Goal: Task Accomplishment & Management: Complete application form

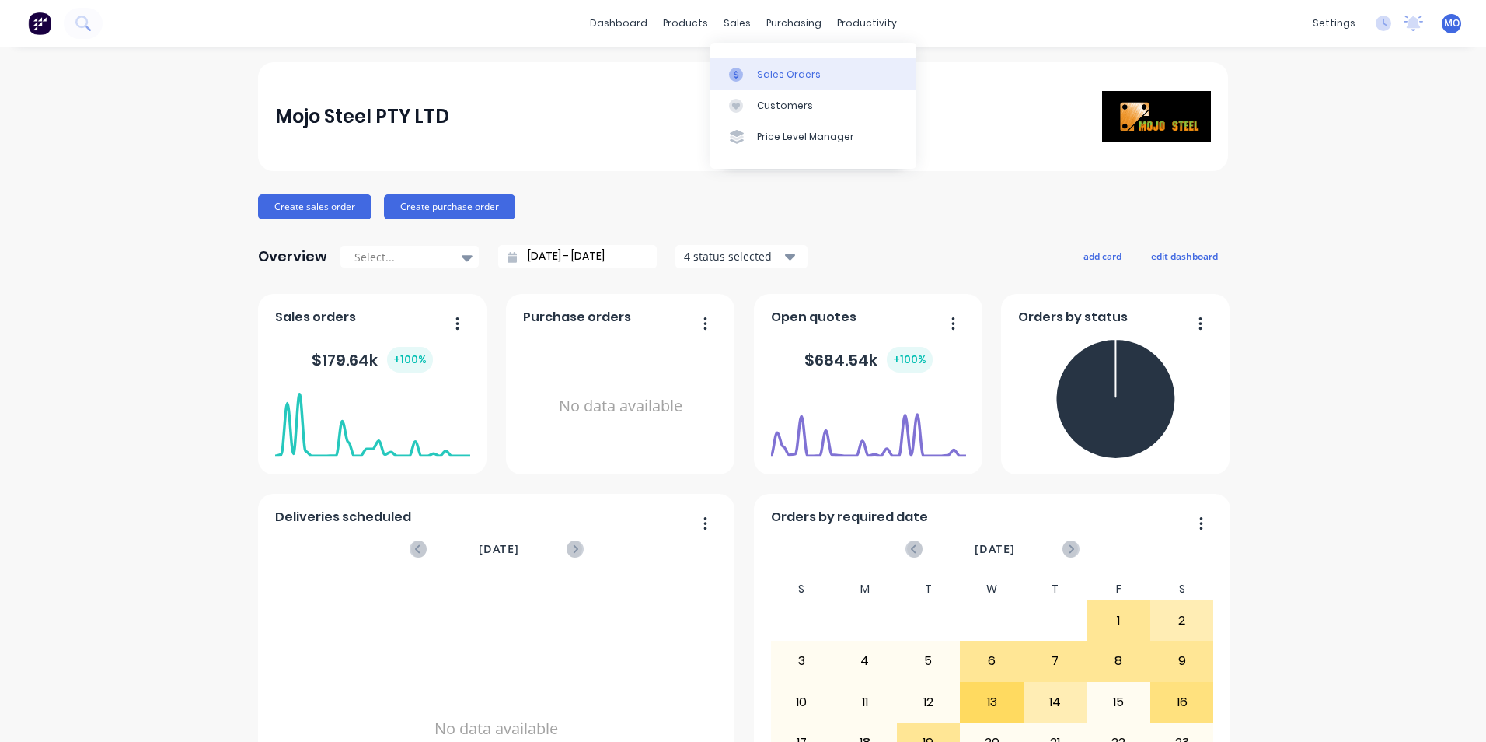
click at [762, 65] on link "Sales Orders" at bounding box center [814, 73] width 206 height 31
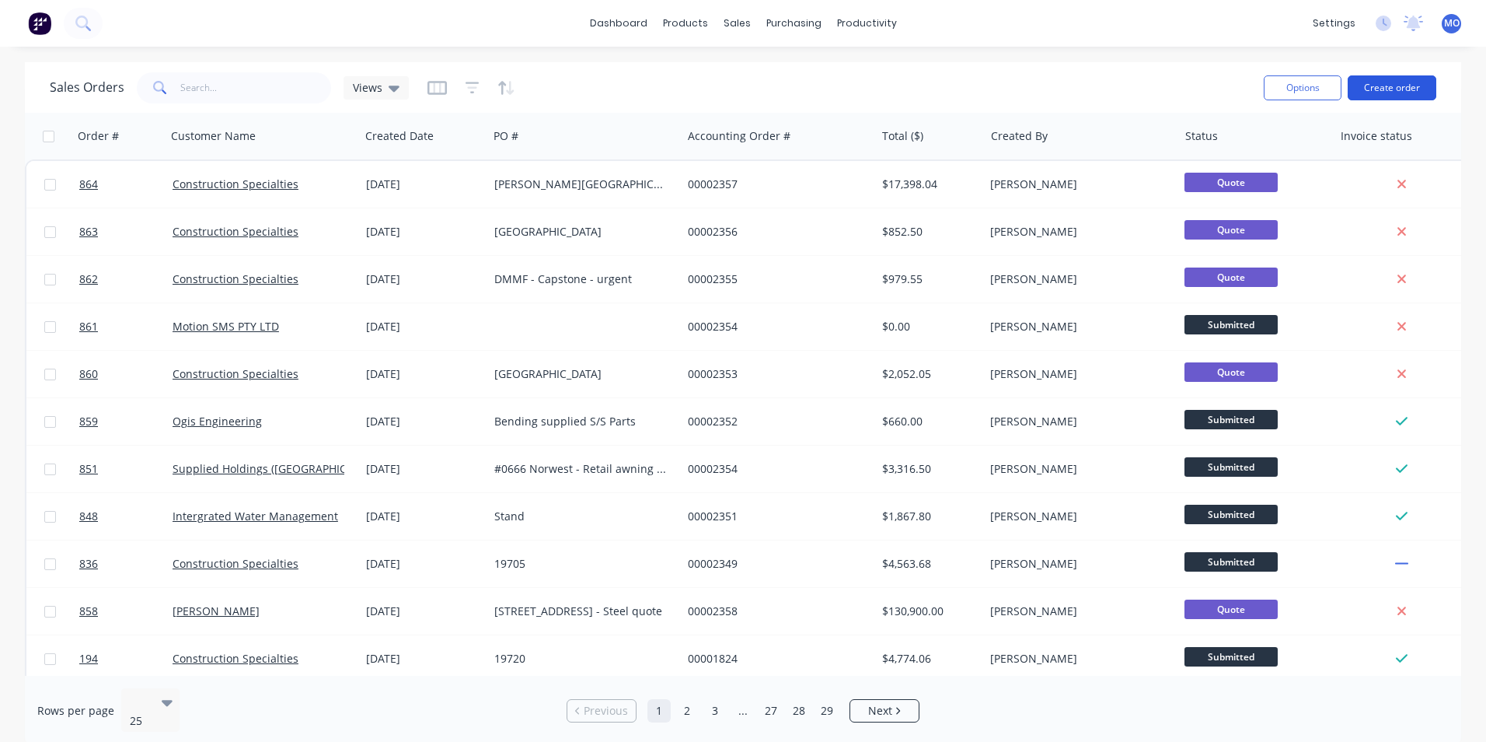
click at [1378, 90] on button "Create order" at bounding box center [1392, 87] width 89 height 25
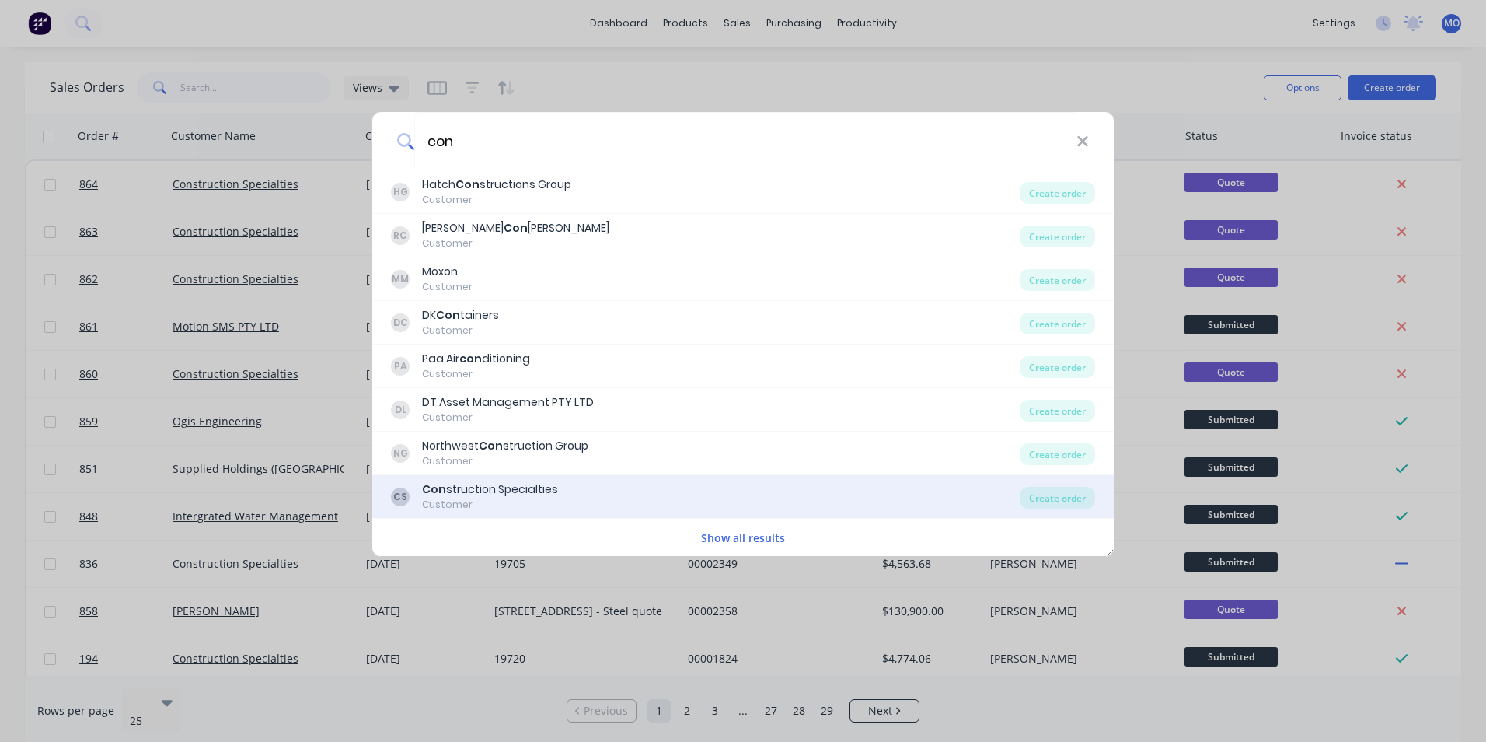
type input "con"
click at [537, 487] on div "Con struction Specialties" at bounding box center [490, 489] width 136 height 16
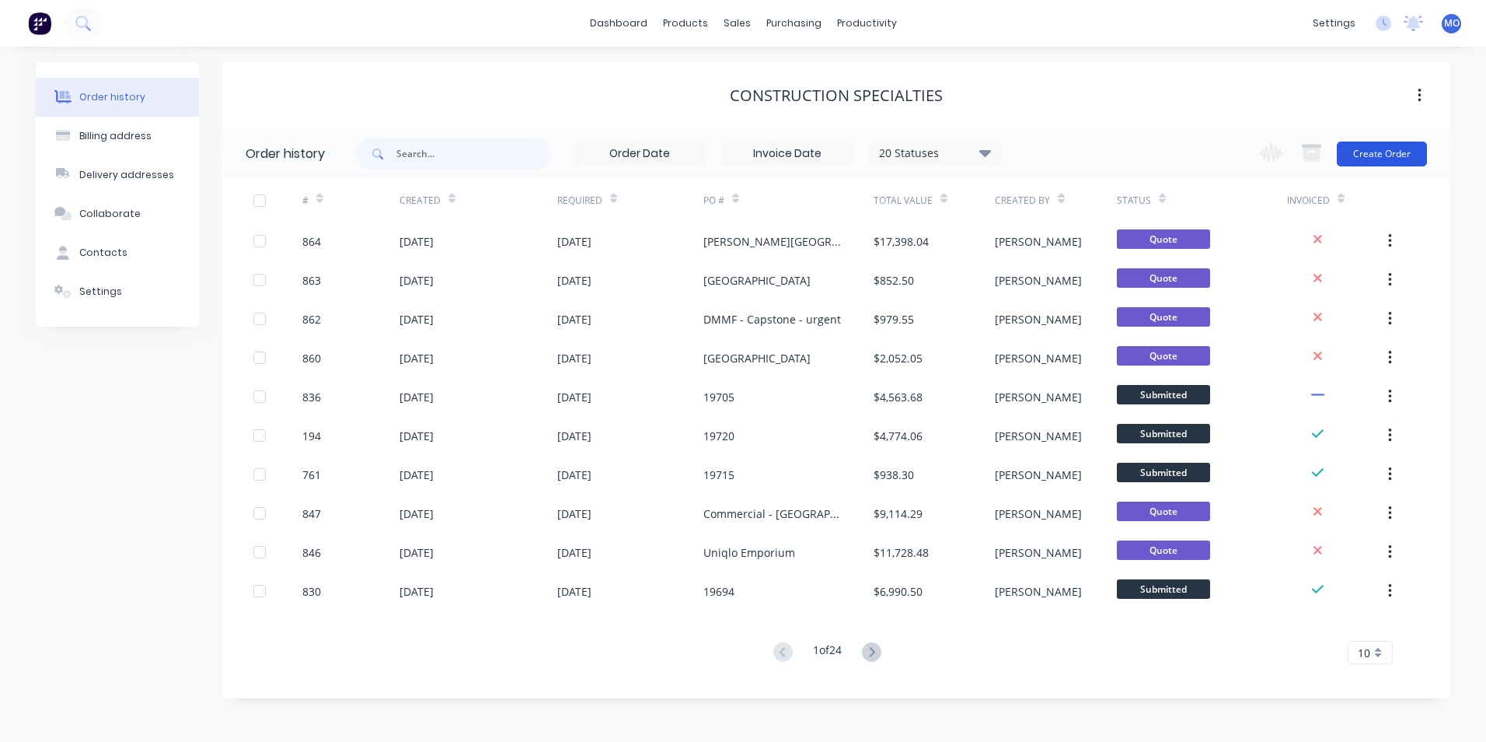
click at [1386, 162] on button "Create Order" at bounding box center [1382, 153] width 90 height 25
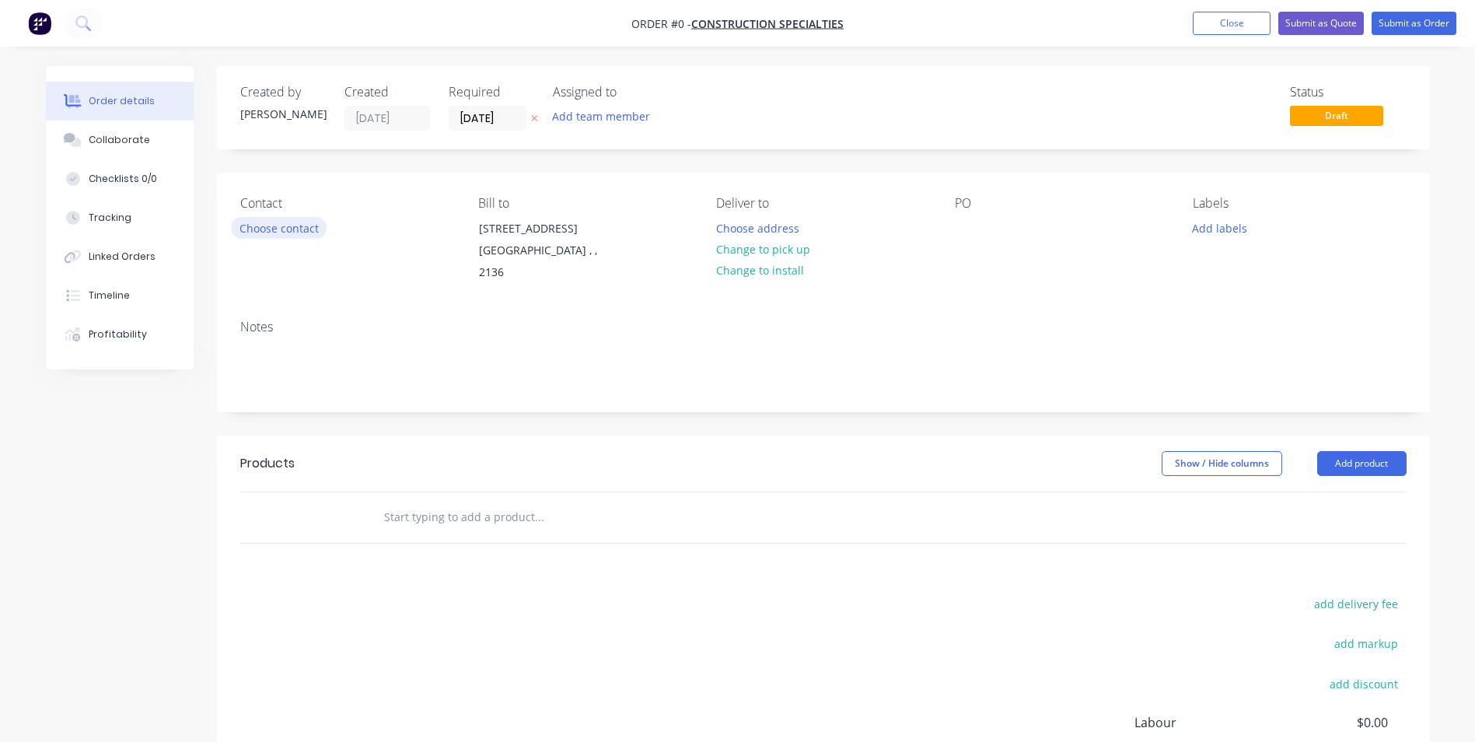
click at [260, 229] on button "Choose contact" at bounding box center [279, 227] width 96 height 21
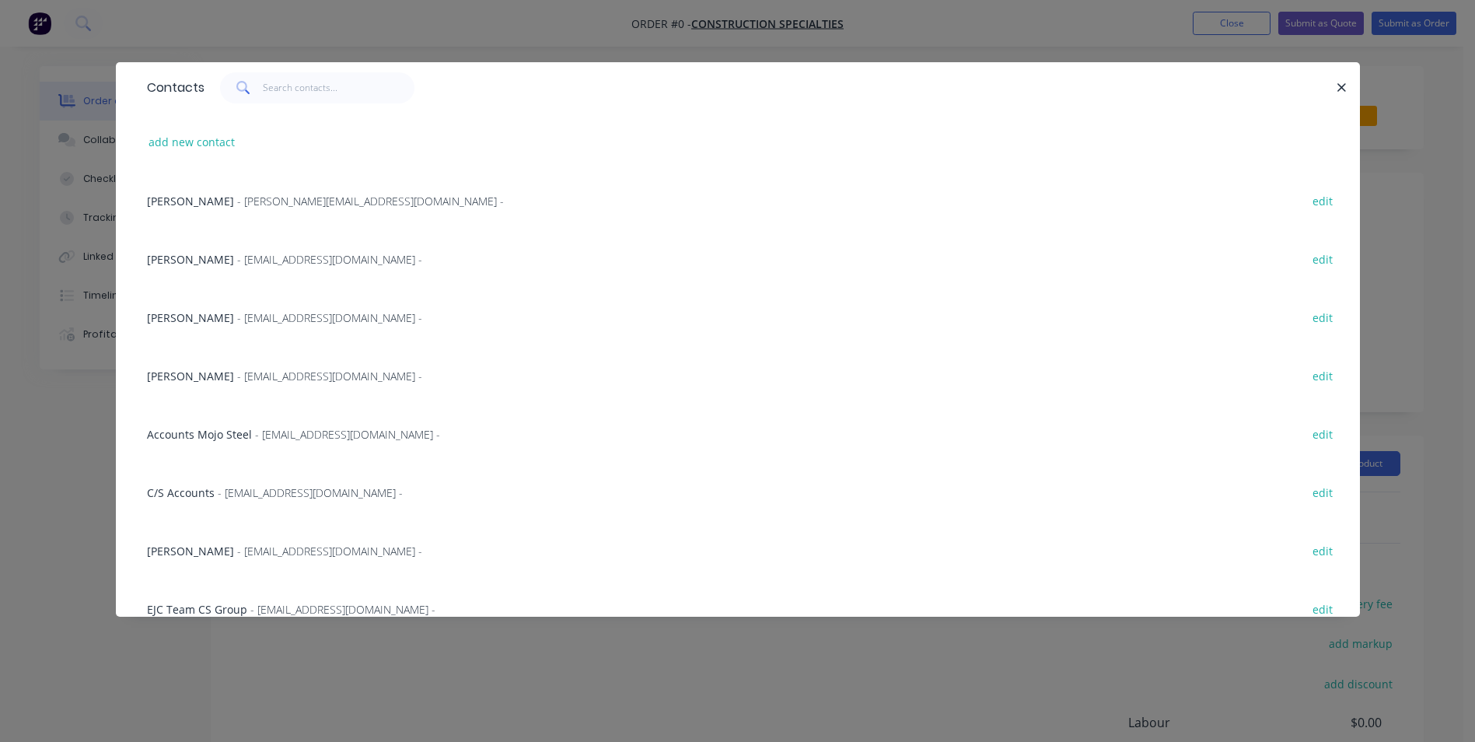
click at [237, 321] on span "- [EMAIL_ADDRESS][DOMAIN_NAME] -" at bounding box center [329, 317] width 185 height 15
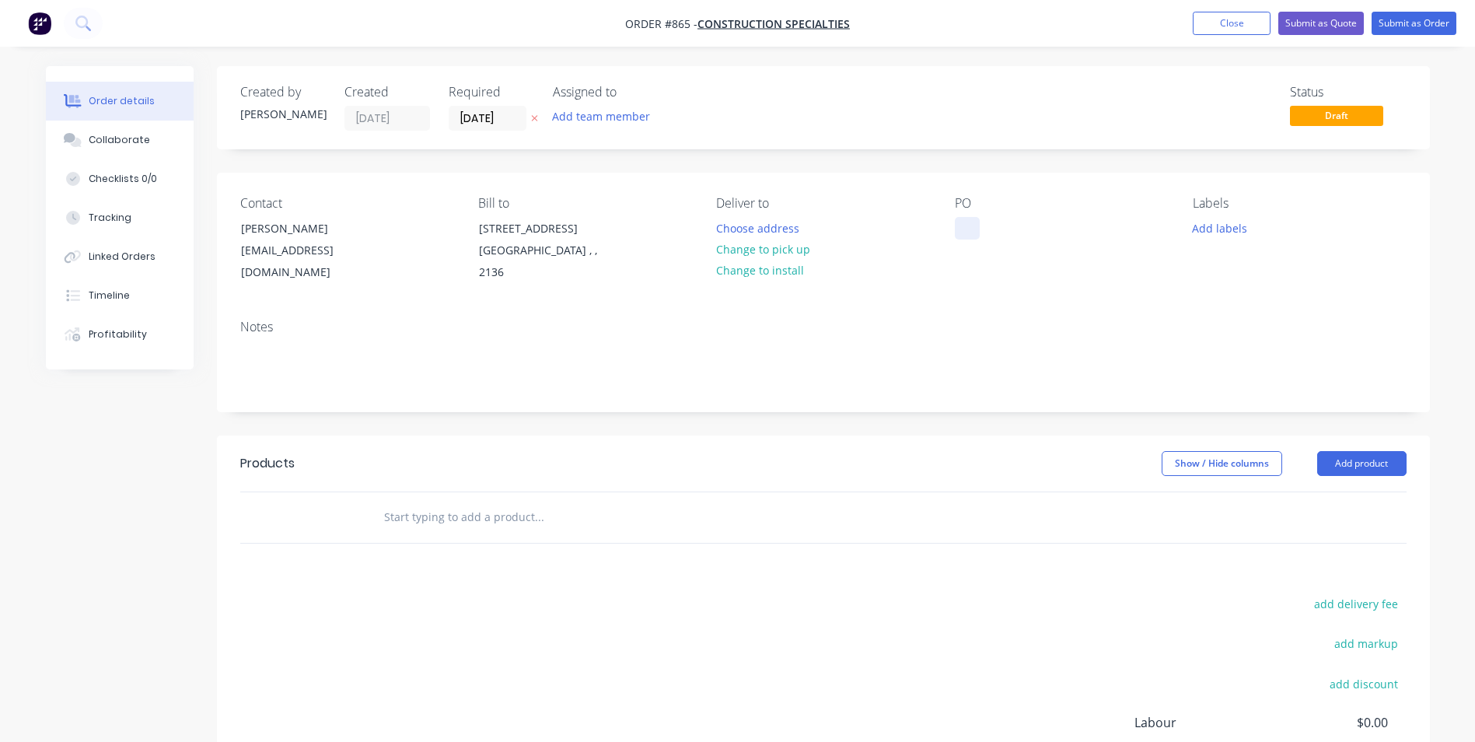
click at [957, 223] on div at bounding box center [967, 228] width 25 height 23
paste div
click at [1340, 472] on button "Add product" at bounding box center [1361, 463] width 89 height 25
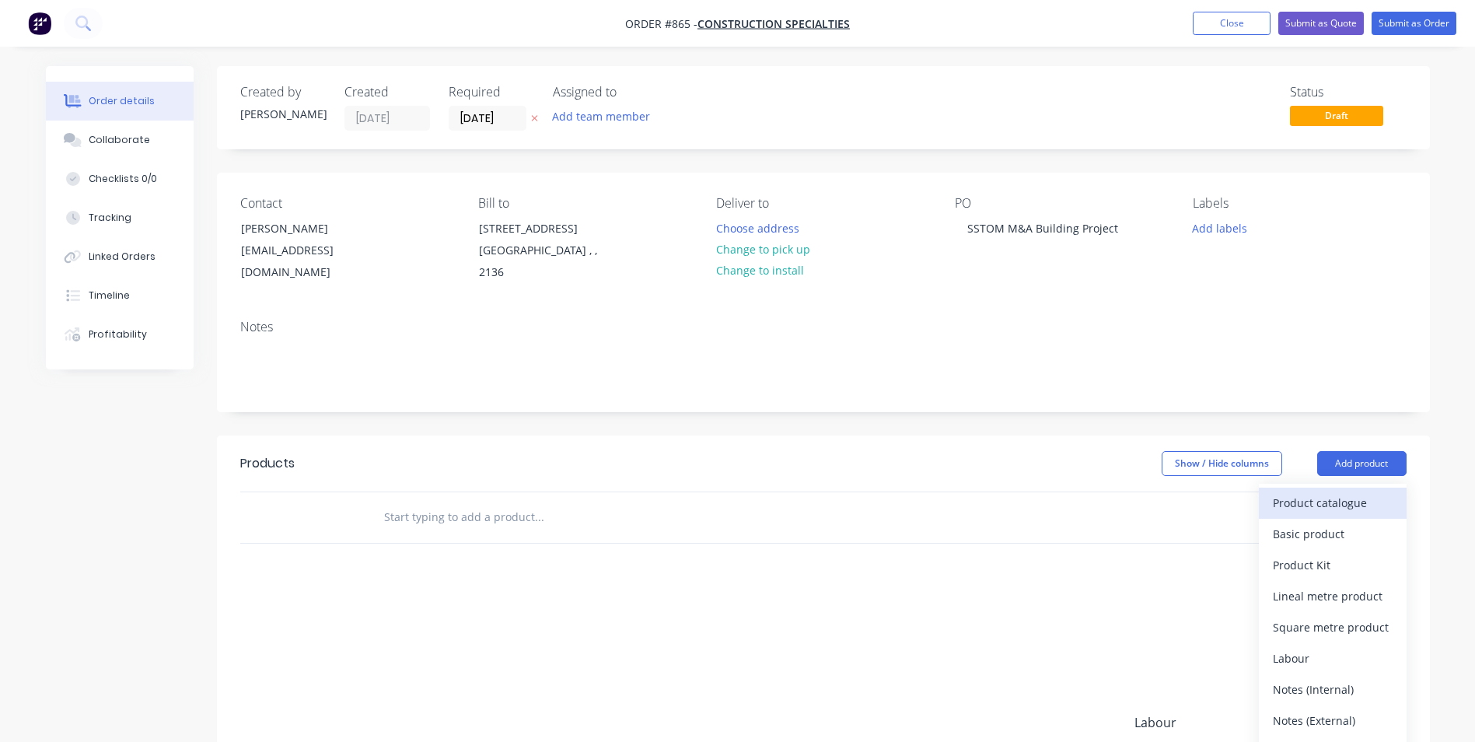
click at [1306, 499] on div "Product catalogue" at bounding box center [1333, 502] width 120 height 23
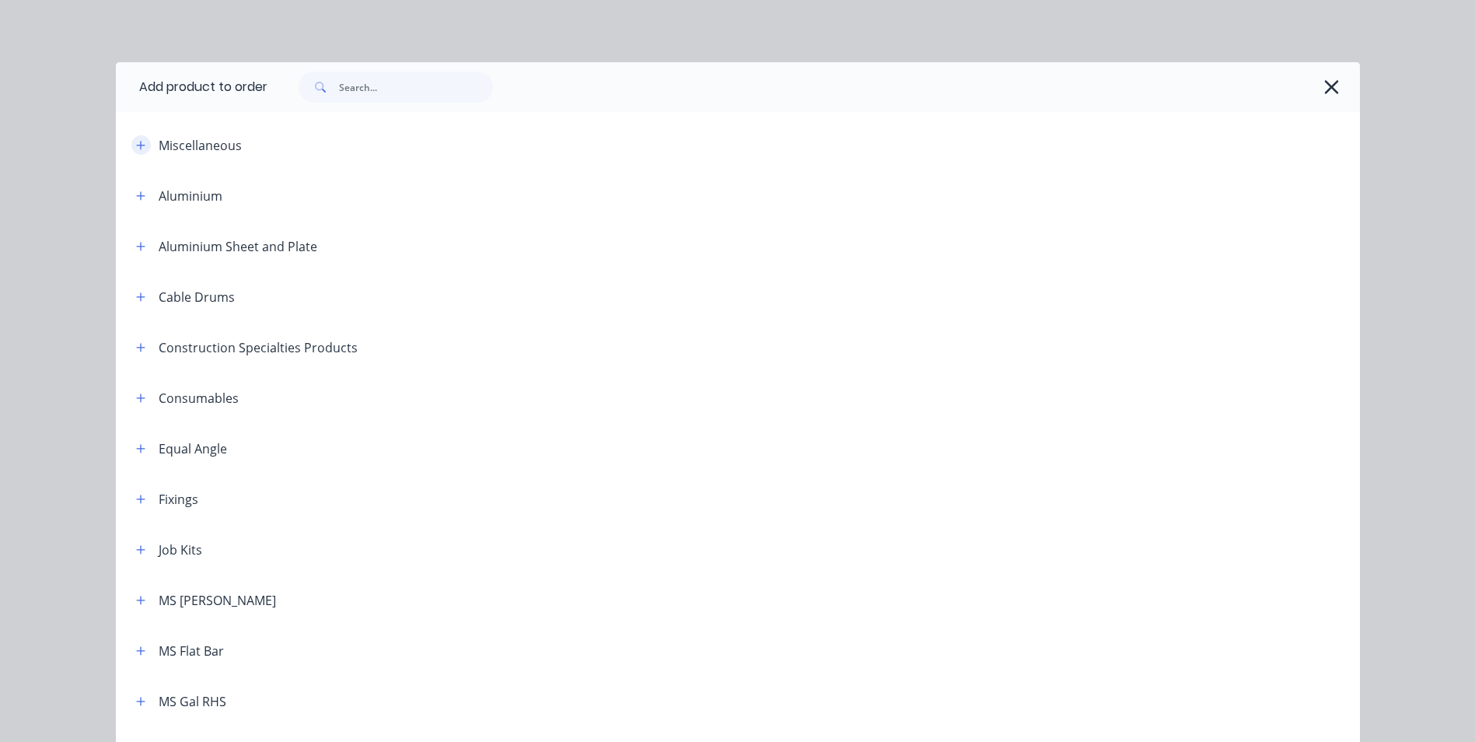
click at [143, 145] on button "button" at bounding box center [140, 144] width 19 height 19
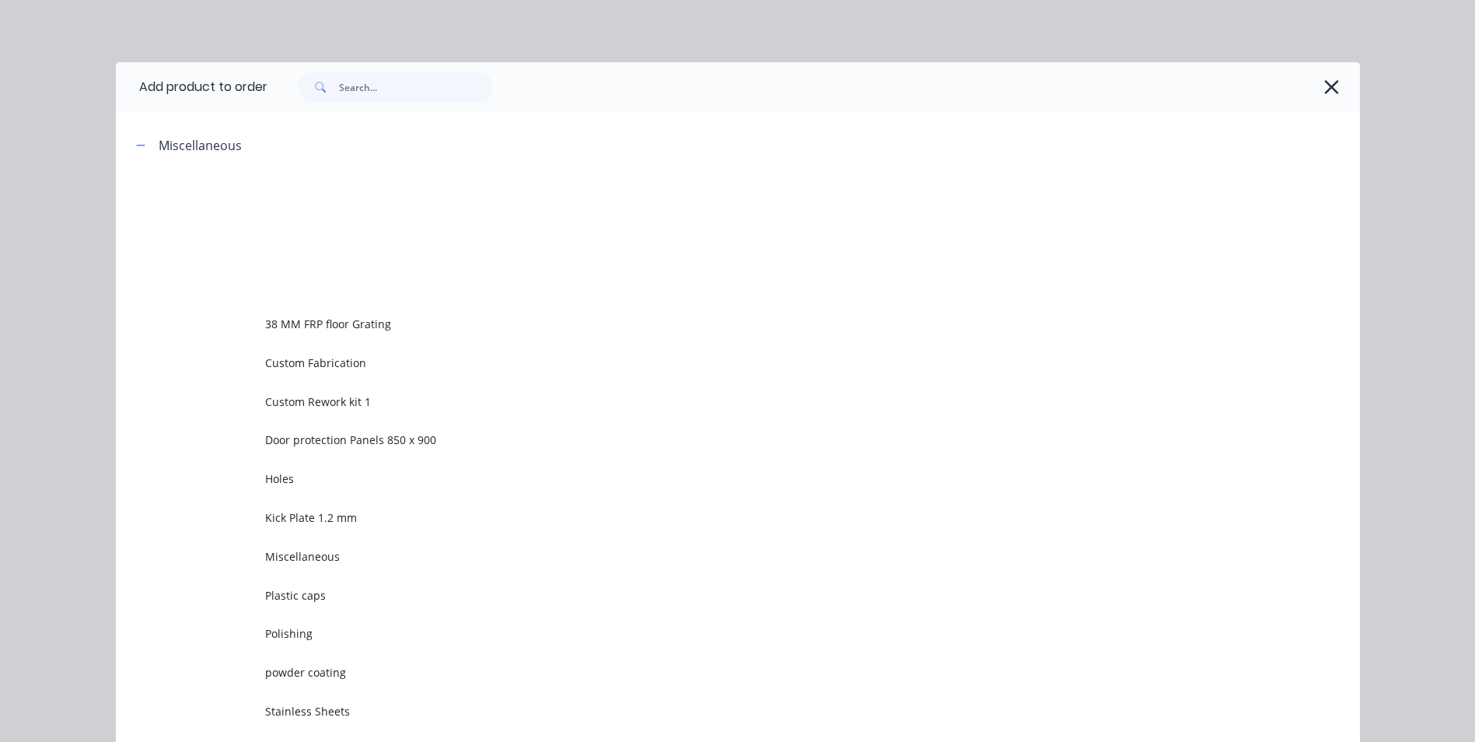
click at [298, 386] on td "Custom Rework kit 1" at bounding box center [812, 401] width 1095 height 39
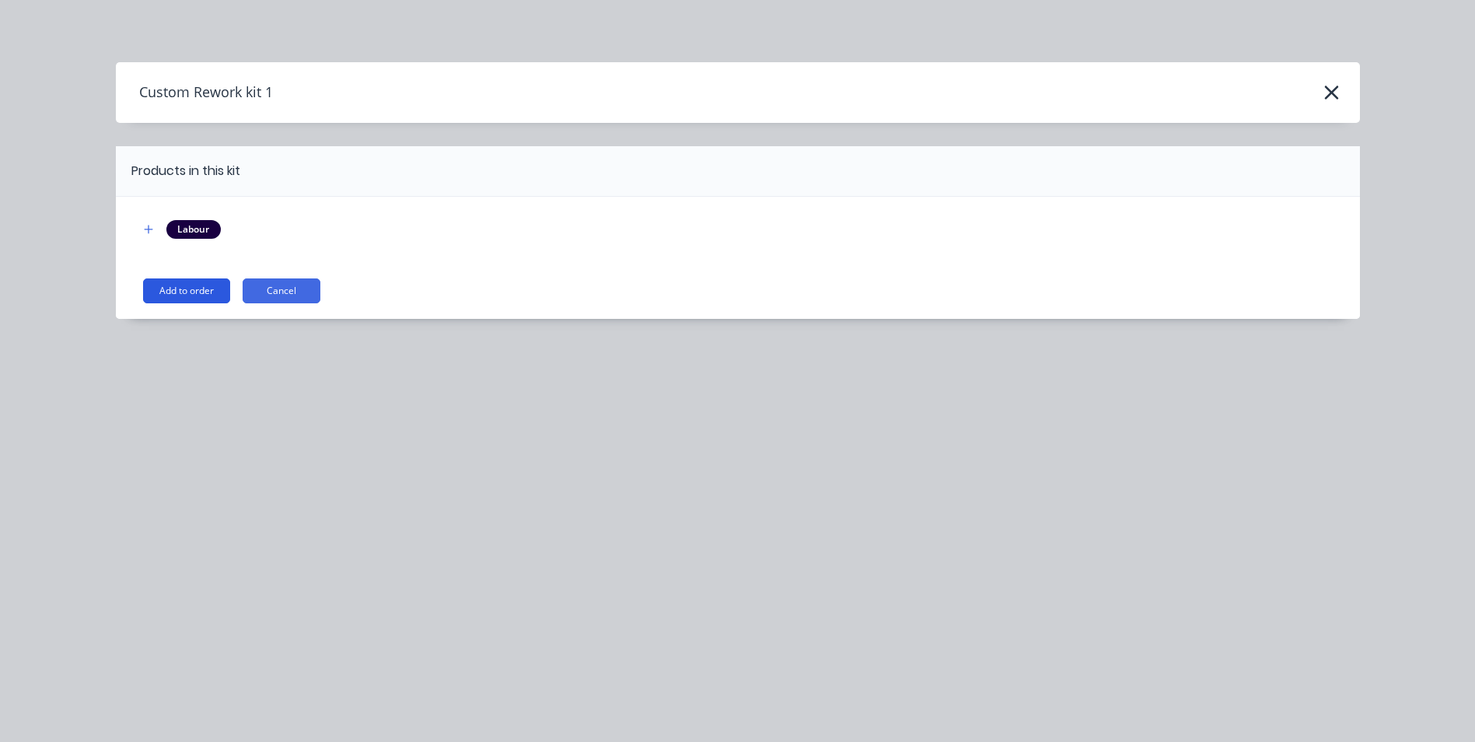
click at [190, 279] on button "Add to order" at bounding box center [186, 290] width 87 height 25
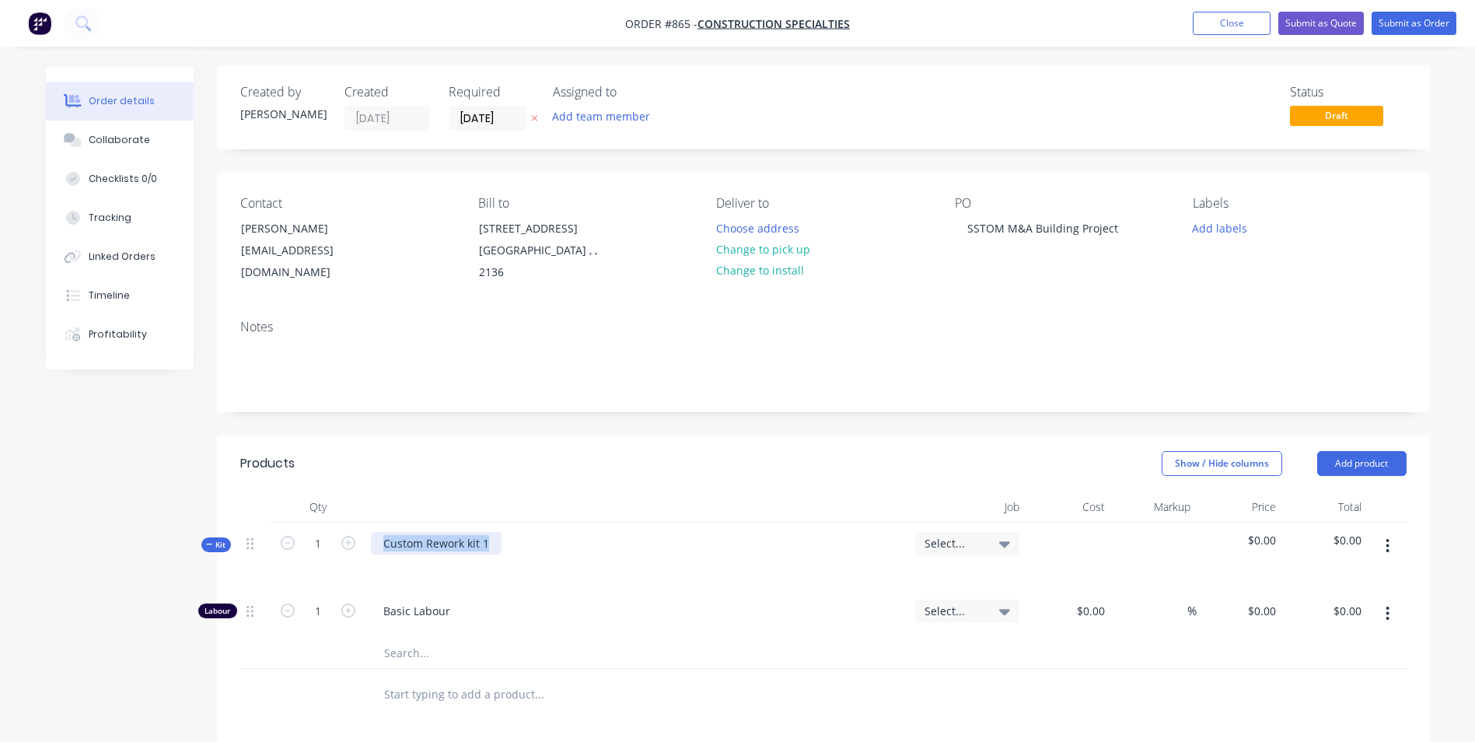
drag, startPoint x: 452, startPoint y: 531, endPoint x: 369, endPoint y: 532, distance: 83.2
click at [369, 532] on div "Custom Rework kit 1" at bounding box center [637, 556] width 544 height 68
click at [382, 575] on div at bounding box center [637, 565] width 532 height 23
click at [386, 561] on div at bounding box center [395, 565] width 25 height 23
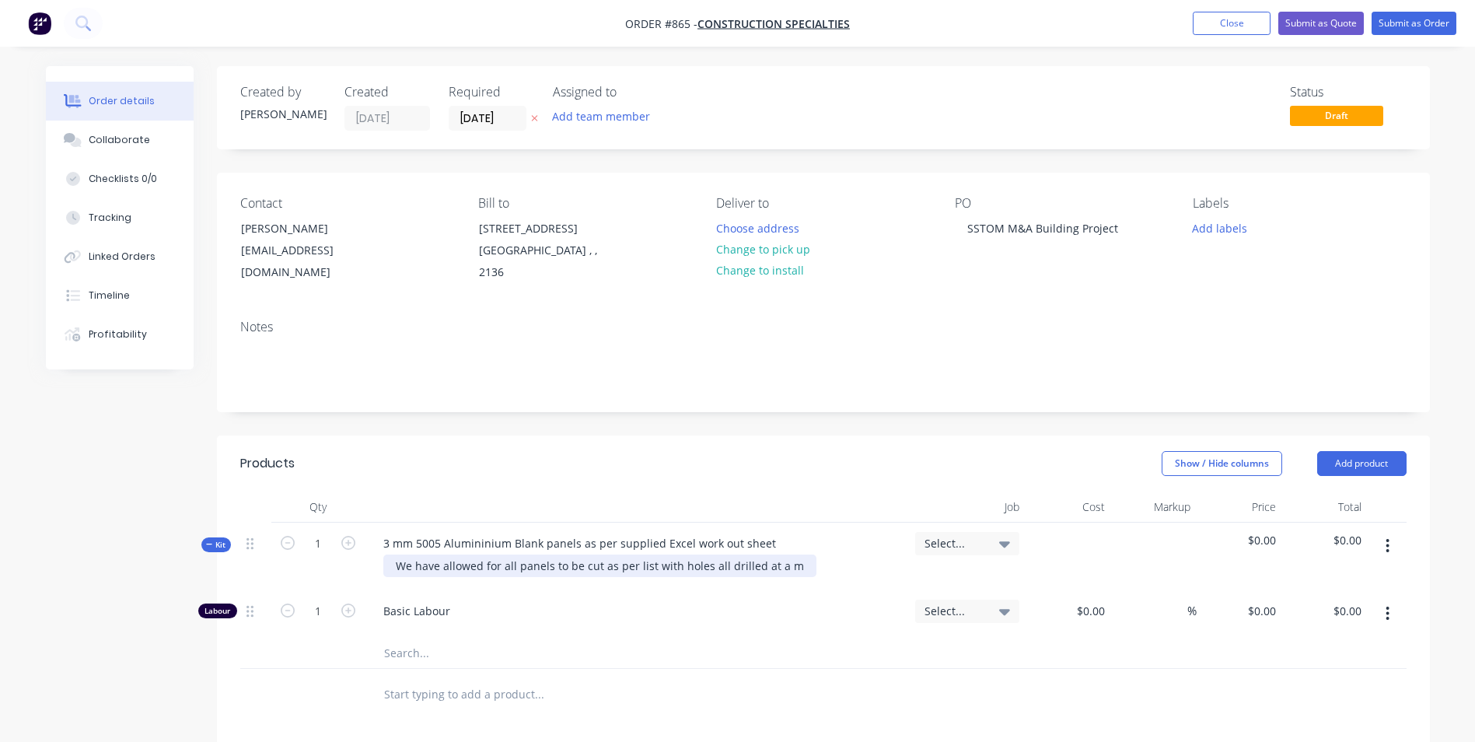
click at [672, 566] on div "We have allowed for all panels to be cut as per list with holes all drilled at …" at bounding box center [599, 565] width 433 height 23
click at [747, 561] on div "We have allowed for all panels to be cut as per list with 5 mm holes all drille…" at bounding box center [616, 565] width 466 height 23
click at [808, 568] on div "We have allowed for all panels to be cut as per list with 5 mm holes drilled at…" at bounding box center [608, 565] width 450 height 23
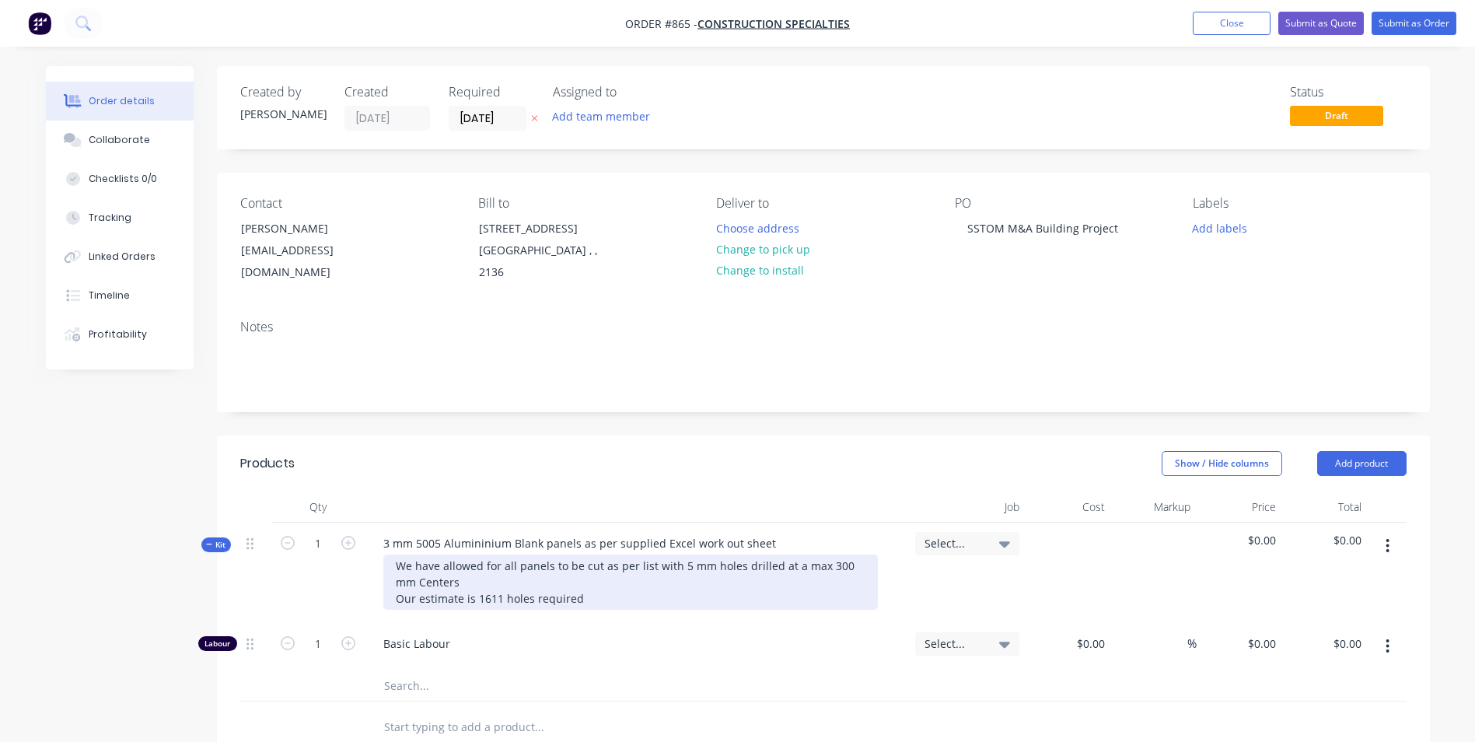
click at [611, 596] on div "We have allowed for all panels to be cut as per list with 5 mm holes drilled at…" at bounding box center [630, 581] width 494 height 55
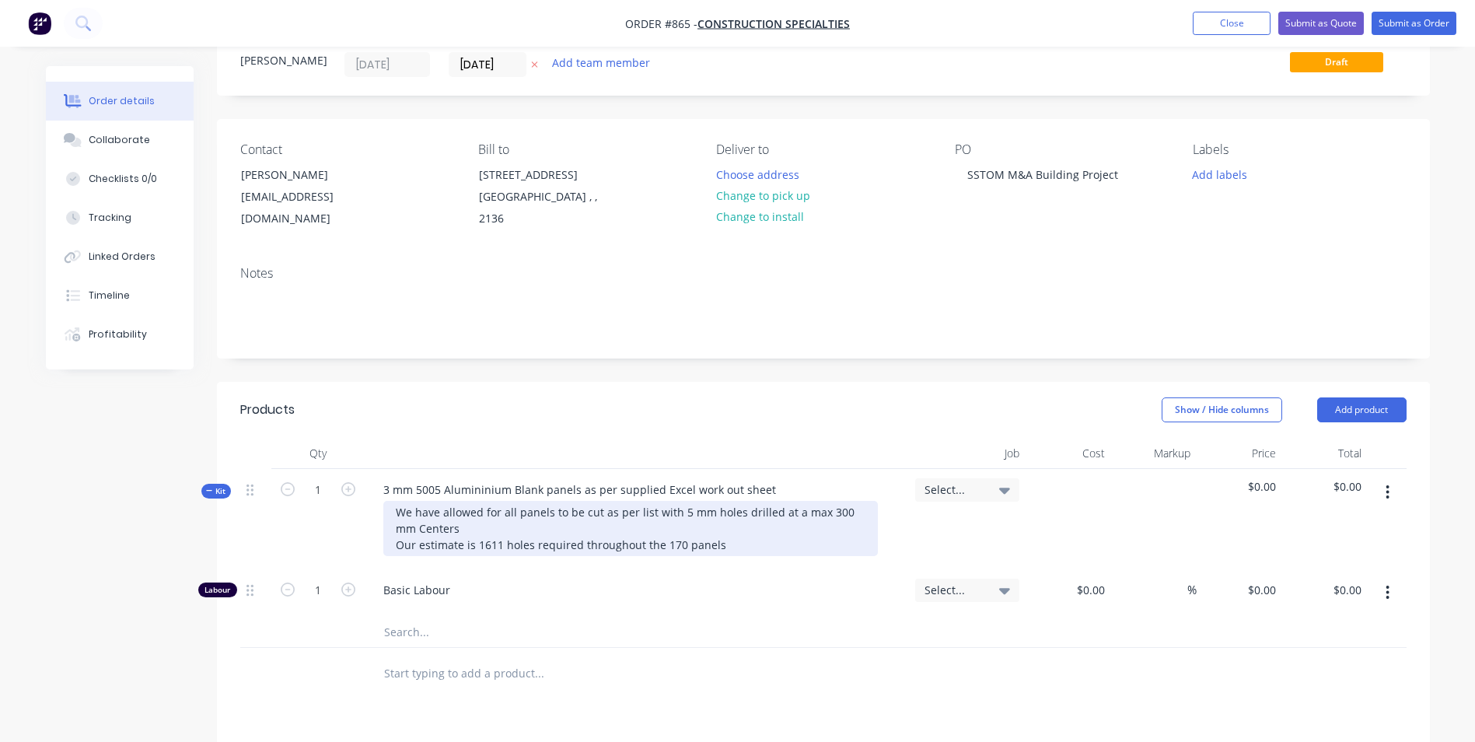
scroll to position [155, 0]
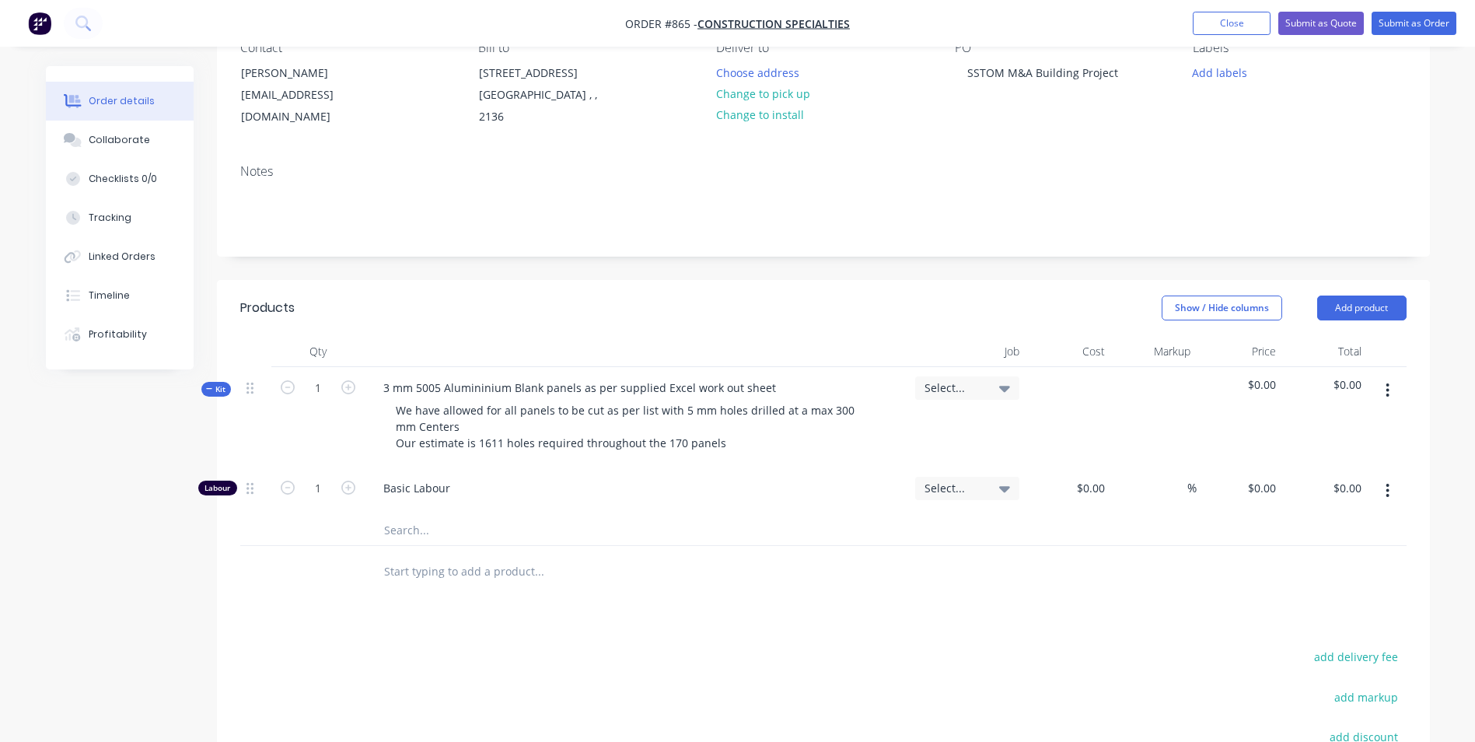
click at [1383, 386] on button "button" at bounding box center [1387, 390] width 37 height 28
click at [1346, 428] on div "Add product to kit" at bounding box center [1333, 431] width 120 height 23
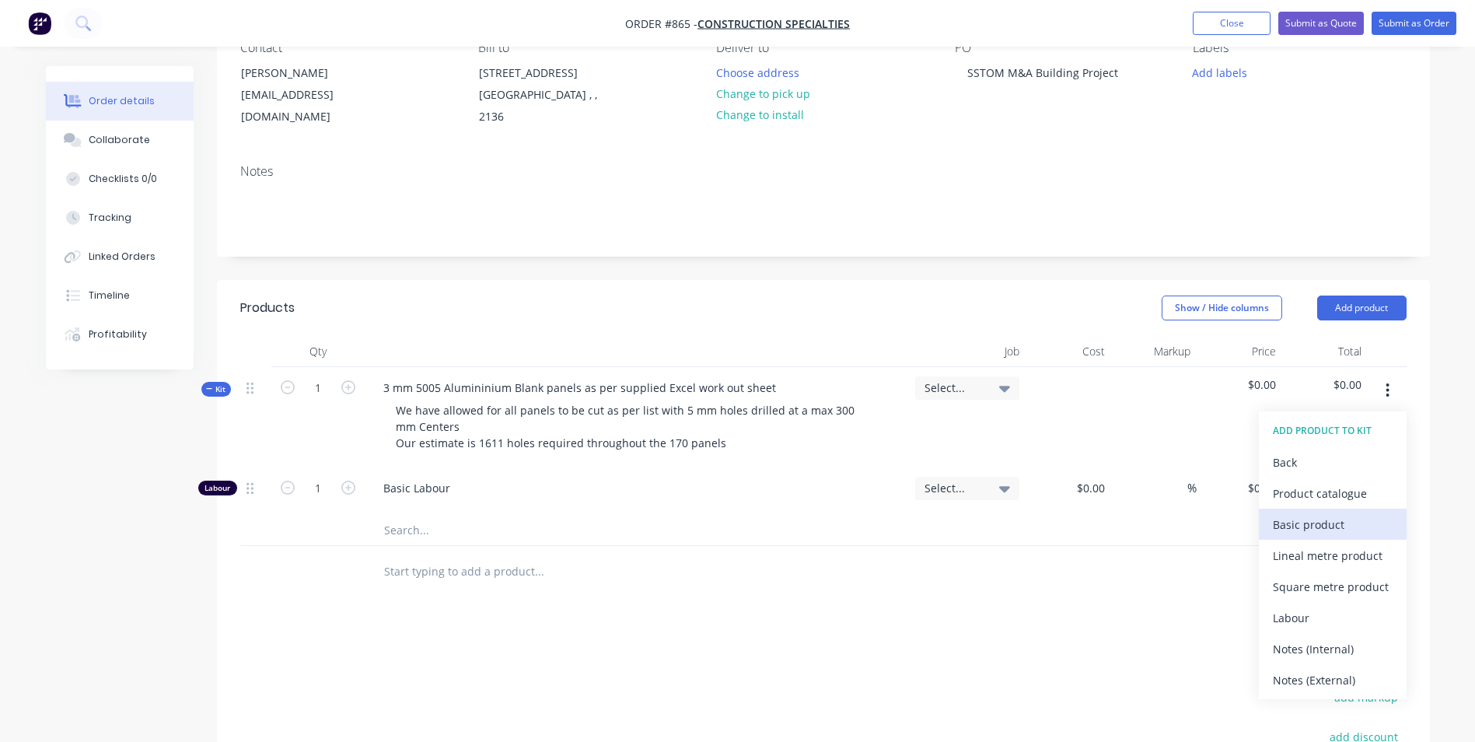
click at [1291, 533] on div "Basic product" at bounding box center [1333, 524] width 120 height 23
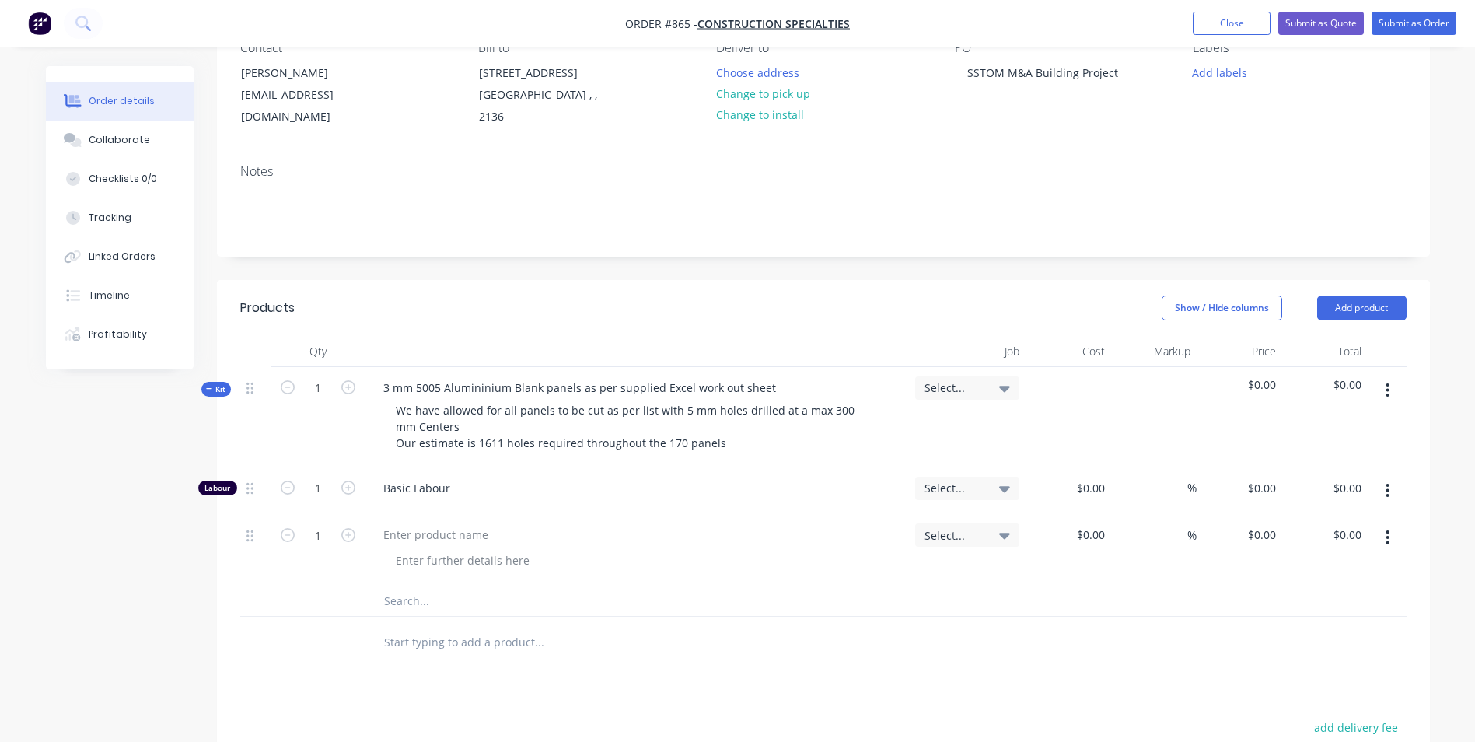
click at [1384, 538] on button "button" at bounding box center [1387, 537] width 37 height 28
click at [1312, 611] on div "Duplicate" at bounding box center [1333, 609] width 120 height 23
click at [470, 536] on div at bounding box center [436, 534] width 130 height 23
click at [435, 613] on div at bounding box center [436, 605] width 130 height 23
click at [321, 491] on input "1" at bounding box center [318, 488] width 40 height 23
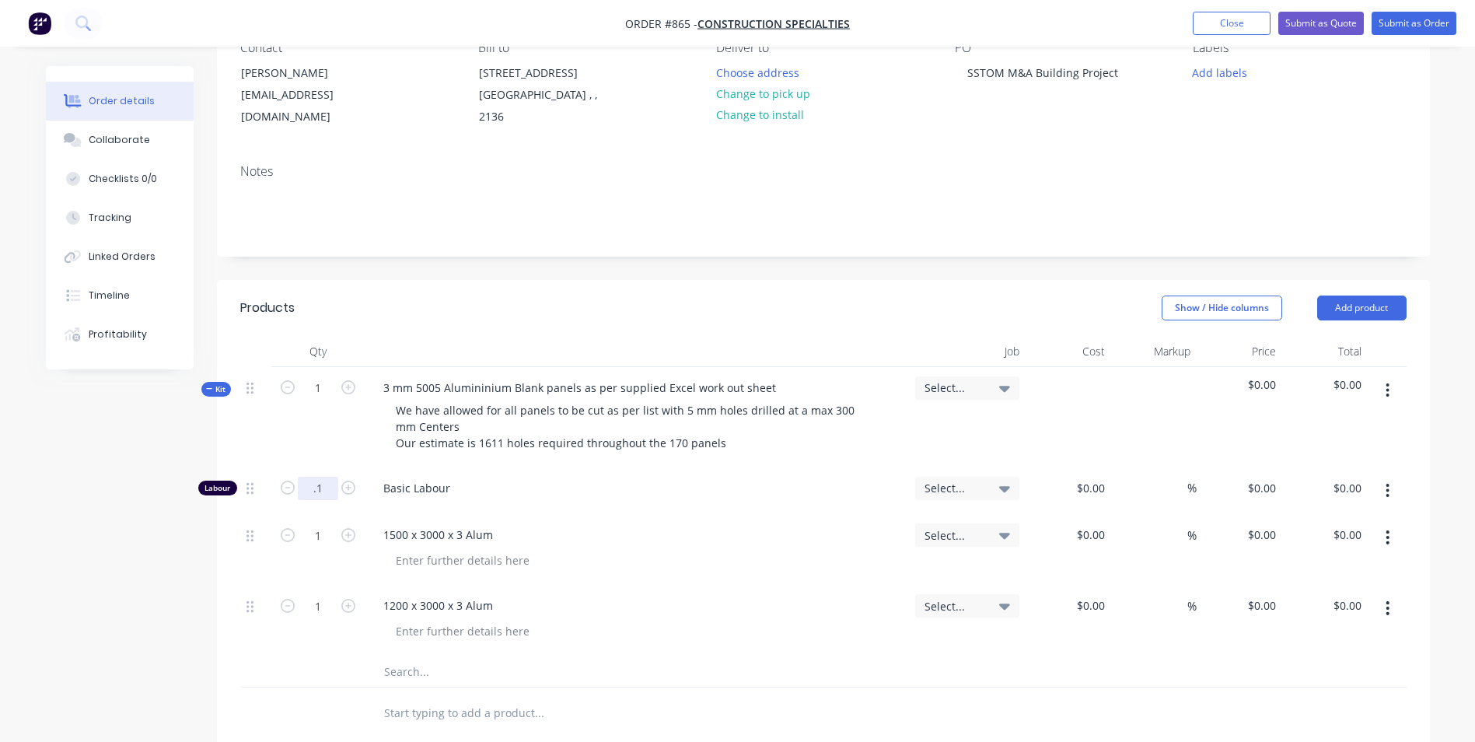
type input "0.1"
type input "$45.00"
type input "$4.50"
type input "$45.00"
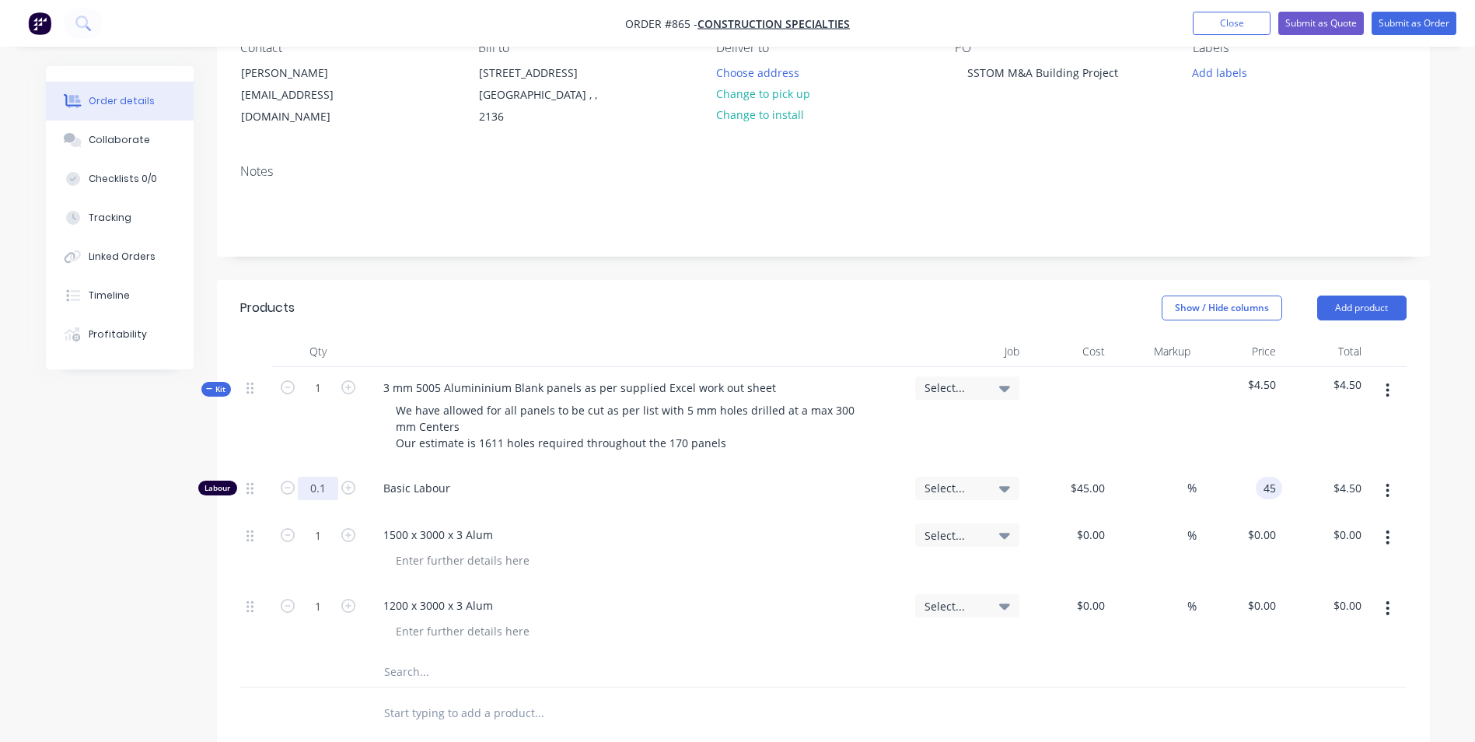
type input "4.50"
type input "45"
type input "$4.50"
click at [1087, 485] on div "45 $45.00" at bounding box center [1087, 488] width 48 height 23
type input "$50.00"
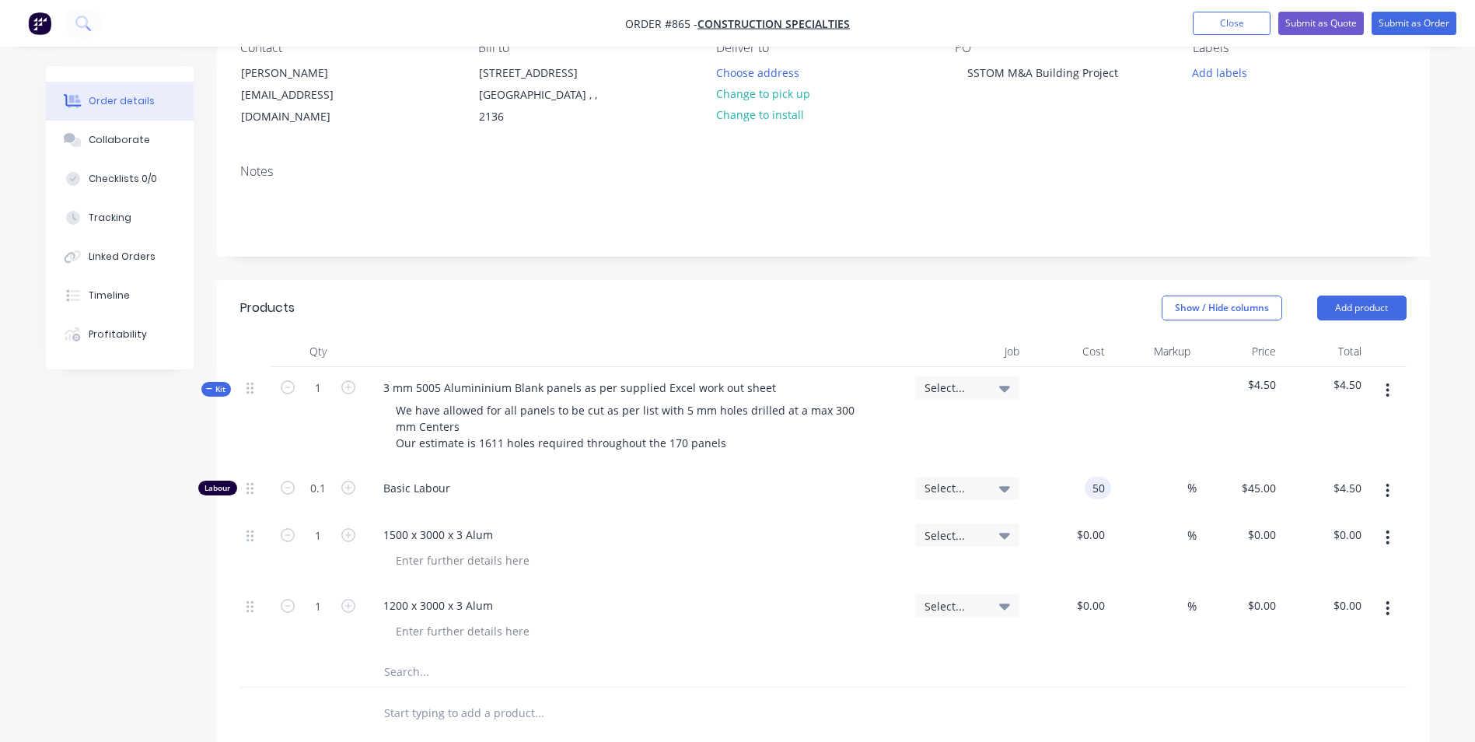
type input "$50.00"
type input "$5.00"
type input "150"
type input "200"
type input "$150.00"
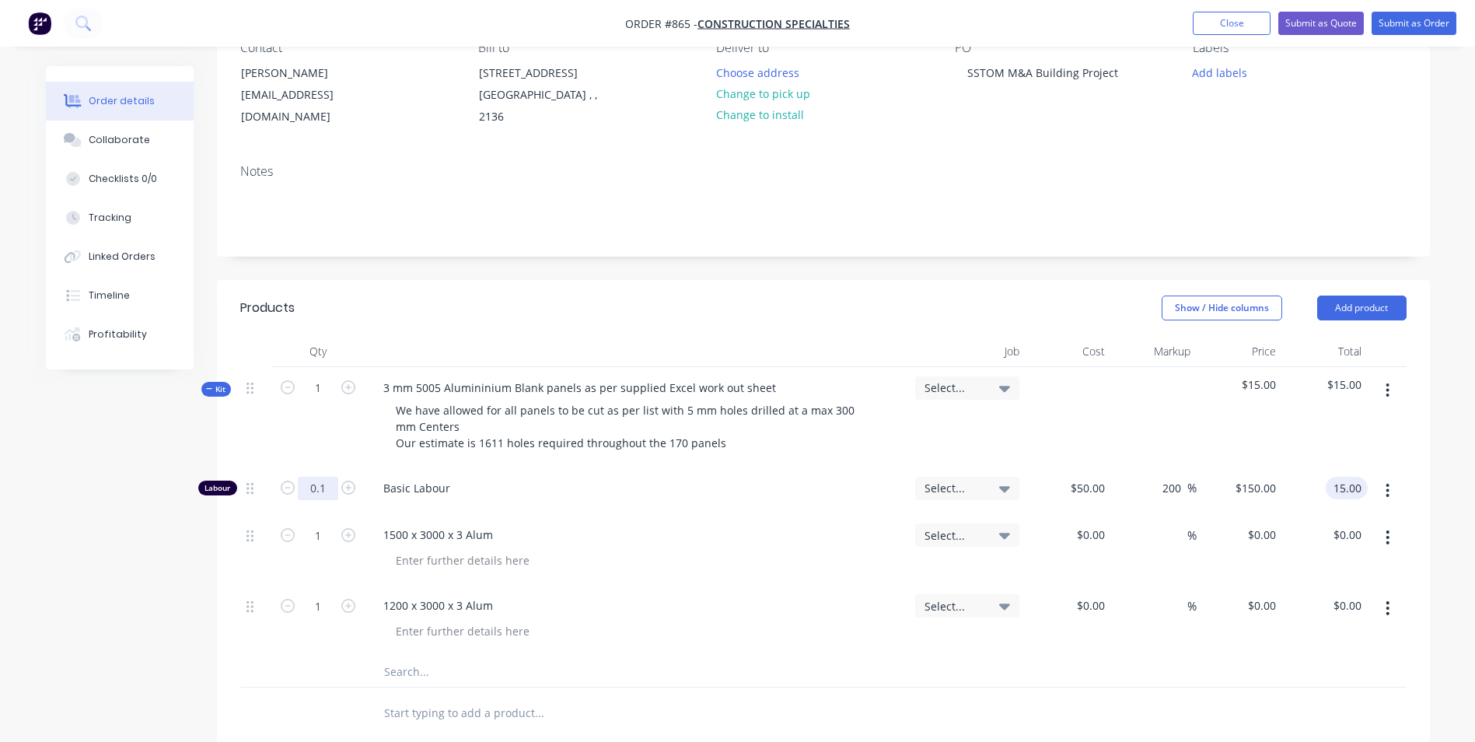
type input "$15.00"
click at [316, 478] on input "0.1" at bounding box center [318, 488] width 40 height 23
type input "0.05"
type input "$7.50"
click at [316, 477] on input "0.05" at bounding box center [318, 488] width 40 height 23
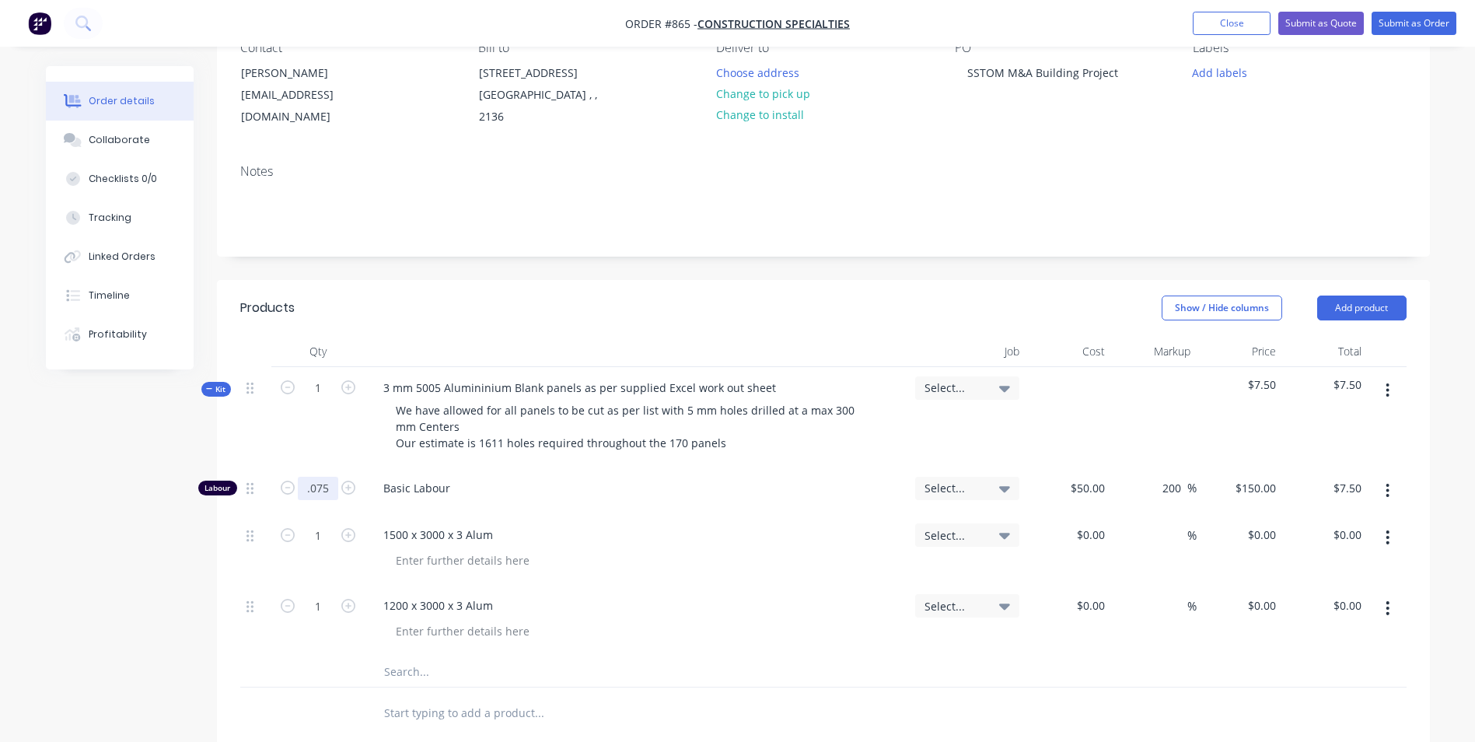
type input "0.075"
type input "$11.25"
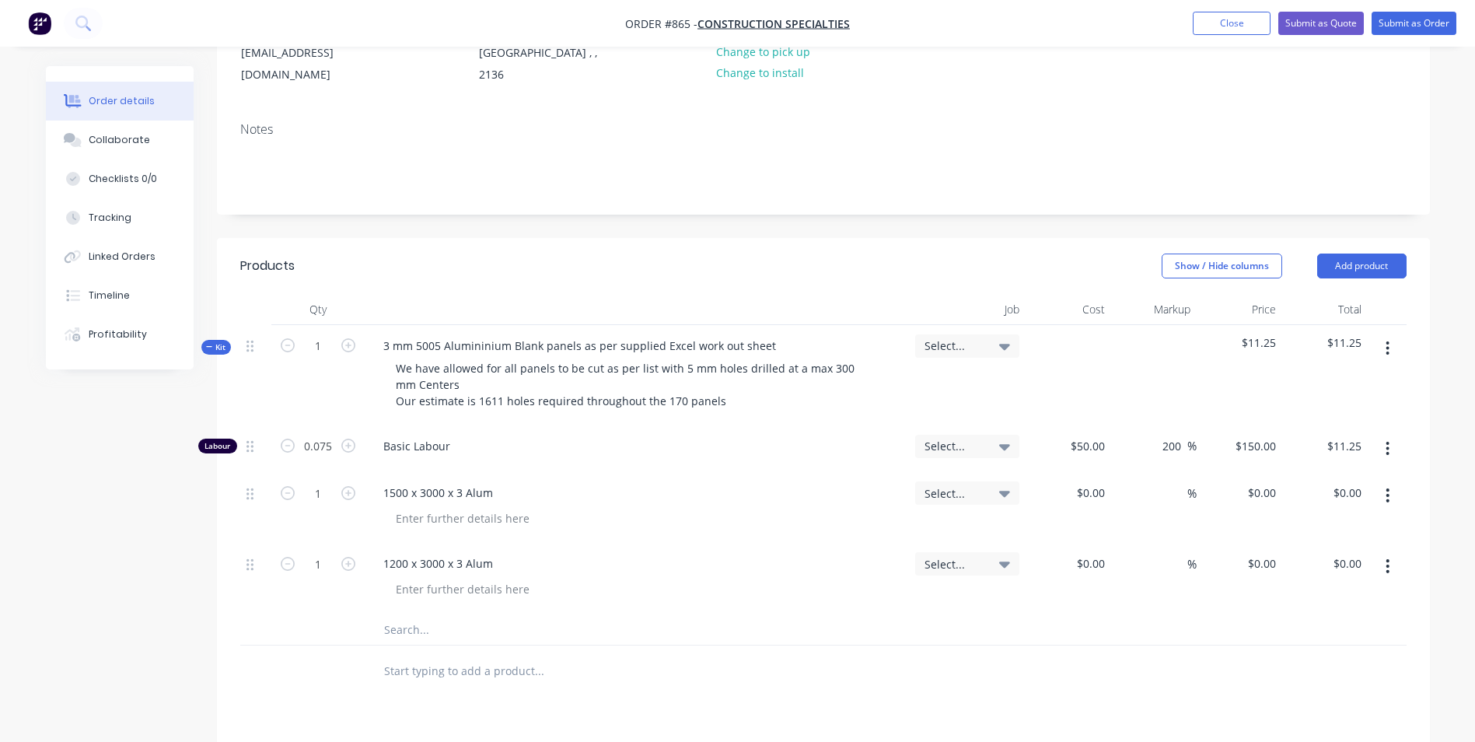
scroll to position [233, 0]
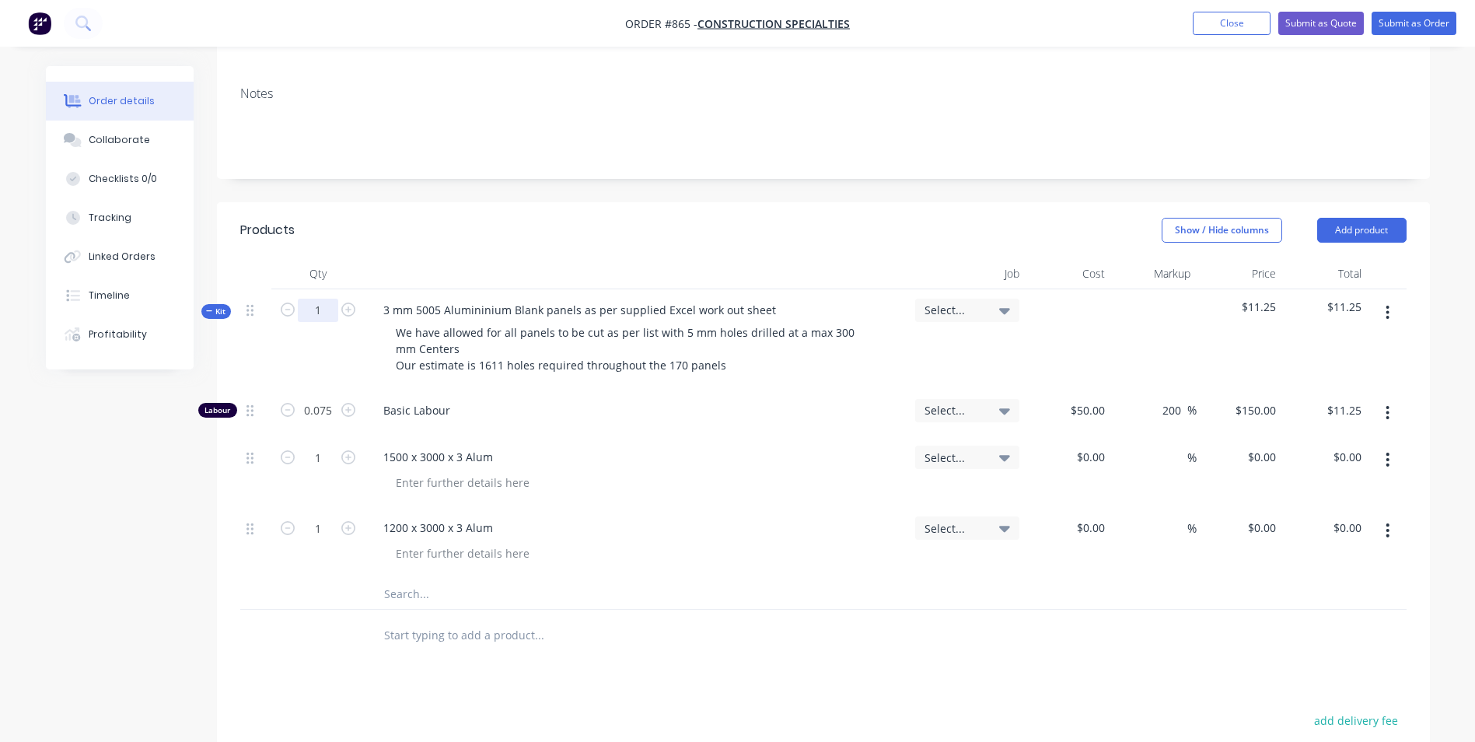
click at [317, 312] on input "1" at bounding box center [318, 310] width 40 height 23
type input "170"
type input "12.75"
type input "$1,912.50"
type input "170"
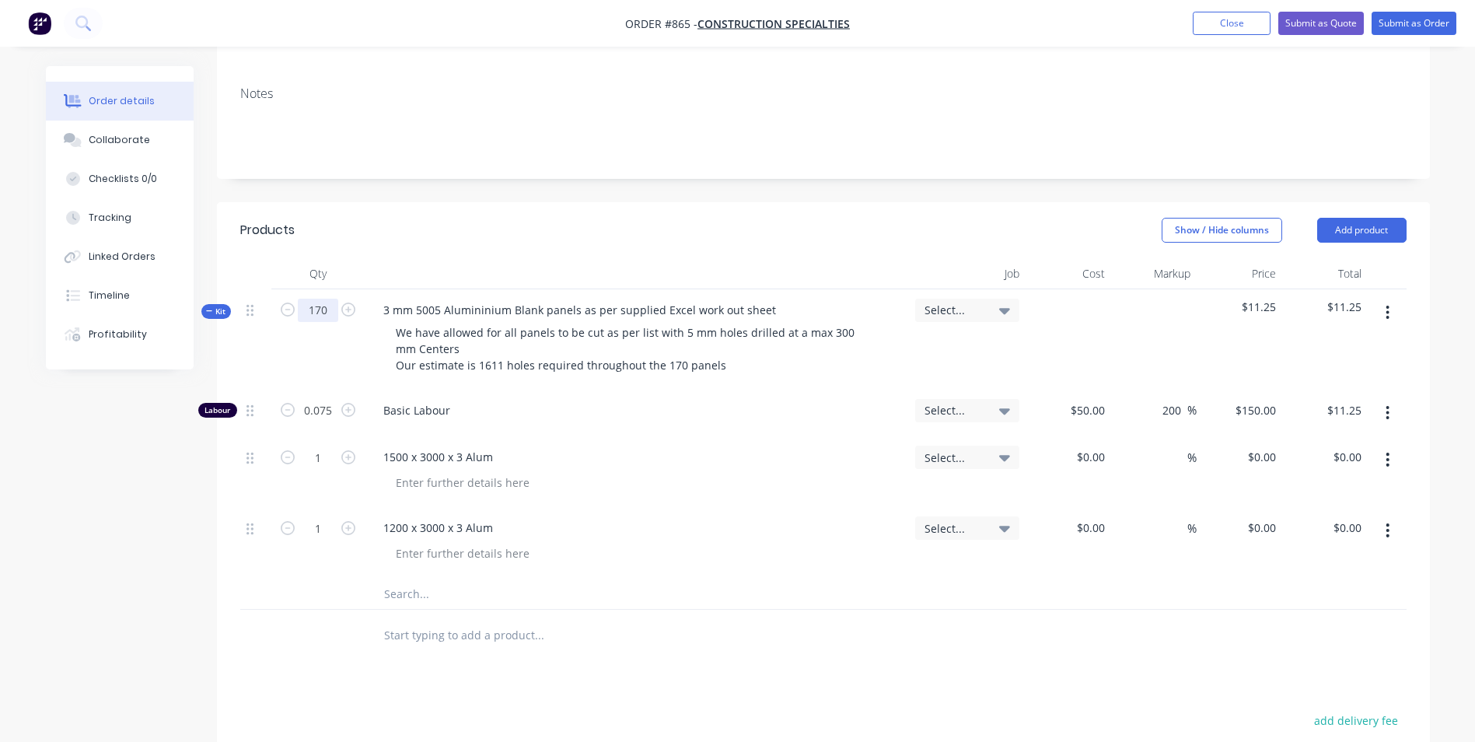
type input "170"
click at [325, 403] on input "12.75" at bounding box center [318, 410] width 40 height 23
type input "2"
type input "25"
type input "$3,750.00"
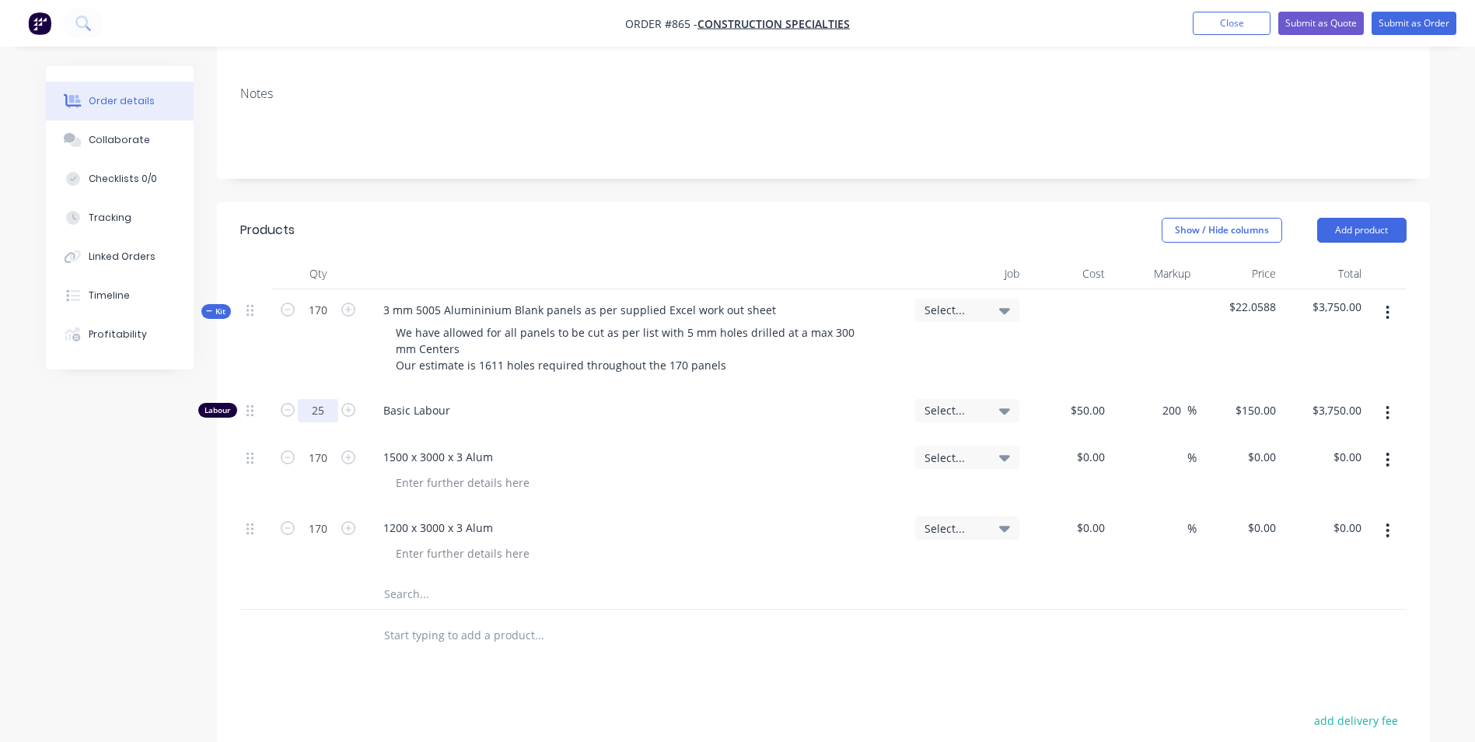
click at [327, 401] on input "25" at bounding box center [318, 410] width 40 height 23
type input "20"
type input "$3,000.00"
click at [1385, 419] on button "button" at bounding box center [1387, 413] width 37 height 28
click at [1330, 449] on div "Duplicate" at bounding box center [1333, 453] width 120 height 23
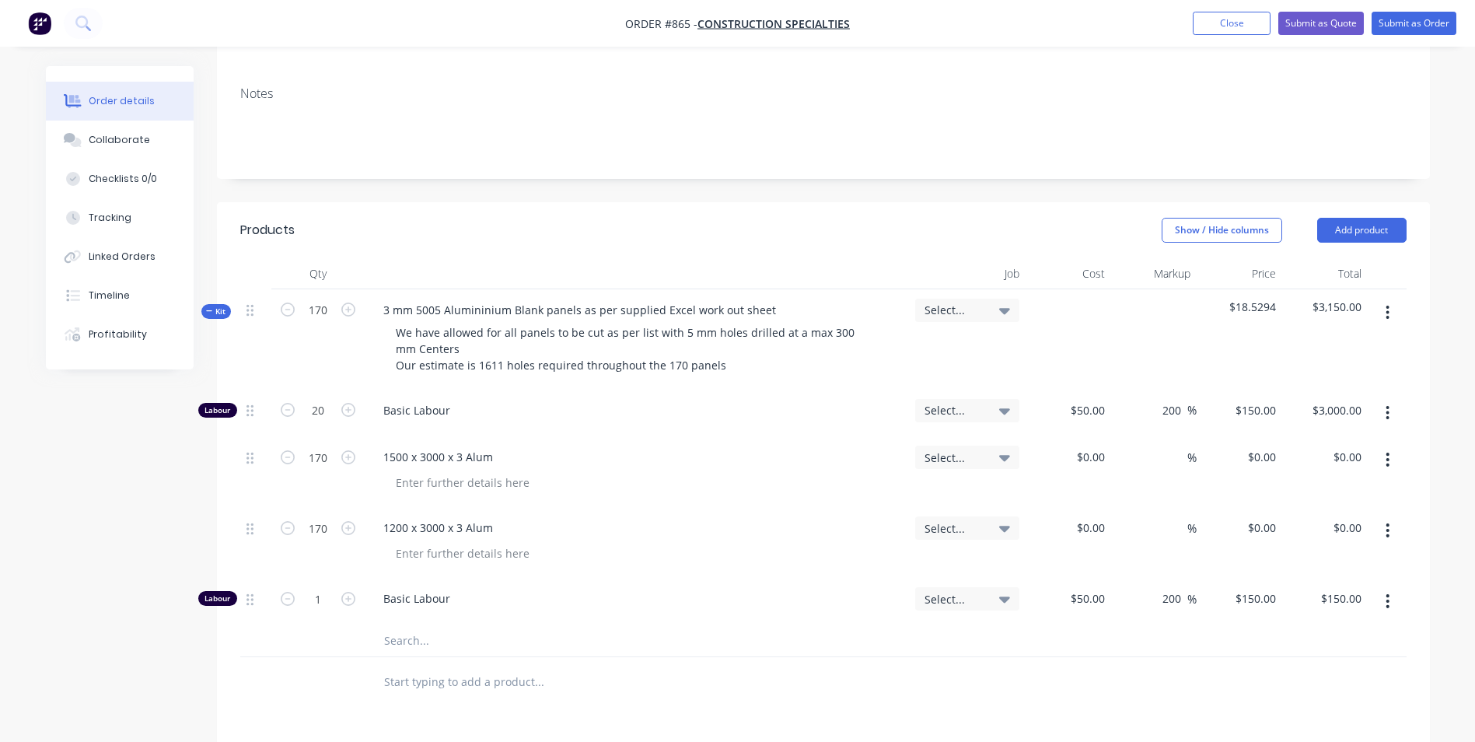
click at [403, 603] on span "Basic Labour" at bounding box center [642, 598] width 519 height 16
click at [391, 613] on div "Basic Labour" at bounding box center [637, 601] width 544 height 47
click at [330, 422] on input "1" at bounding box center [318, 410] width 40 height 23
type input "0.01"
type input "$1.50"
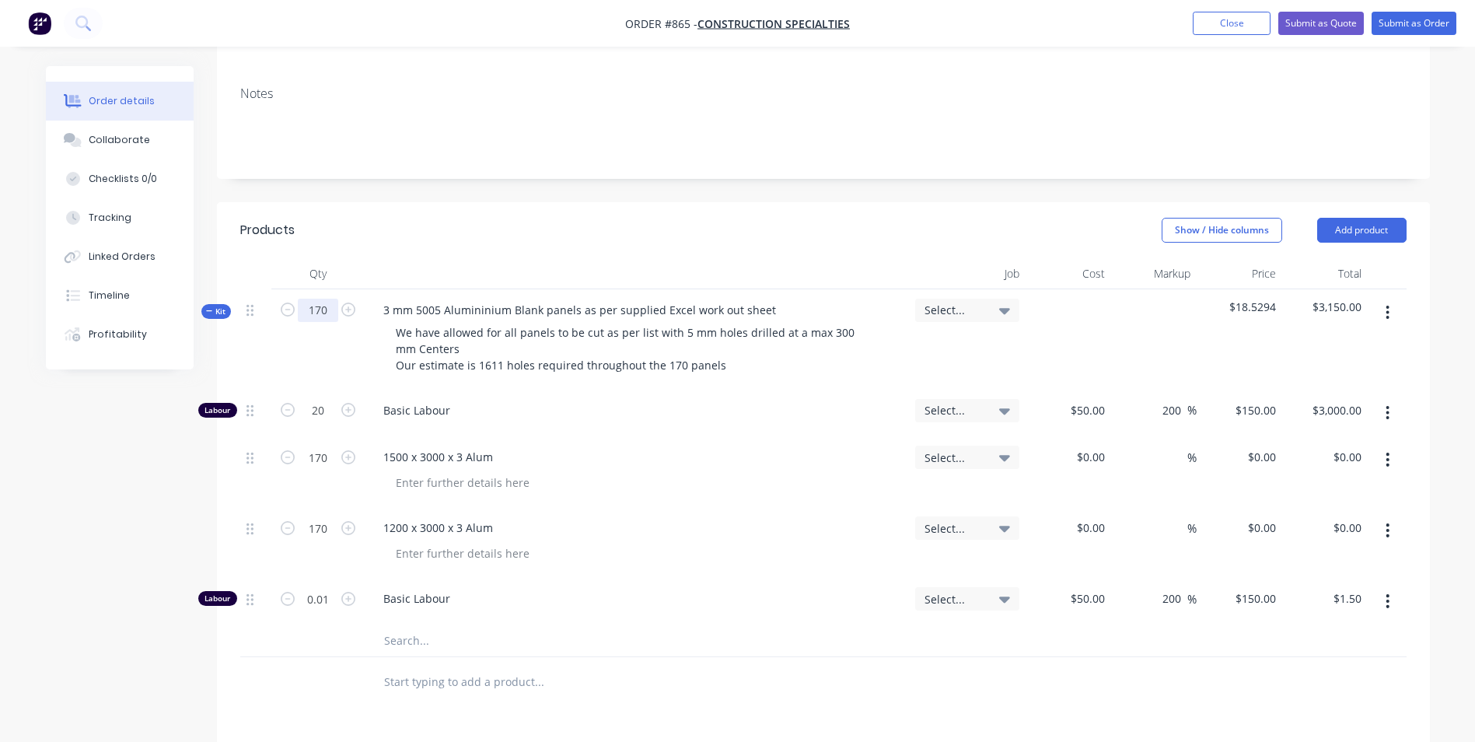
click at [313, 311] on input "170" at bounding box center [318, 310] width 40 height 23
type input "1"
type input "0.1176"
type input "$17.64"
type input "1"
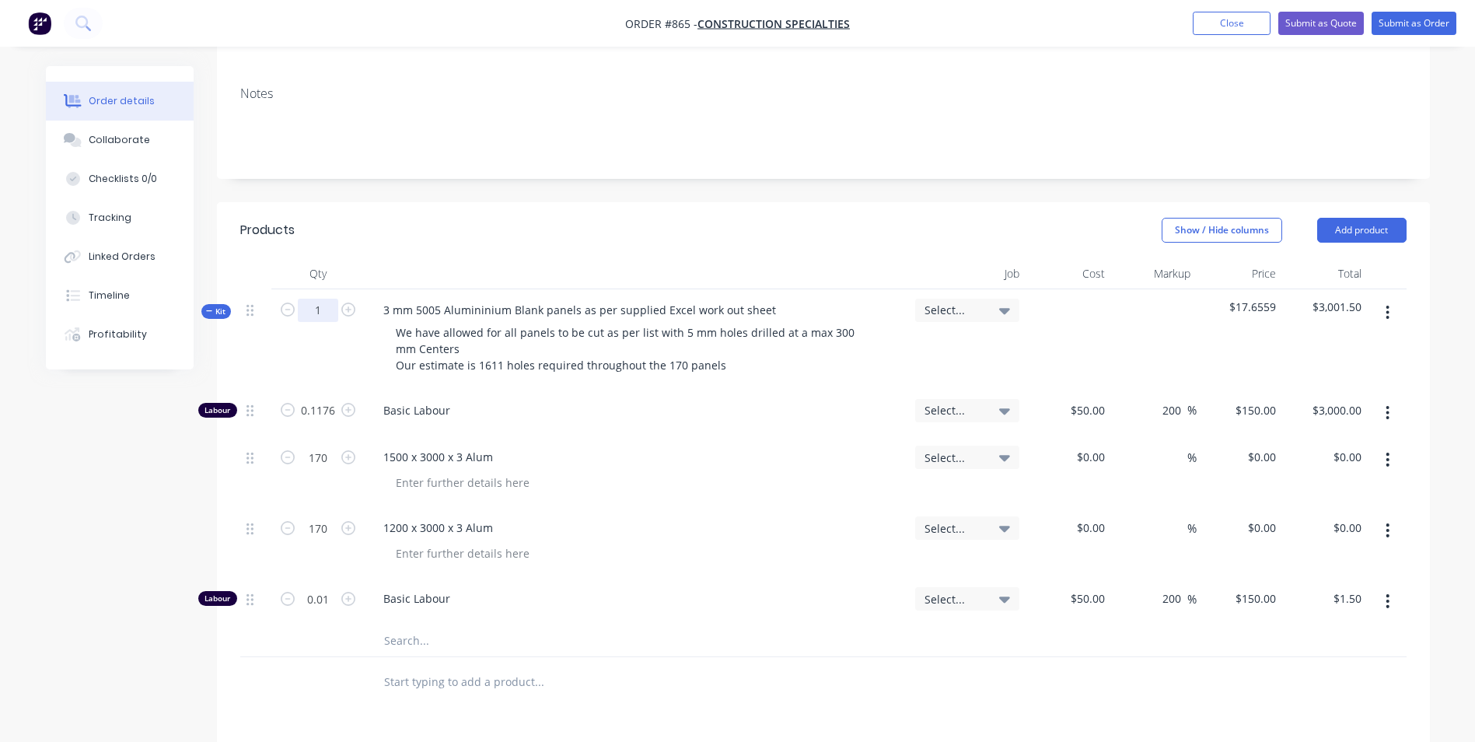
type input "1"
type input "0.0001"
type input "$0.02"
click at [320, 400] on input "0.1176" at bounding box center [318, 410] width 40 height 23
type input "0.1"
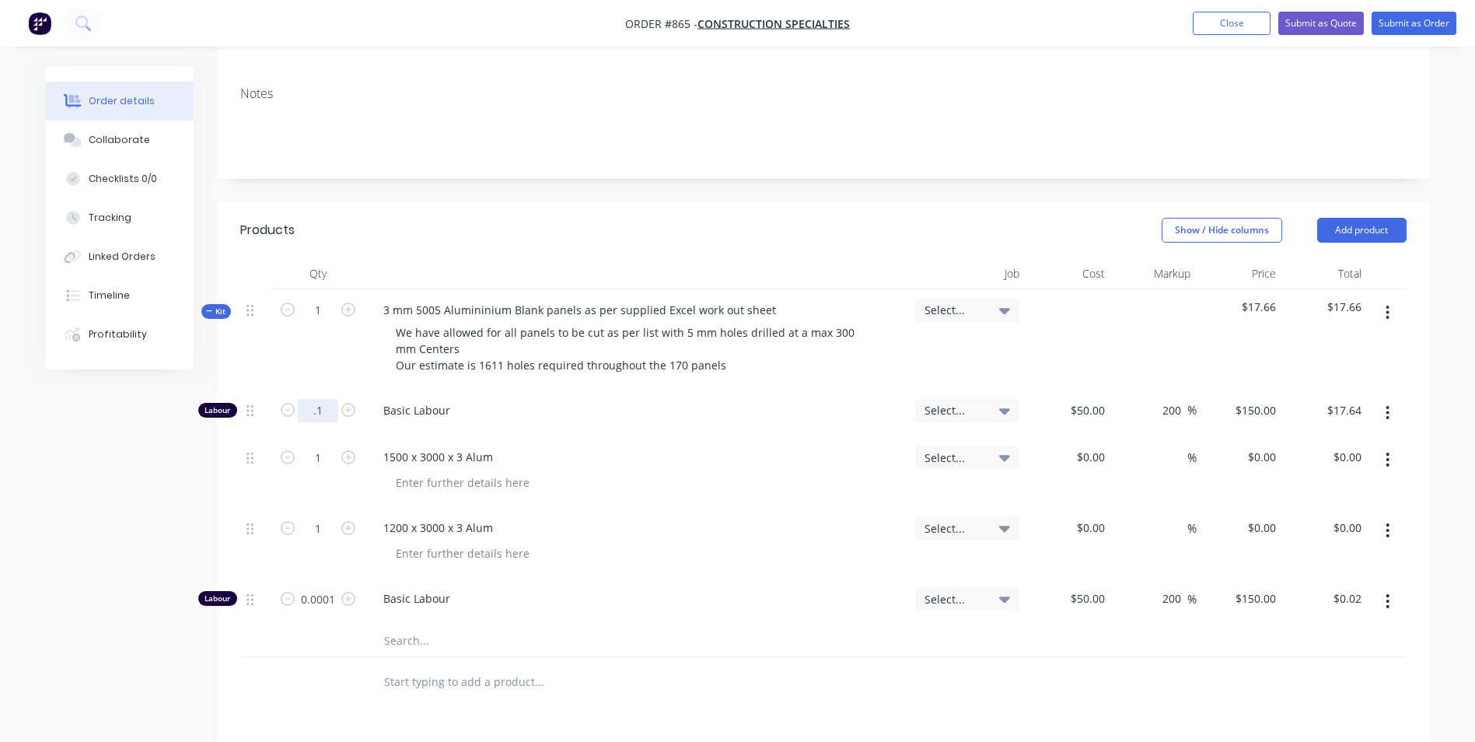
type input "$15.00"
click at [319, 422] on input "0.0001" at bounding box center [318, 410] width 40 height 23
type input "0.05"
type input "$7.50"
type input "$50.00"
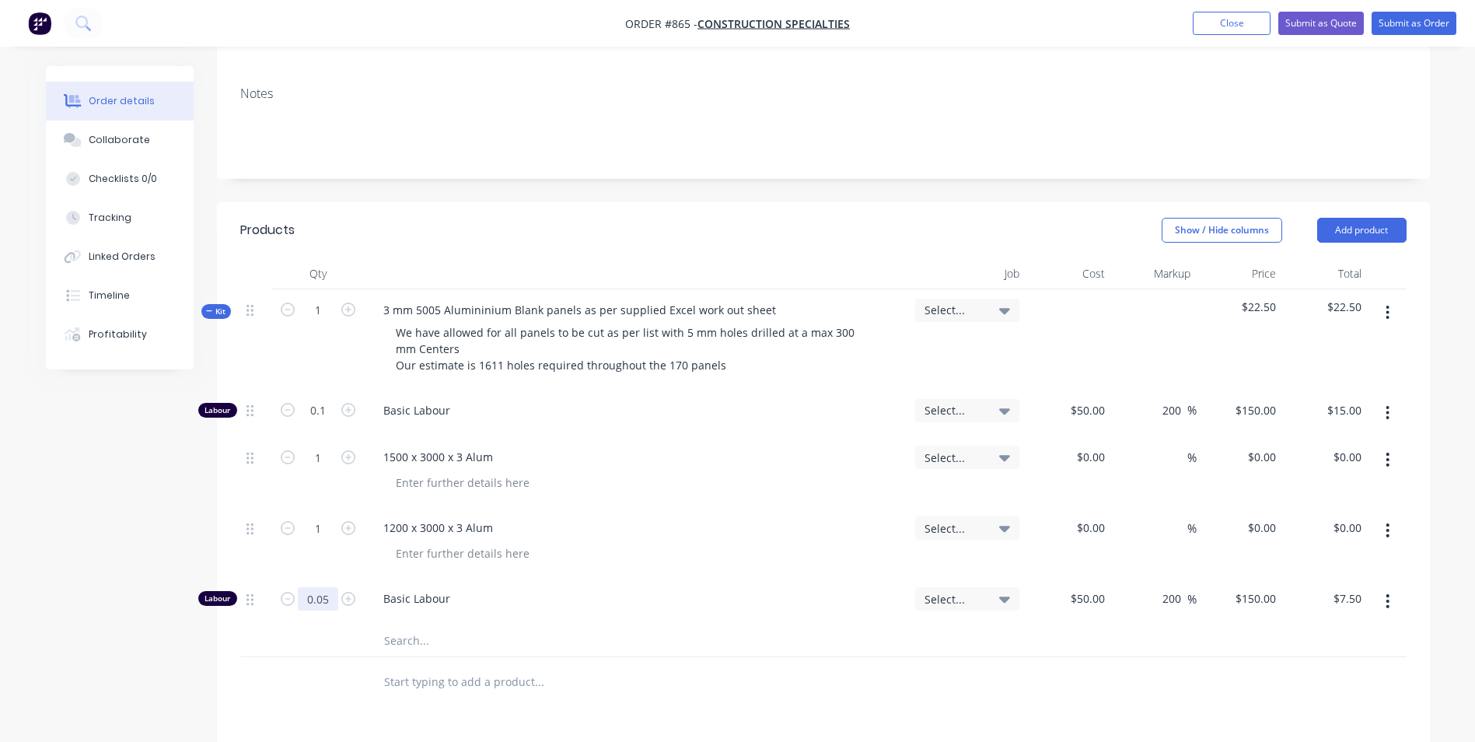
click at [319, 422] on input "0.05" at bounding box center [318, 410] width 40 height 23
type input "0.02"
type input "$3.00"
click at [319, 422] on input "0.02" at bounding box center [318, 410] width 40 height 23
type input "0.05"
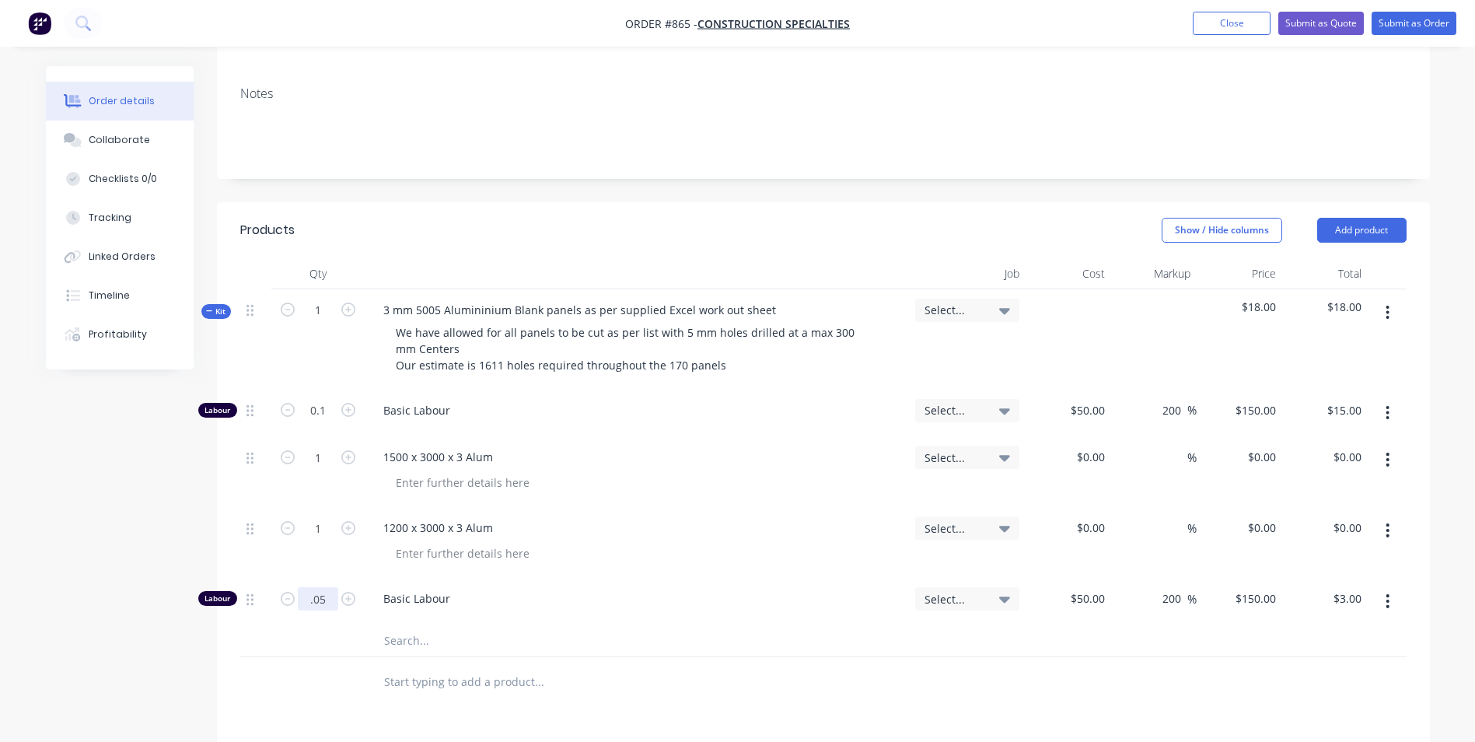
type input "$7.50"
click at [319, 422] on input "0.05" at bounding box center [318, 410] width 40 height 23
type input "0.04"
type input "$6.00"
click at [474, 614] on div "Basic Labour" at bounding box center [637, 601] width 544 height 47
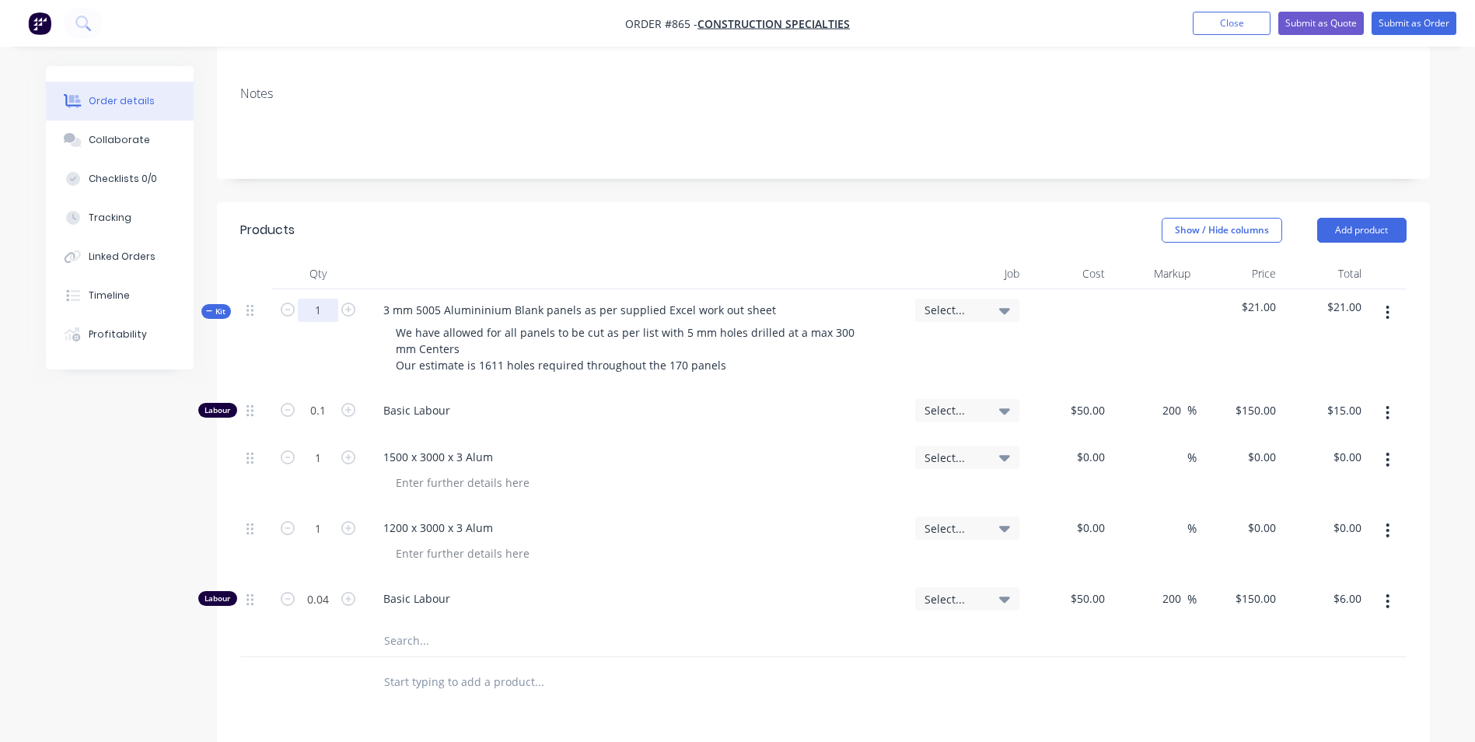
click at [323, 313] on input "1" at bounding box center [318, 310] width 40 height 23
type input "1611"
type input "161.1"
type input "$24,165.00"
type input "1611"
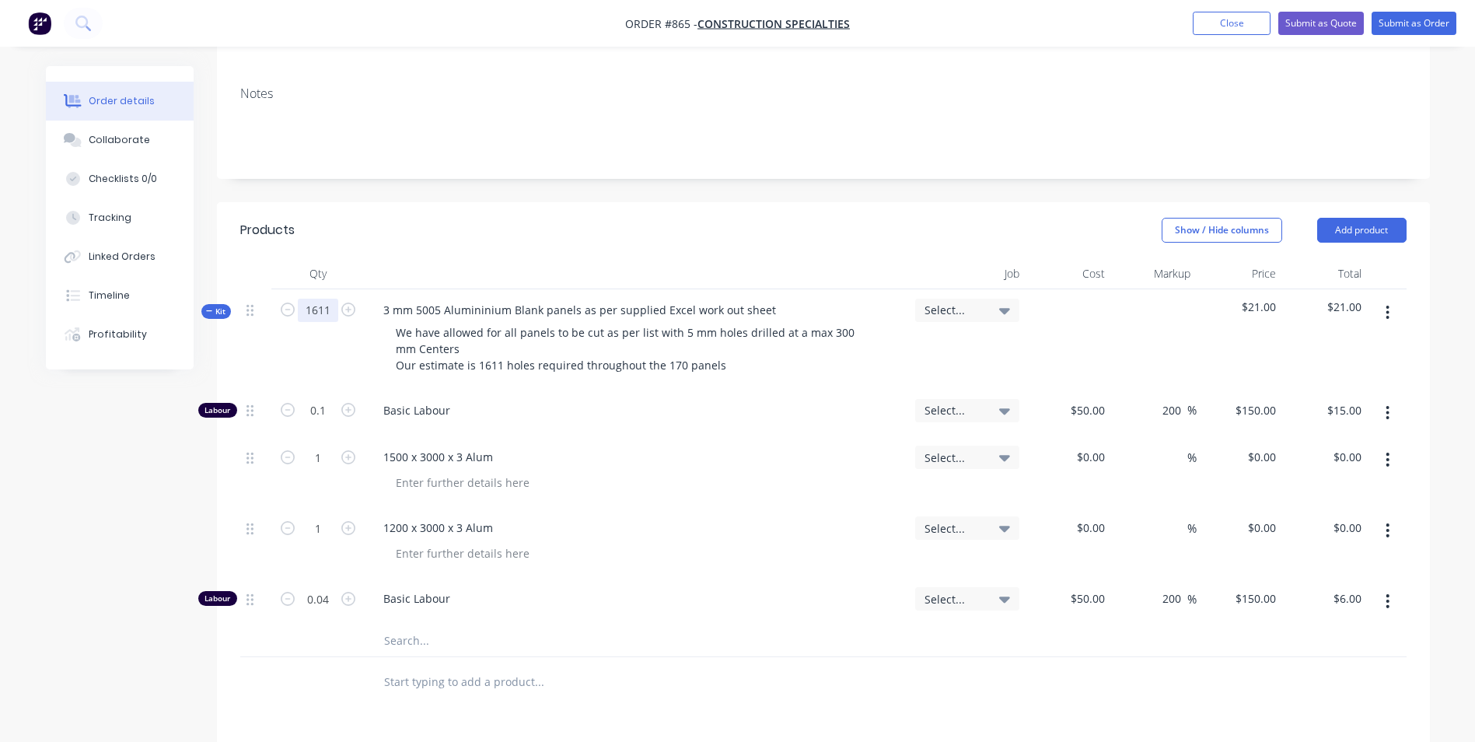
type input "1611"
type input "64.44"
type input "$9,666.00"
click at [326, 422] on input "64.44" at bounding box center [318, 410] width 40 height 23
click at [324, 313] on input "1611" at bounding box center [318, 310] width 40 height 23
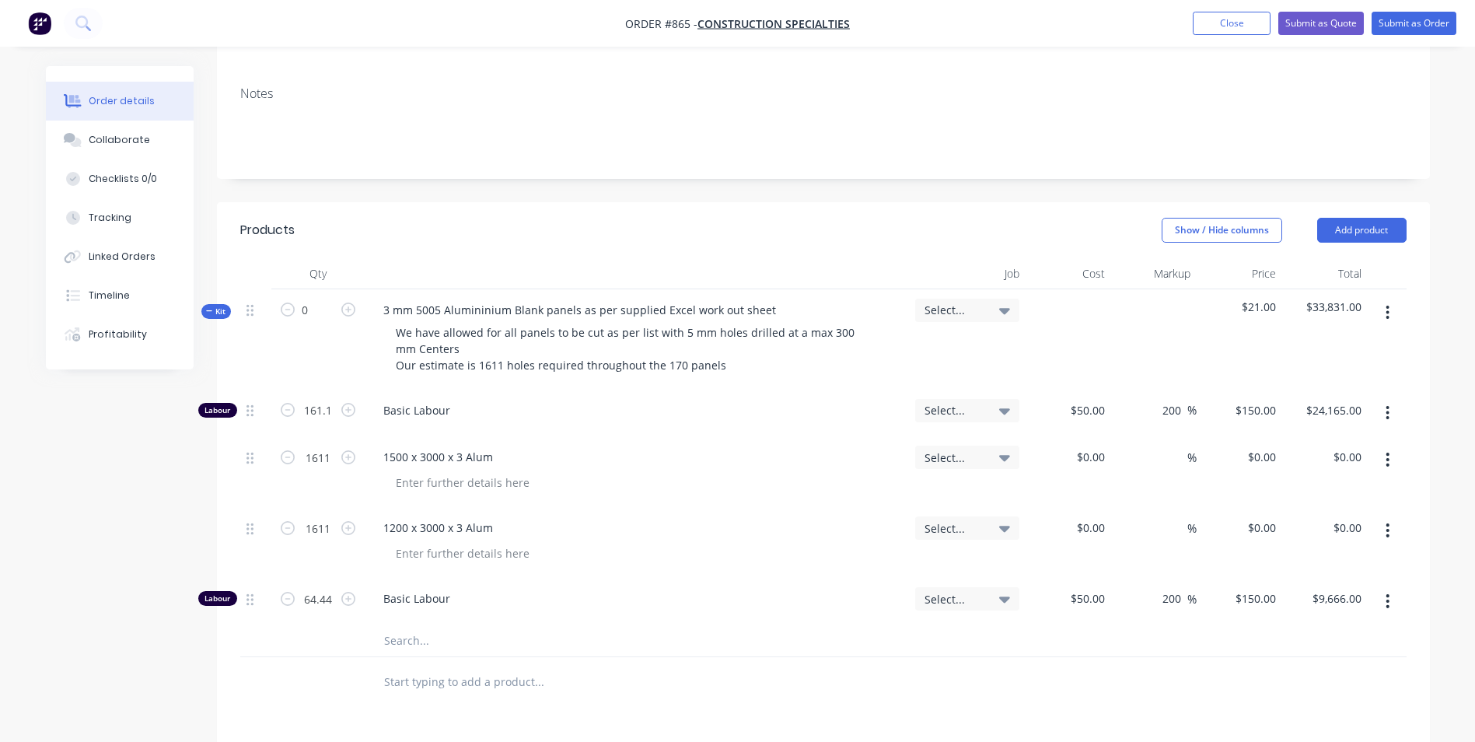
click at [662, 448] on div "1500 x 3000 x 3 Alum" at bounding box center [637, 456] width 532 height 23
click at [320, 313] on input "0" at bounding box center [318, 310] width 40 height 23
click at [779, 519] on div "1200 x 3000 x 3 Alum" at bounding box center [637, 527] width 532 height 23
click at [322, 316] on input "0" at bounding box center [318, 310] width 40 height 23
type input "1"
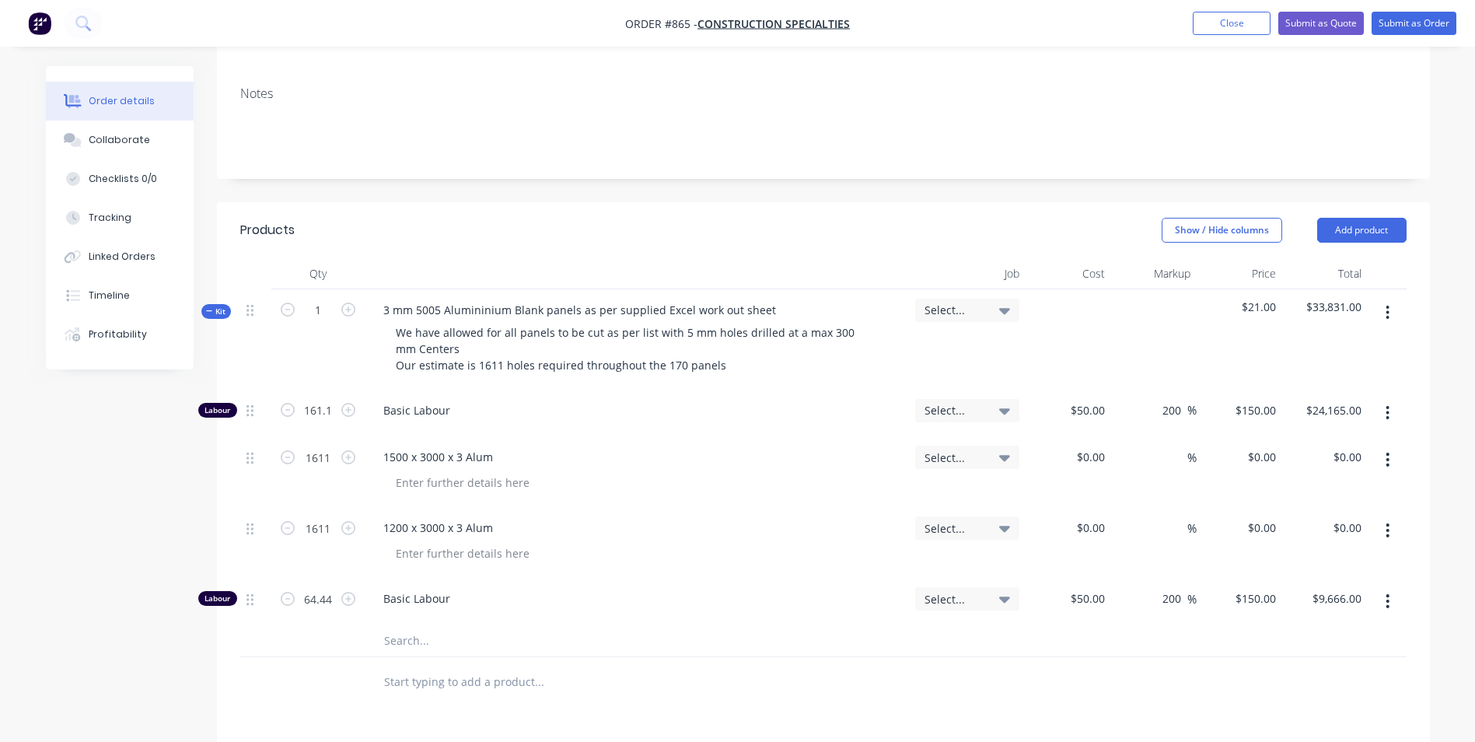
type input "0.1"
type input "$15.00"
type input "1"
type input "0.04"
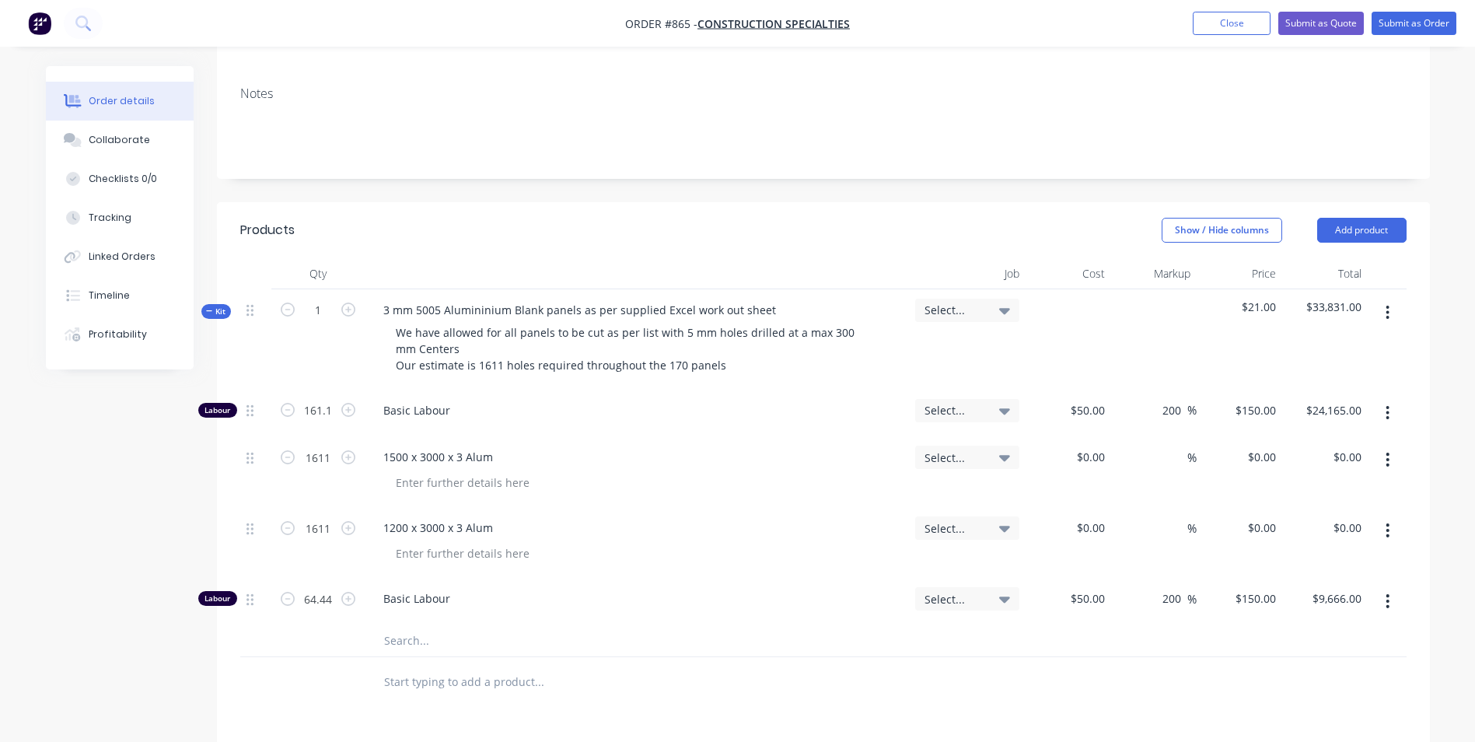
type input "$6.00"
click at [330, 422] on input "0.04" at bounding box center [318, 410] width 40 height 23
type input "65"
type input "$9,750.00"
click at [1087, 599] on div "50 $50.00" at bounding box center [1087, 598] width 48 height 23
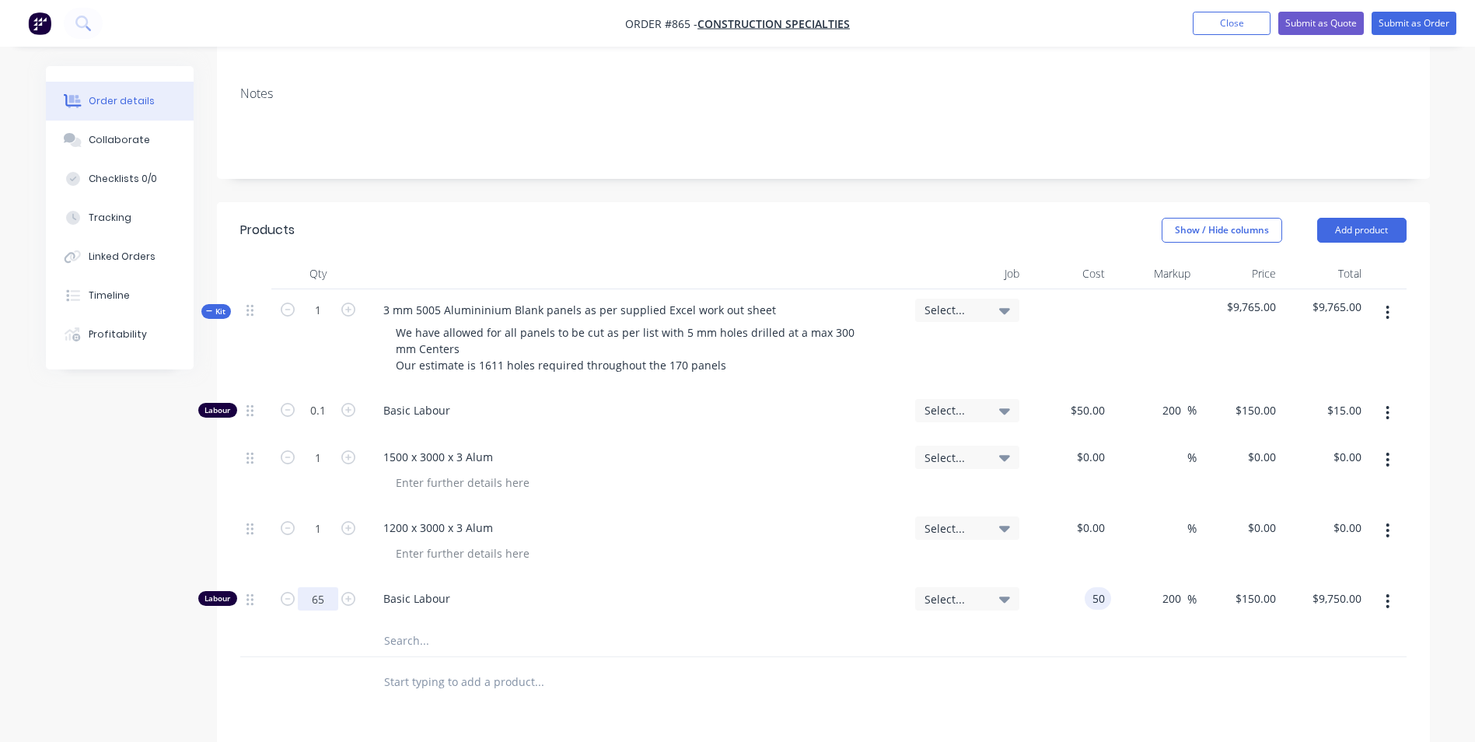
type input "$50.00"
click at [319, 422] on input "65" at bounding box center [318, 410] width 40 height 23
click at [562, 627] on input "text" at bounding box center [538, 640] width 311 height 31
click at [331, 422] on input "1" at bounding box center [318, 410] width 40 height 23
click at [333, 422] on input "1" at bounding box center [318, 410] width 40 height 23
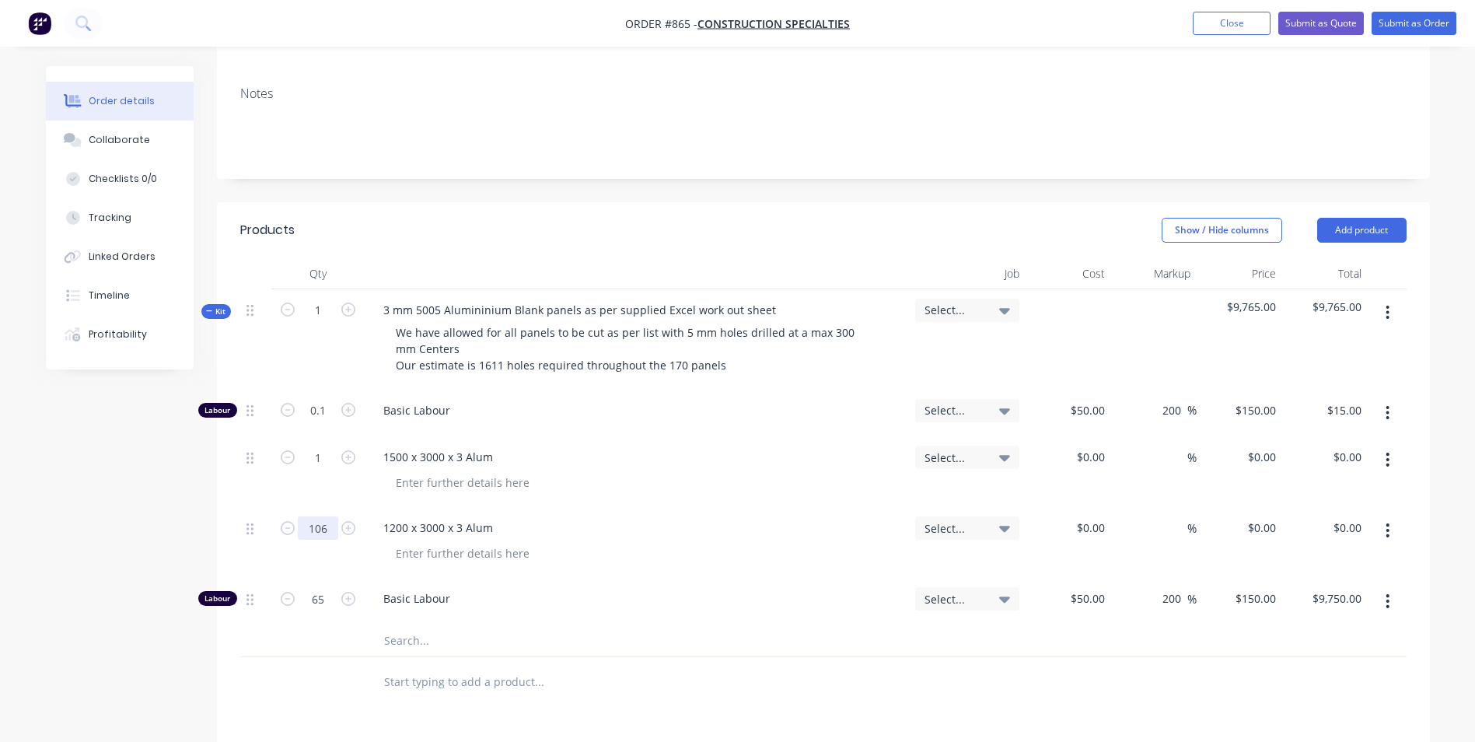
type input "106"
click at [329, 422] on input "1" at bounding box center [318, 410] width 40 height 23
type input "37"
click at [1097, 526] on input at bounding box center [1093, 527] width 36 height 23
type input "$177.00"
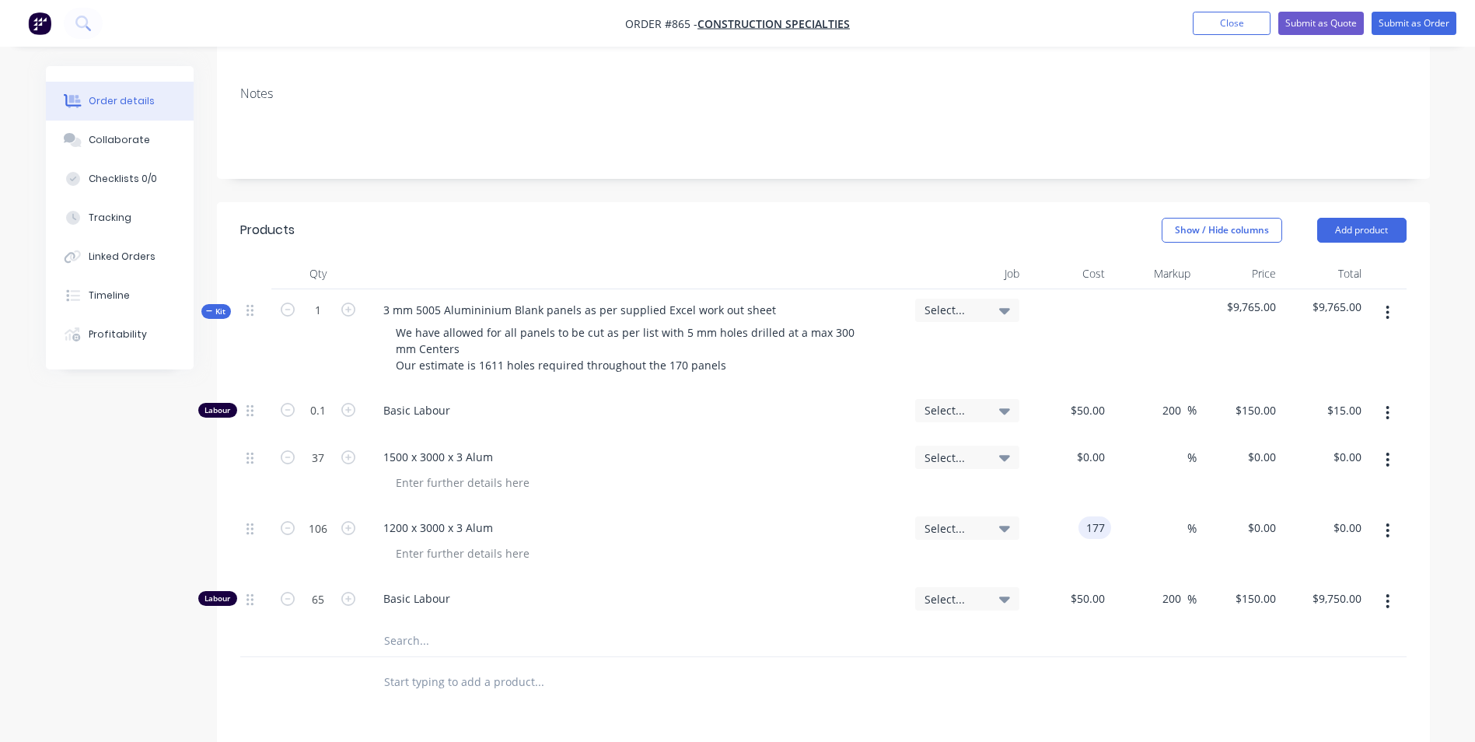
type input "$177.00"
type input "$18,762.00"
type input "3"
type input "40"
type input "247.8"
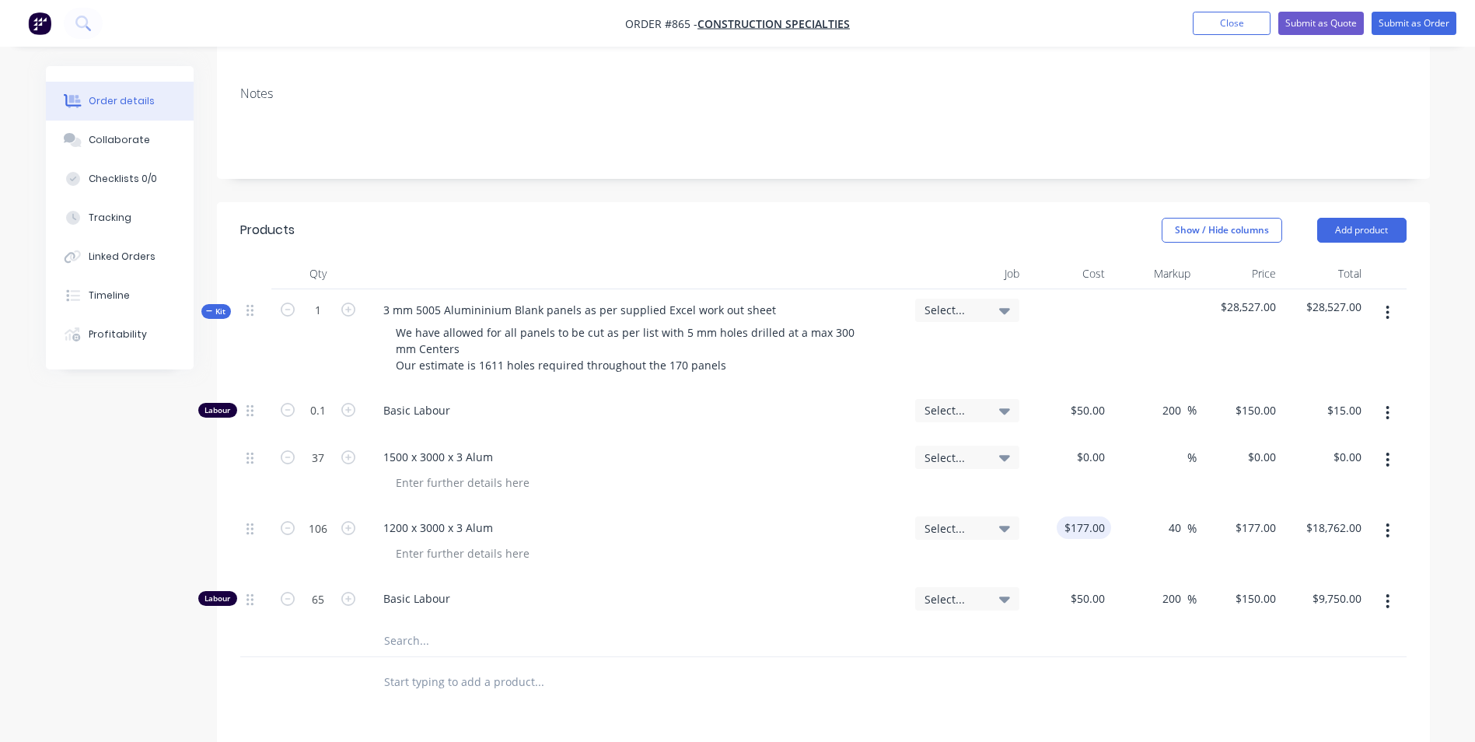
type input "$26,266.80"
type input "$247.80"
click at [1096, 455] on input at bounding box center [1093, 456] width 36 height 23
type input "$220.00"
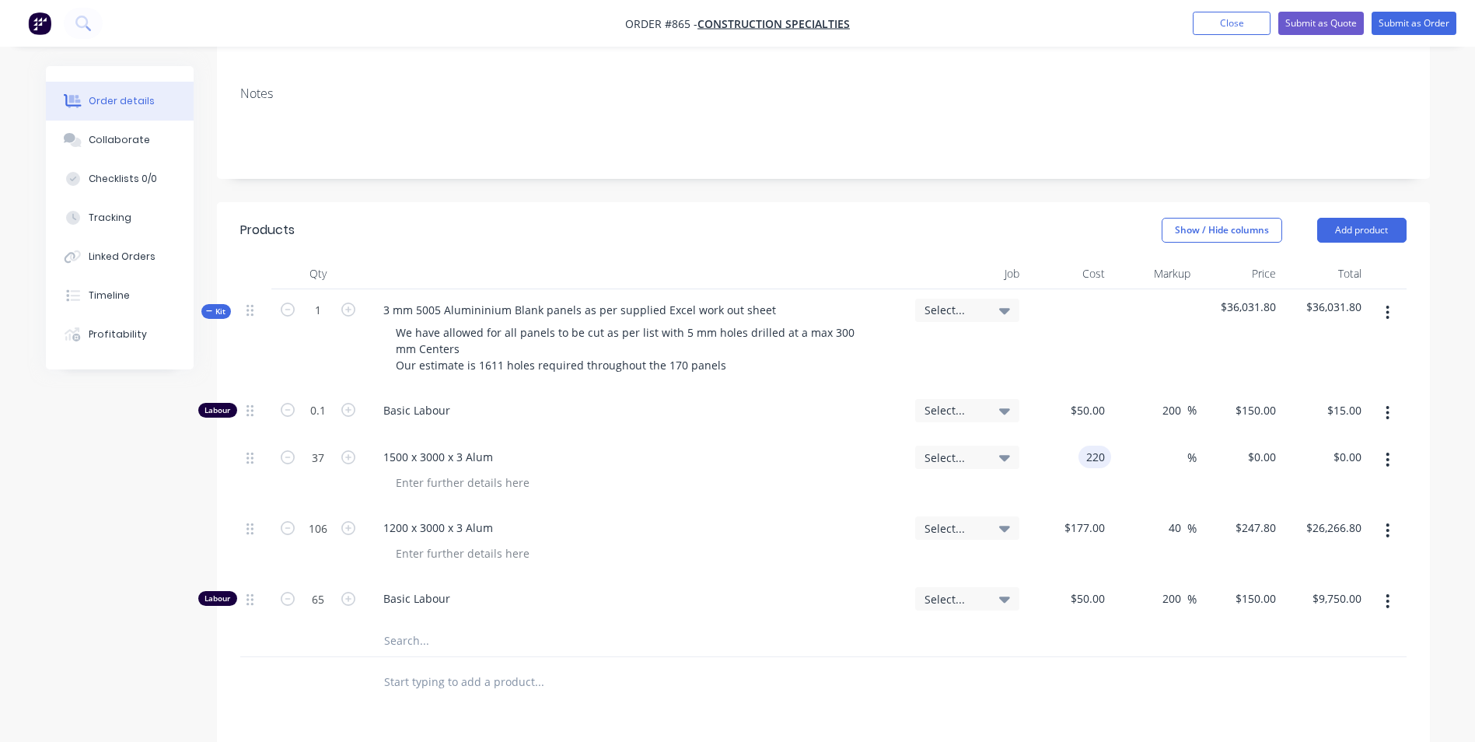
type input "$8,140.00"
type input "40"
type input "308"
type input "$11,396.00"
type input "$308.00"
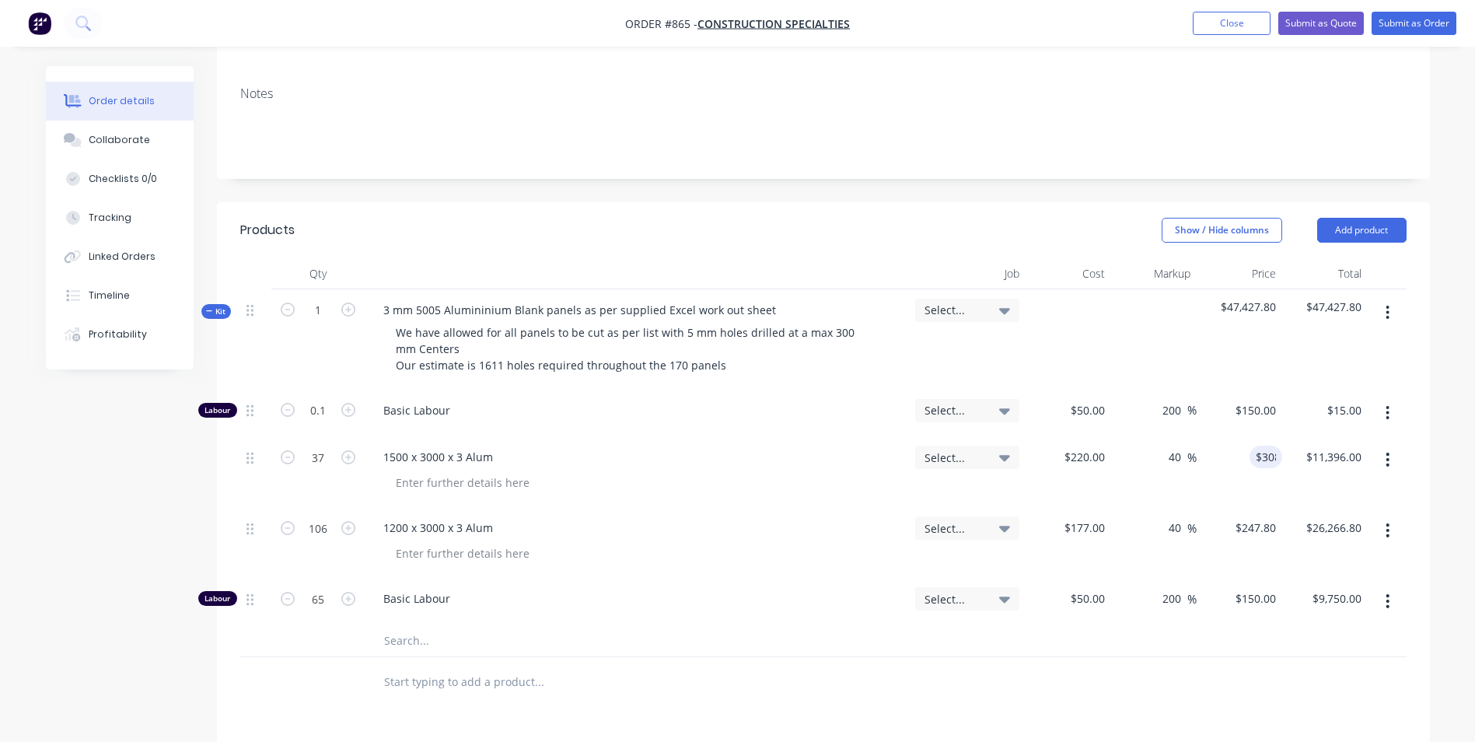
click at [1430, 354] on div "Order details Collaborate Checklists 0/0 Tracking Linked Orders Timeline Profit…" at bounding box center [737, 468] width 1415 height 1271
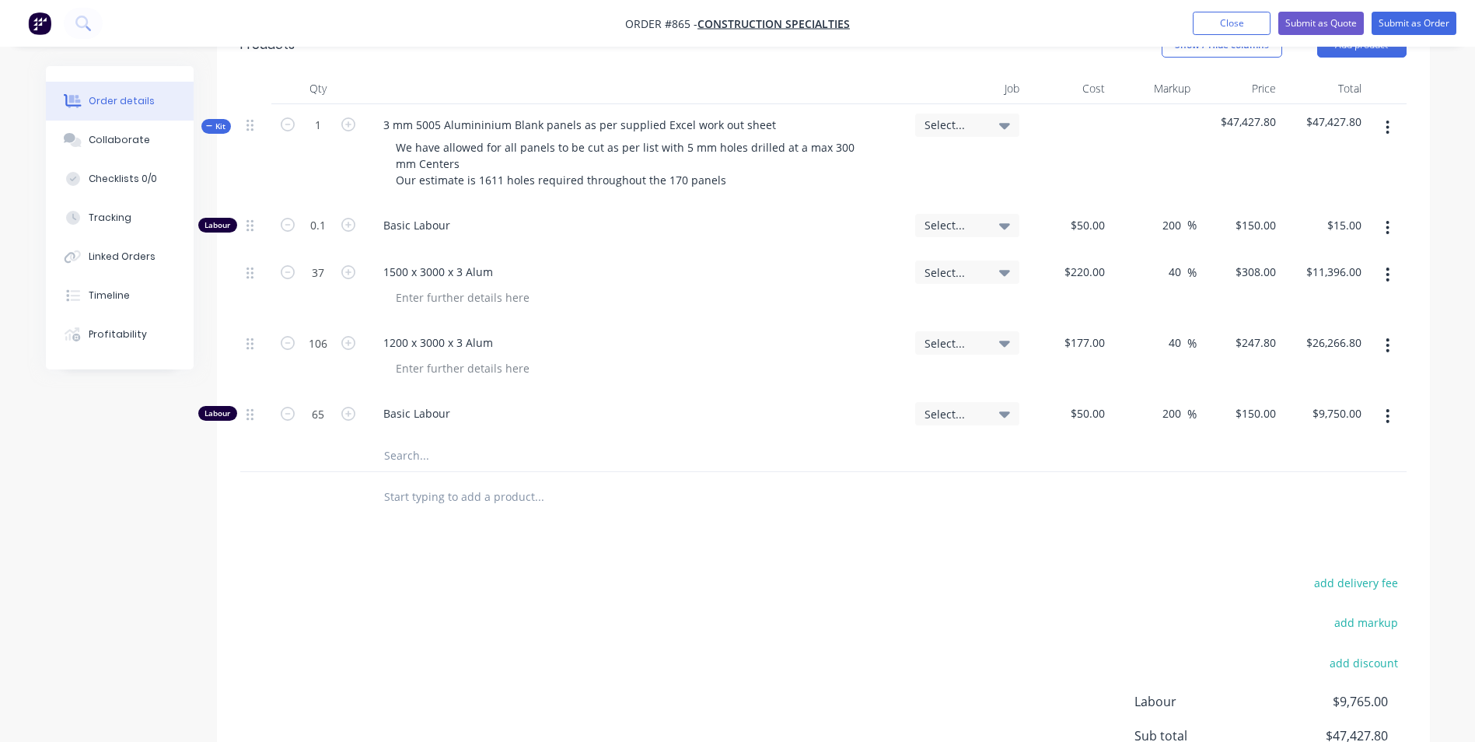
scroll to position [417, 0]
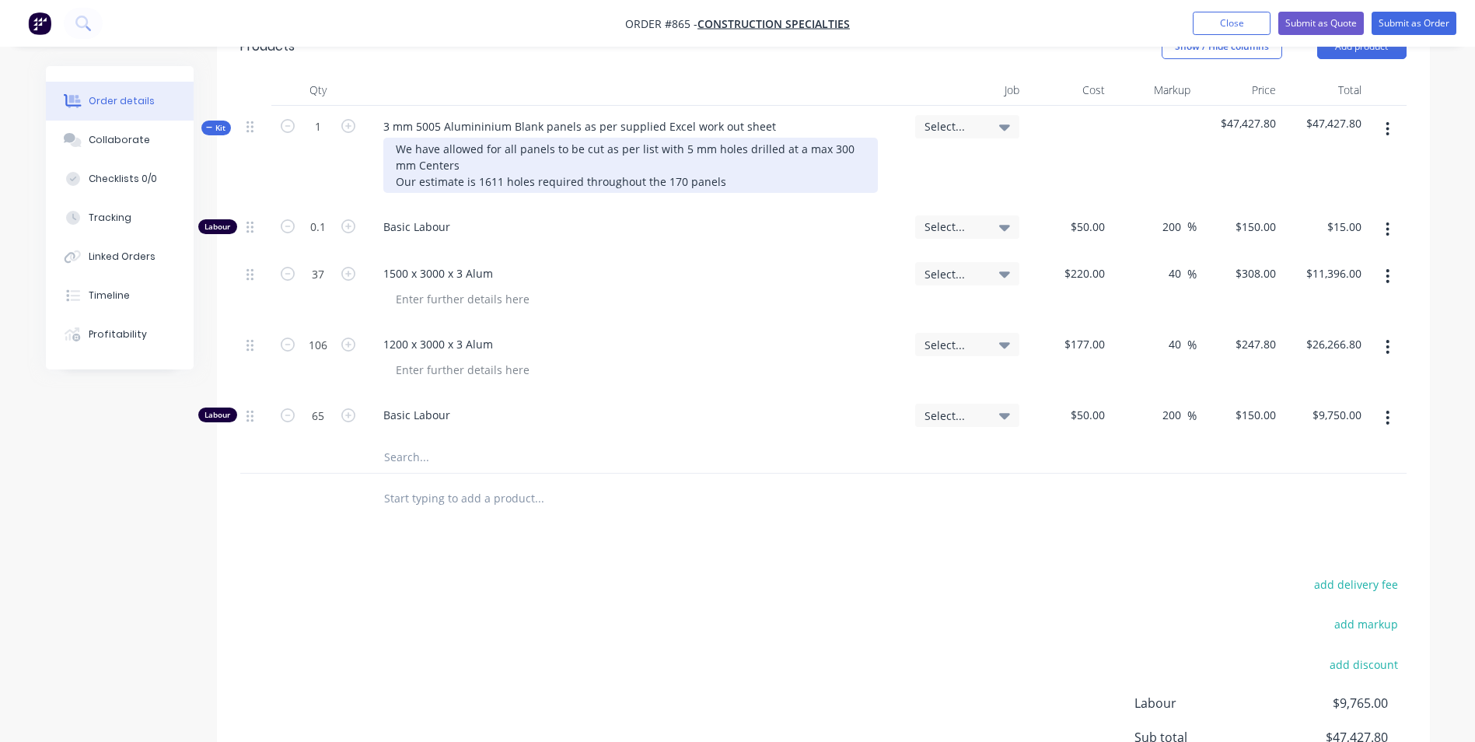
click at [806, 190] on div "We have allowed for all panels to be cut as per list with 5 mm holes drilled at…" at bounding box center [630, 165] width 494 height 55
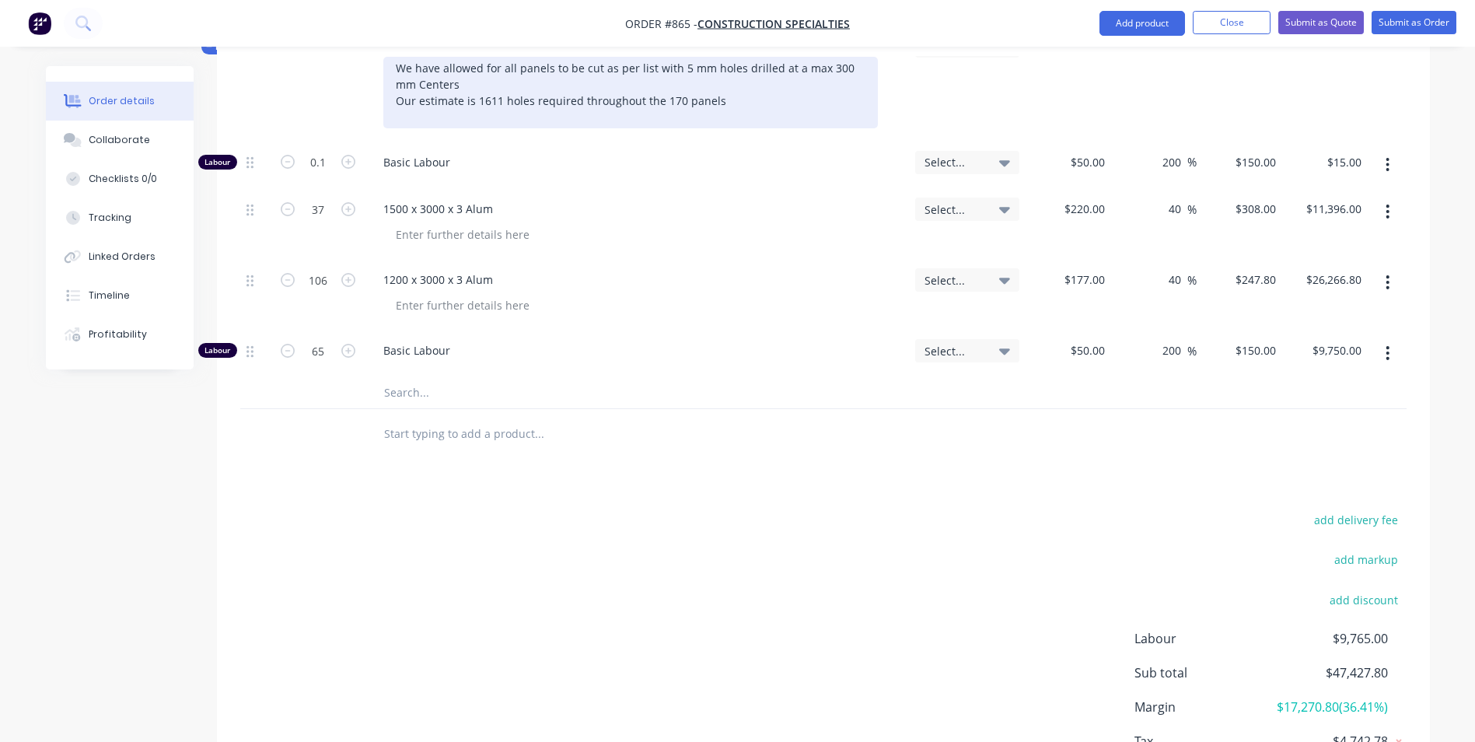
scroll to position [466, 0]
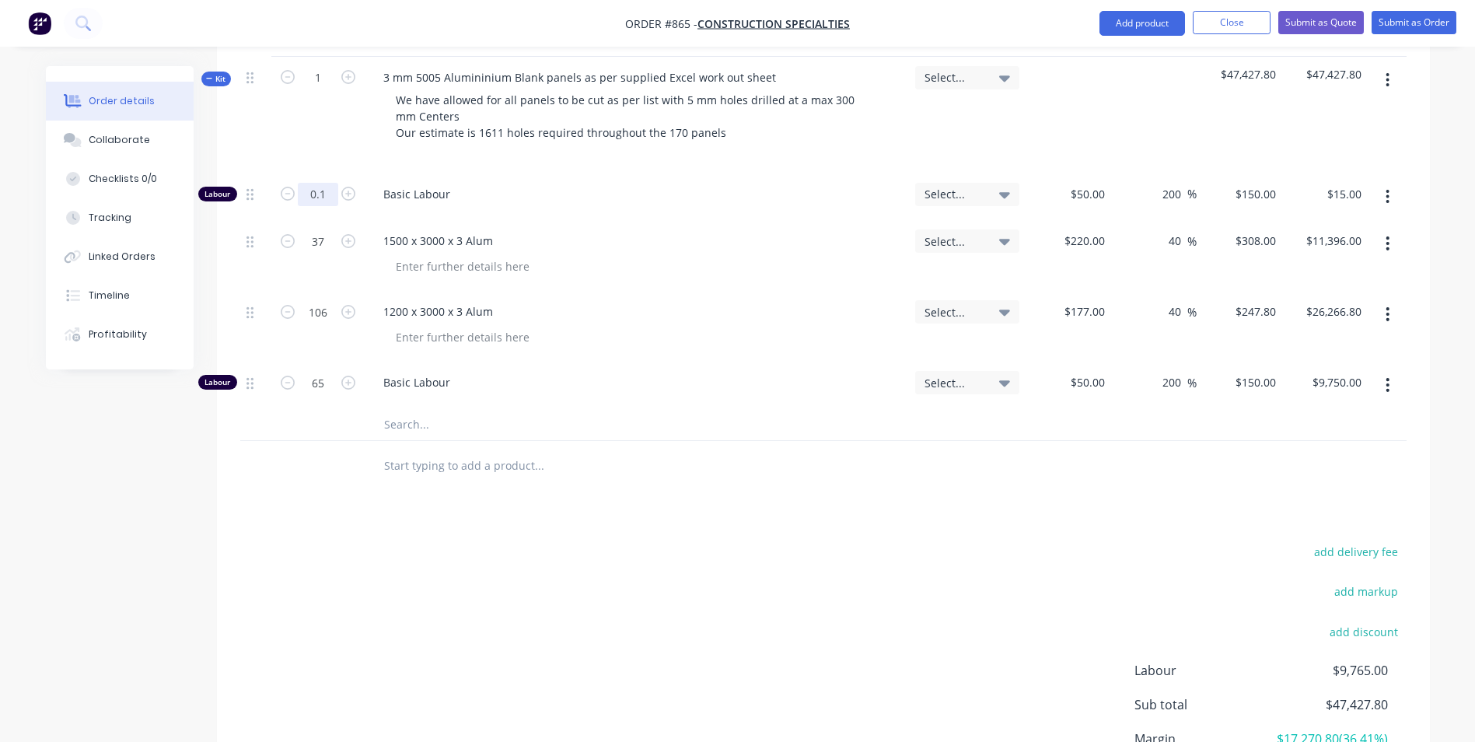
click at [327, 191] on input "0.1" at bounding box center [318, 194] width 40 height 23
type input "170"
type input "$25,500.00"
click at [331, 189] on input "170" at bounding box center [318, 194] width 40 height 23
type input "1"
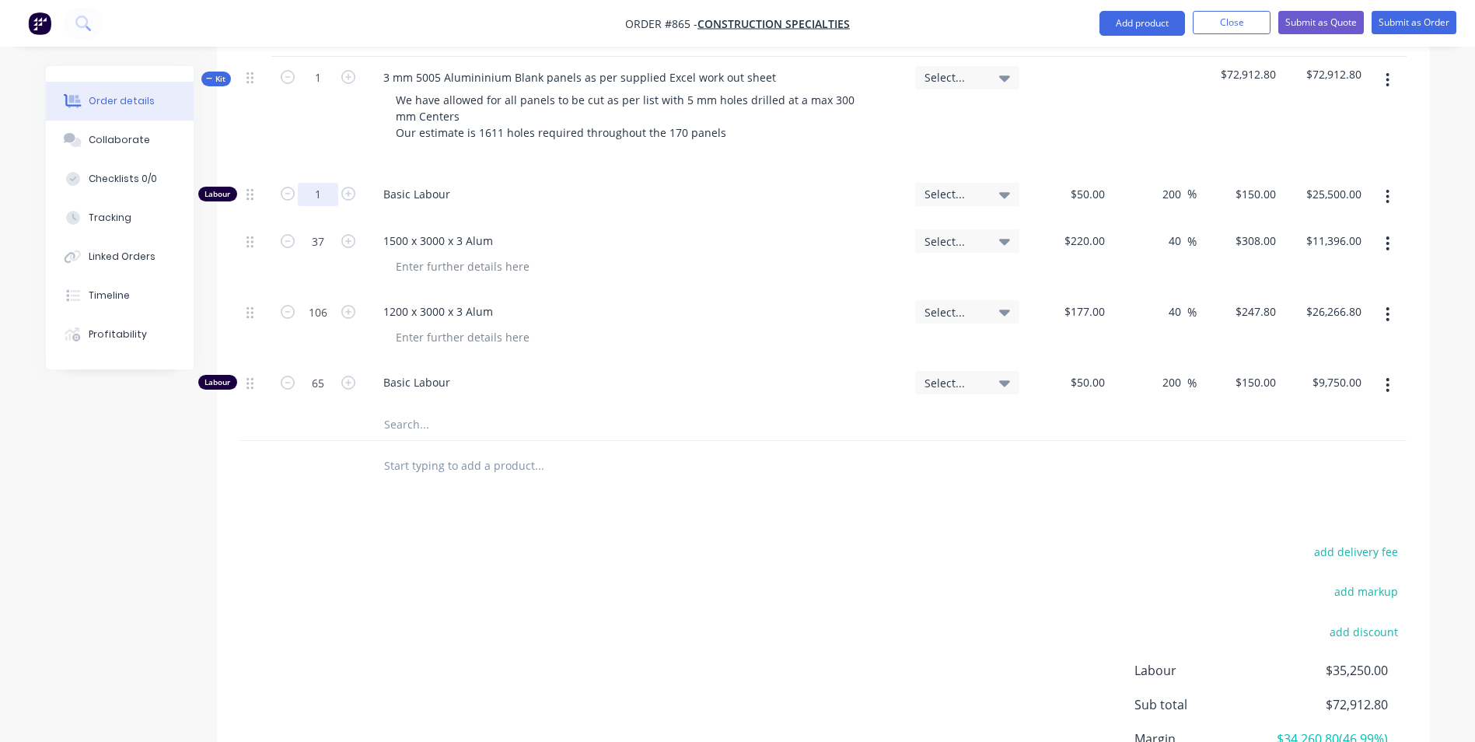
type input "$150.00"
click at [331, 187] on input "1" at bounding box center [318, 194] width 40 height 23
type input "0.1"
type input "$15.00"
click at [331, 187] on input "0.1" at bounding box center [318, 194] width 40 height 23
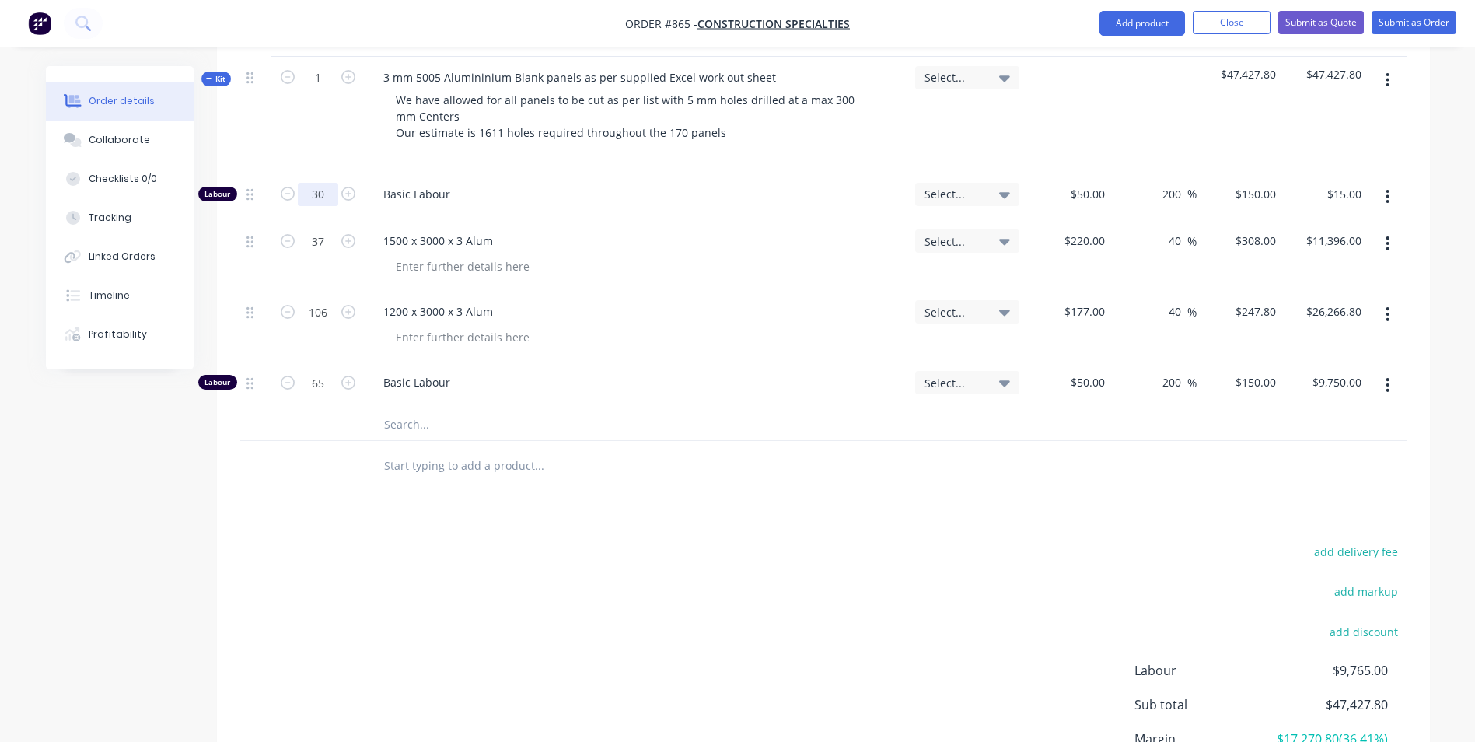
type input "30"
type input "$4,500.00"
type input "$50.00"
type input "$150.00"
click at [1330, 542] on button "add delivery fee" at bounding box center [1356, 551] width 100 height 21
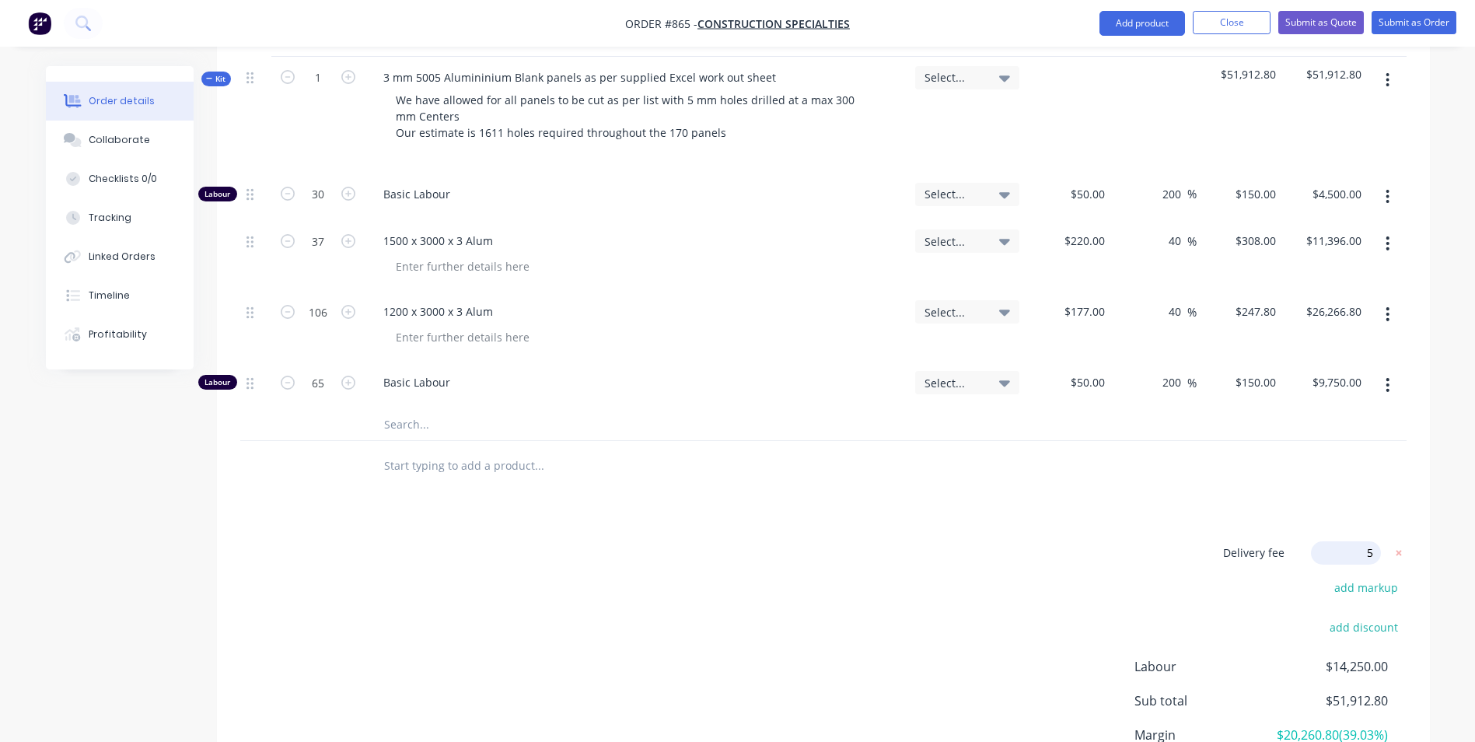
type input "55"
click at [1217, 515] on div "Products Show / Hide columns Add product Qty Job Cost Markup Price Total Kit 1 …" at bounding box center [823, 415] width 1213 height 891
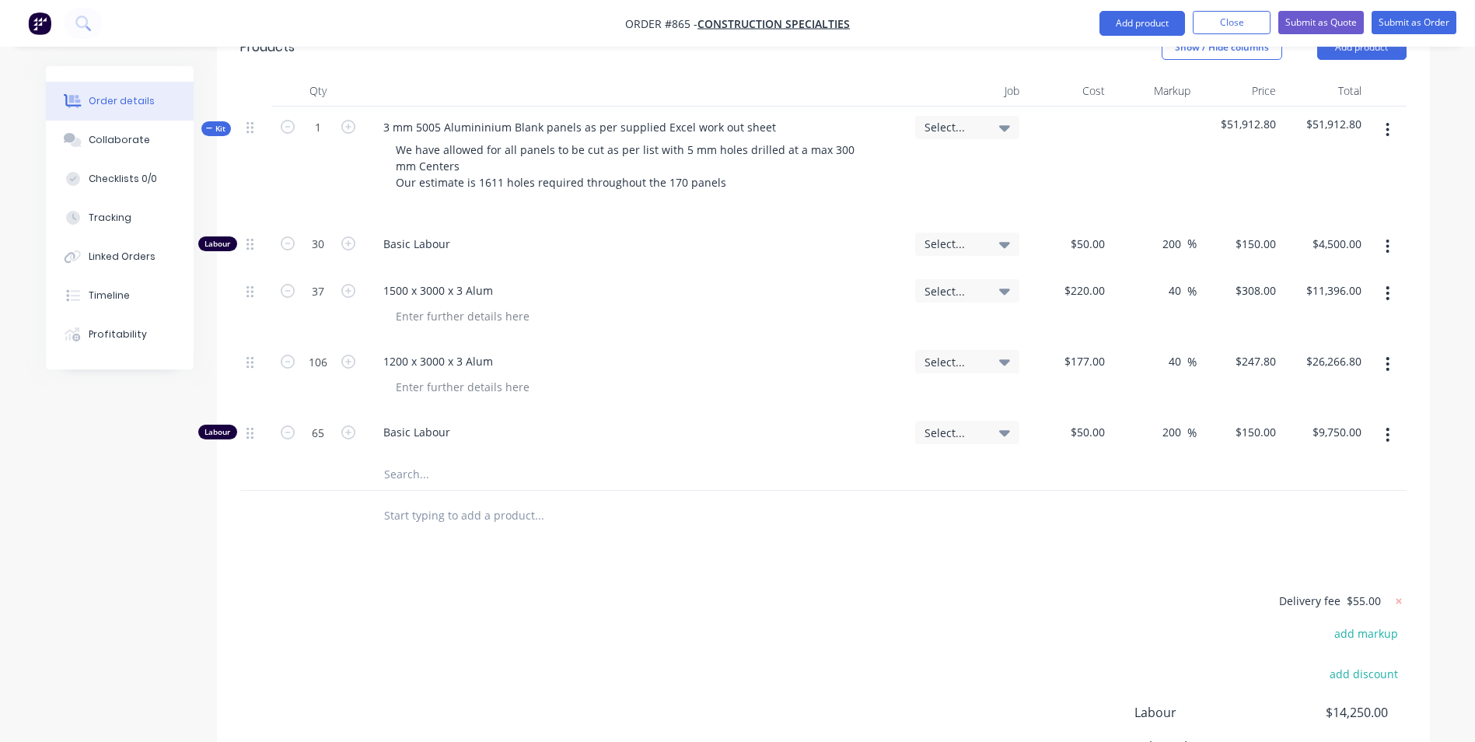
scroll to position [388, 0]
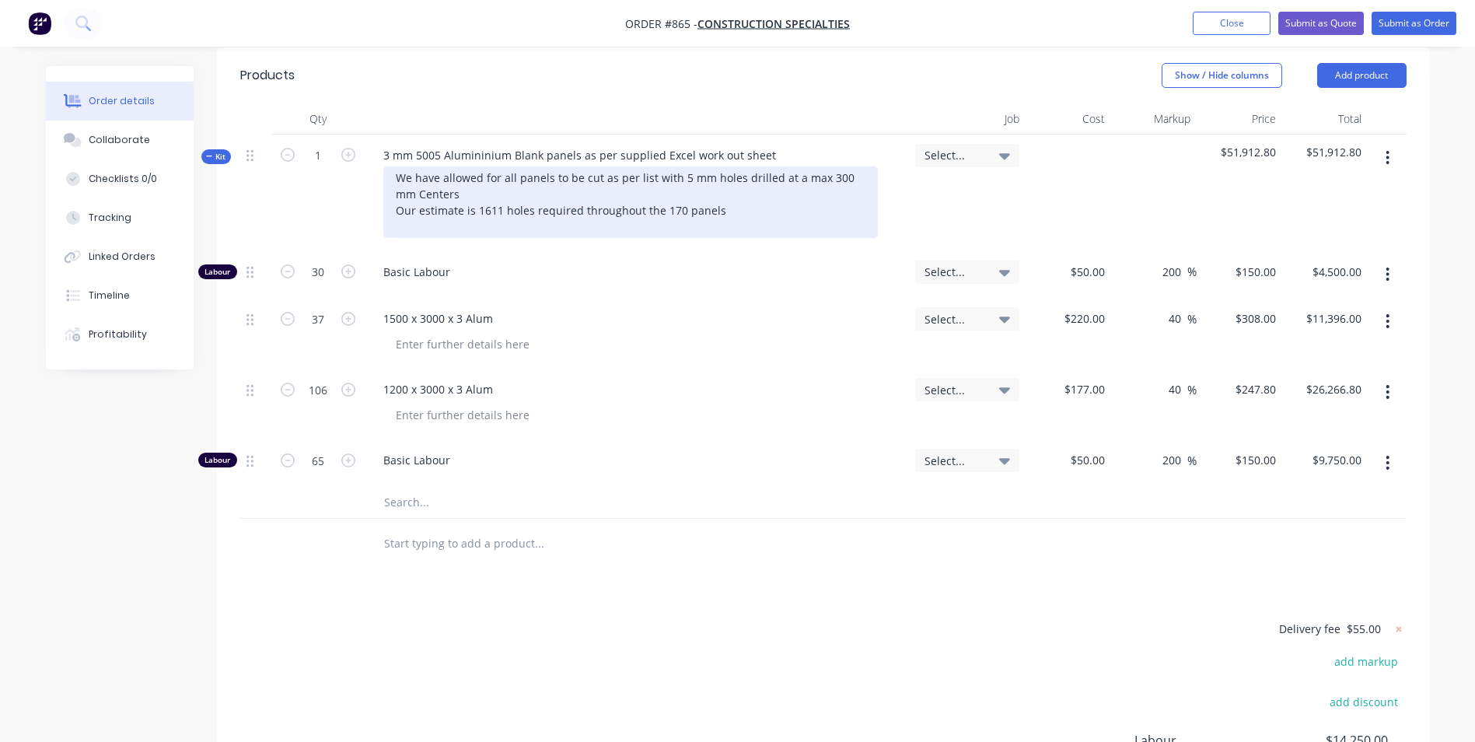
click at [726, 213] on div "We have allowed for all panels to be cut as per list with 5 mm holes drilled at…" at bounding box center [630, 202] width 494 height 72
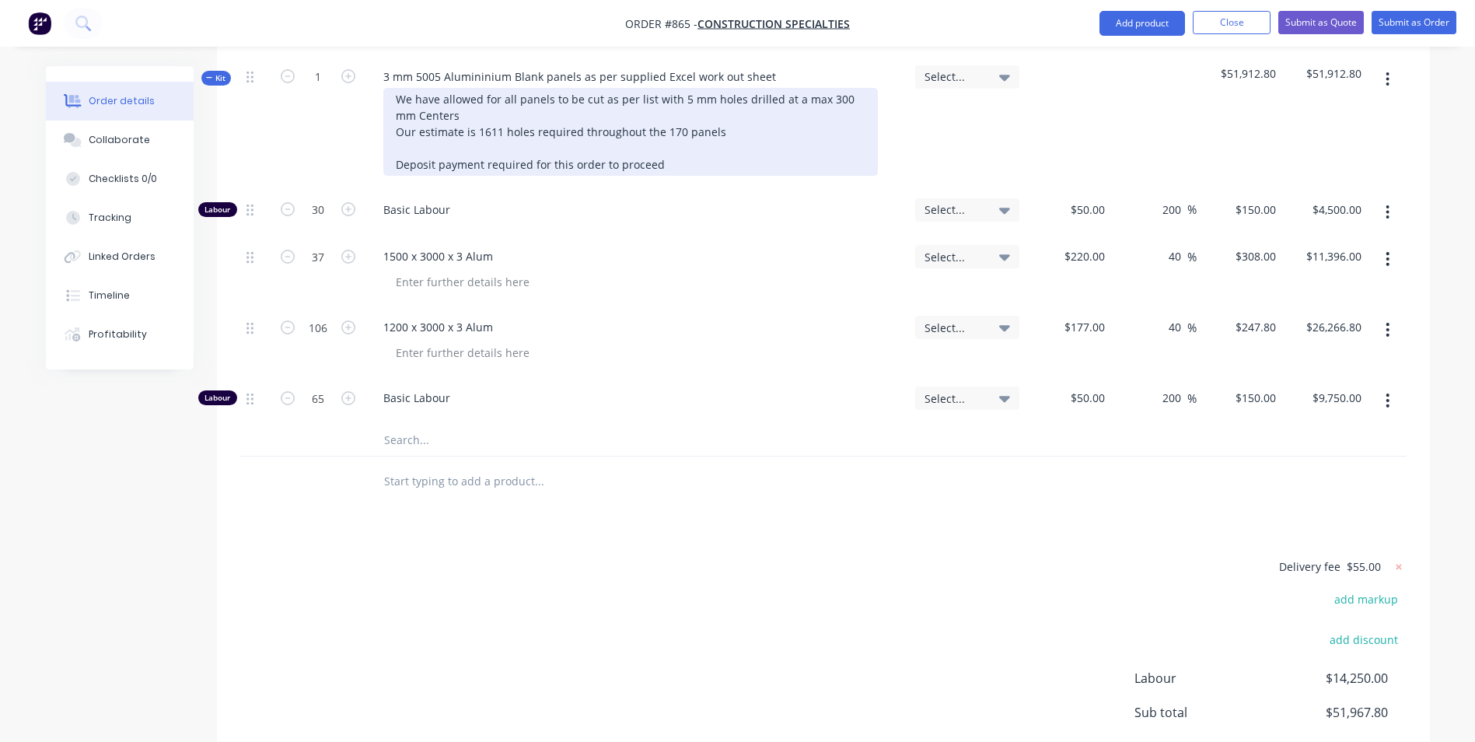
scroll to position [466, 0]
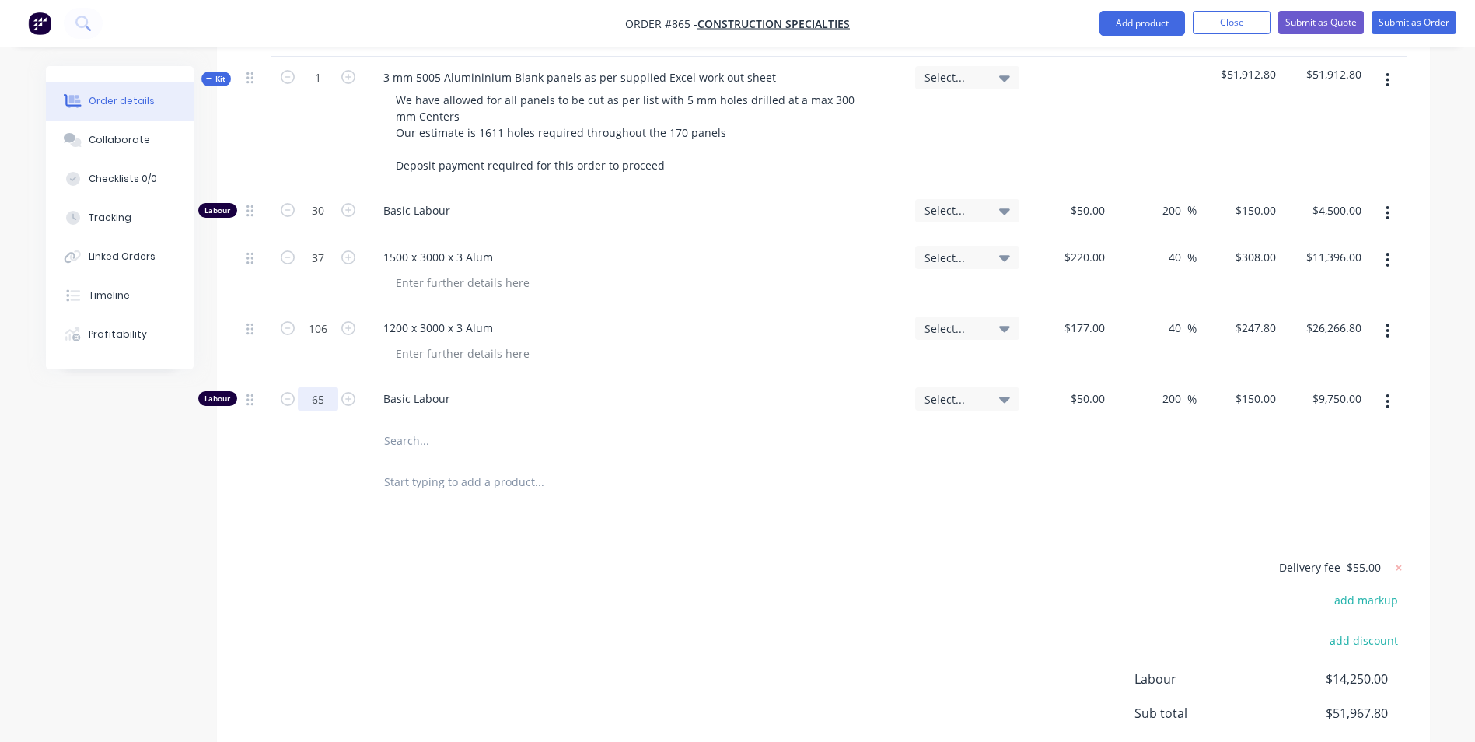
click at [326, 414] on div "65" at bounding box center [317, 401] width 93 height 47
type input "70"
type input "$10,500.00"
click at [568, 406] on div "Basic Labour" at bounding box center [637, 401] width 544 height 47
click at [320, 199] on input "30" at bounding box center [318, 210] width 40 height 23
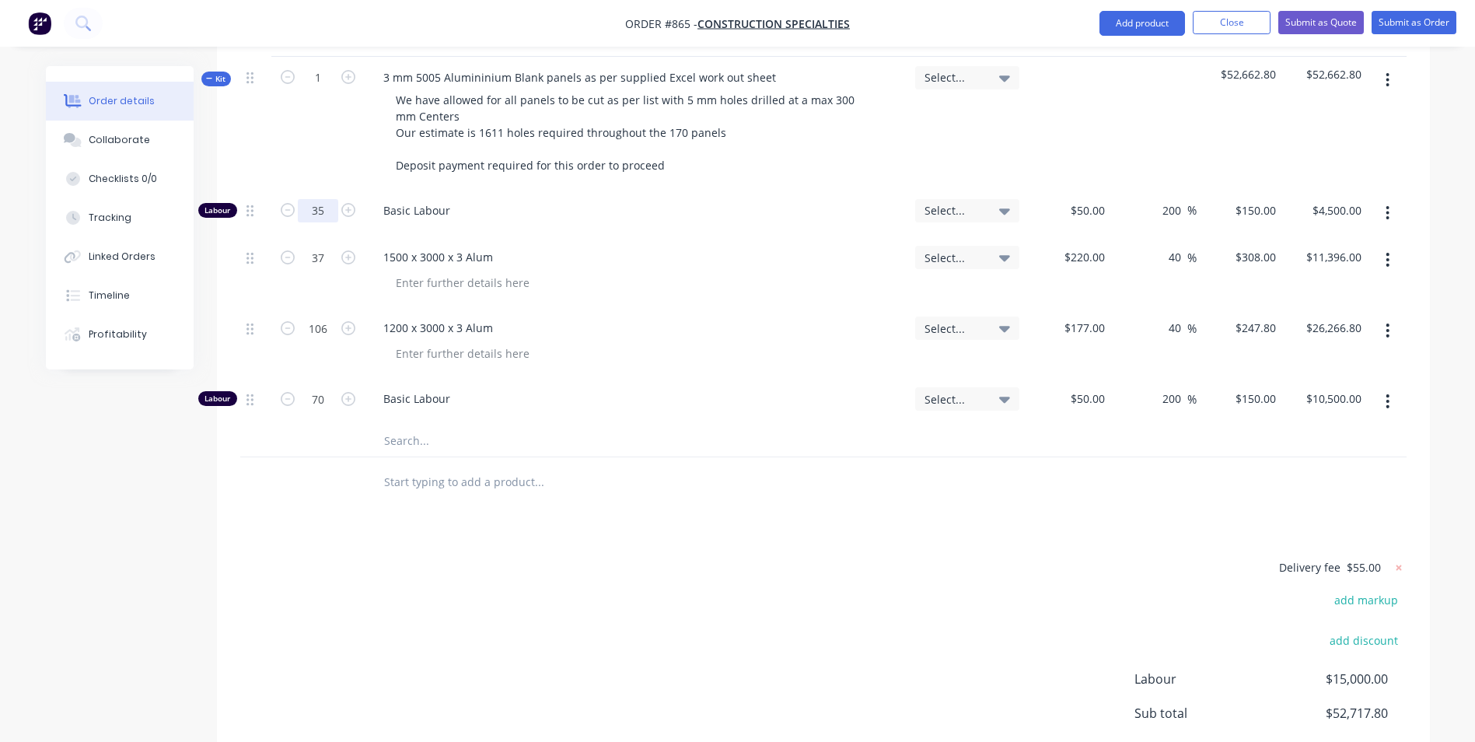
type input "35"
type input "$5,250.00"
click at [585, 228] on div "Basic Labour" at bounding box center [637, 213] width 544 height 47
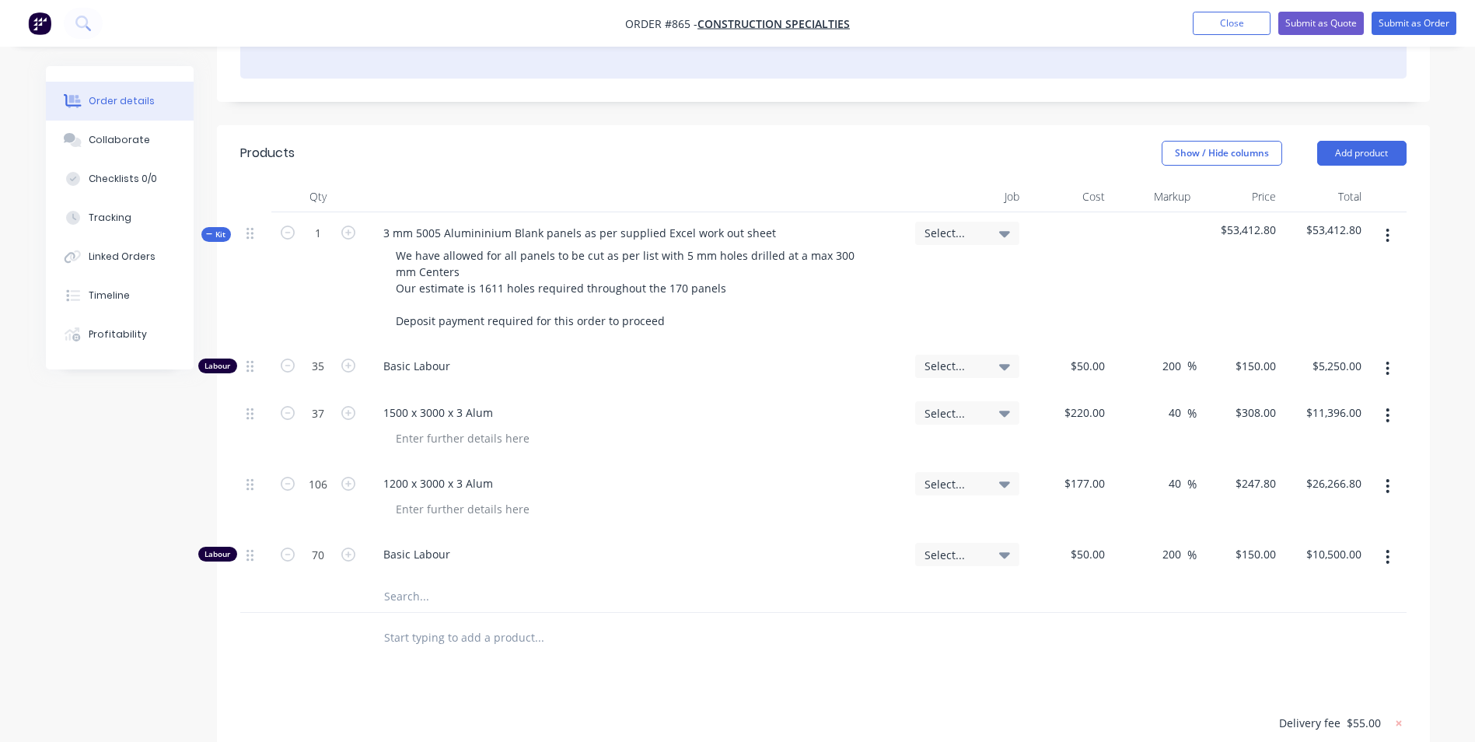
scroll to position [232, 0]
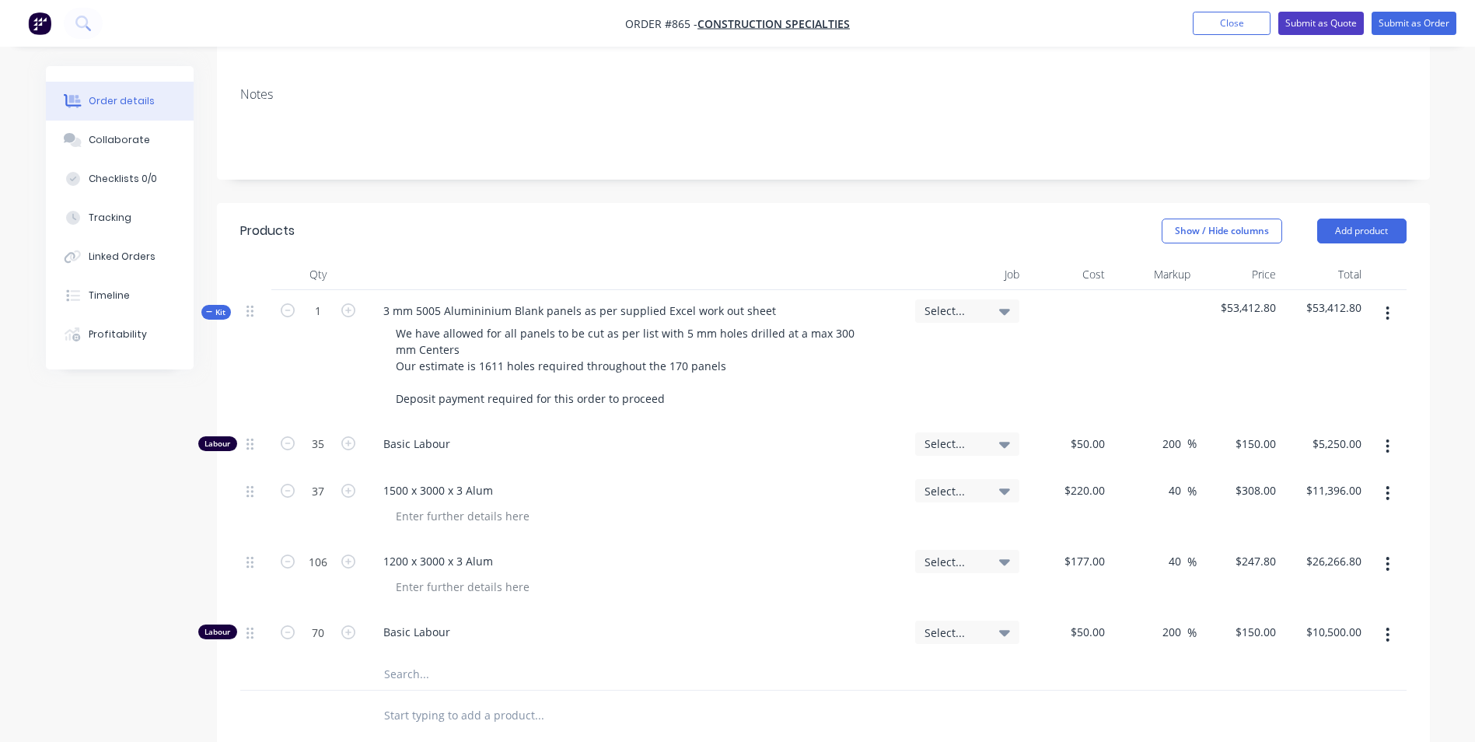
click at [1298, 29] on button "Submit as Quote" at bounding box center [1321, 23] width 86 height 23
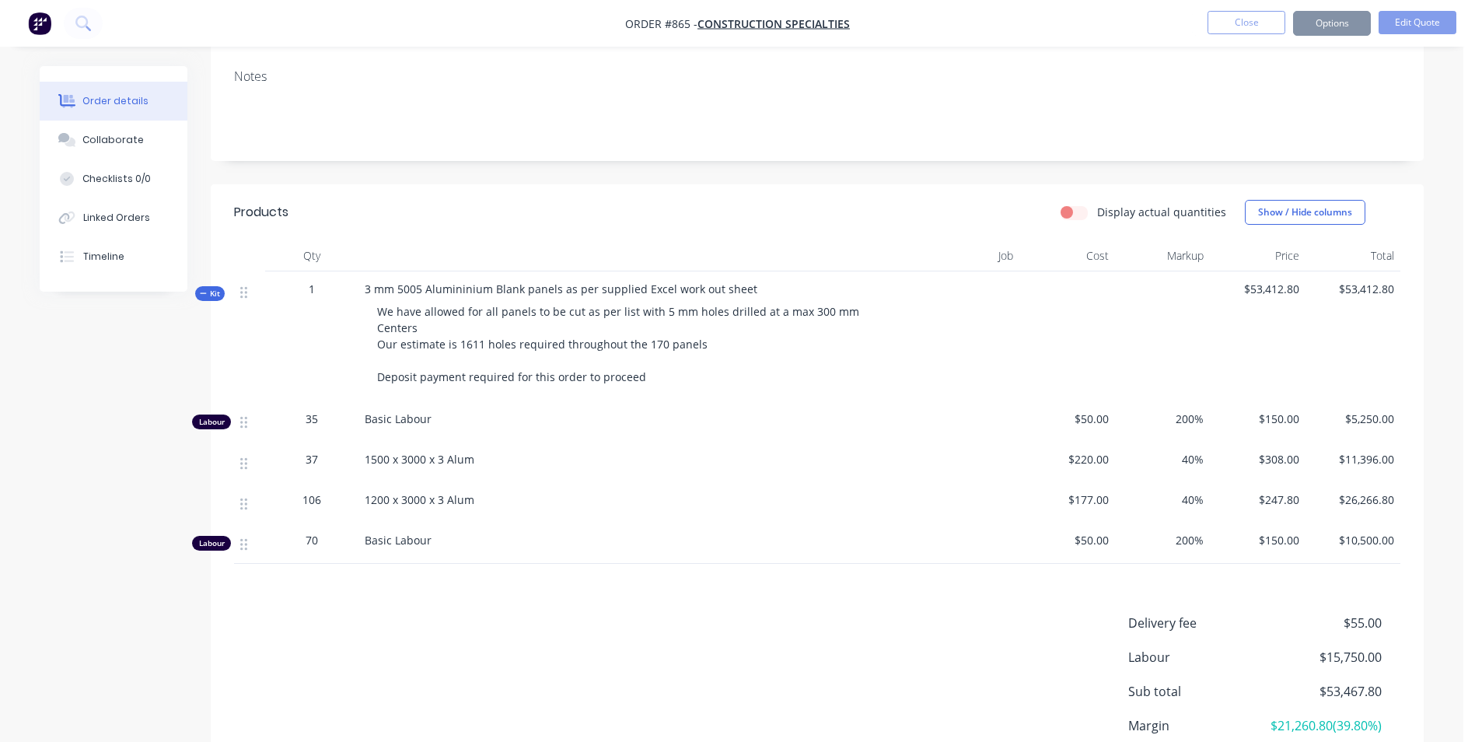
scroll to position [0, 0]
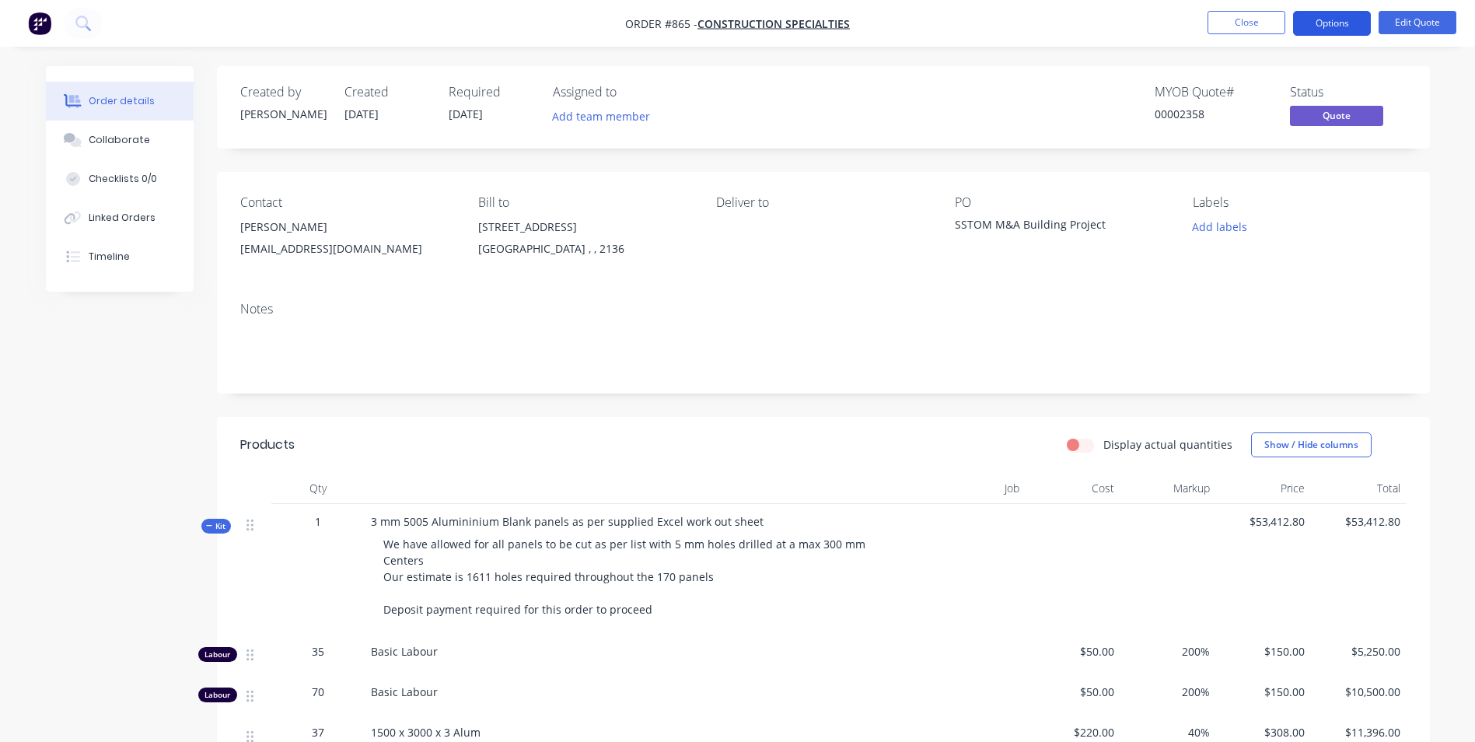
click at [1320, 24] on button "Options" at bounding box center [1332, 23] width 78 height 25
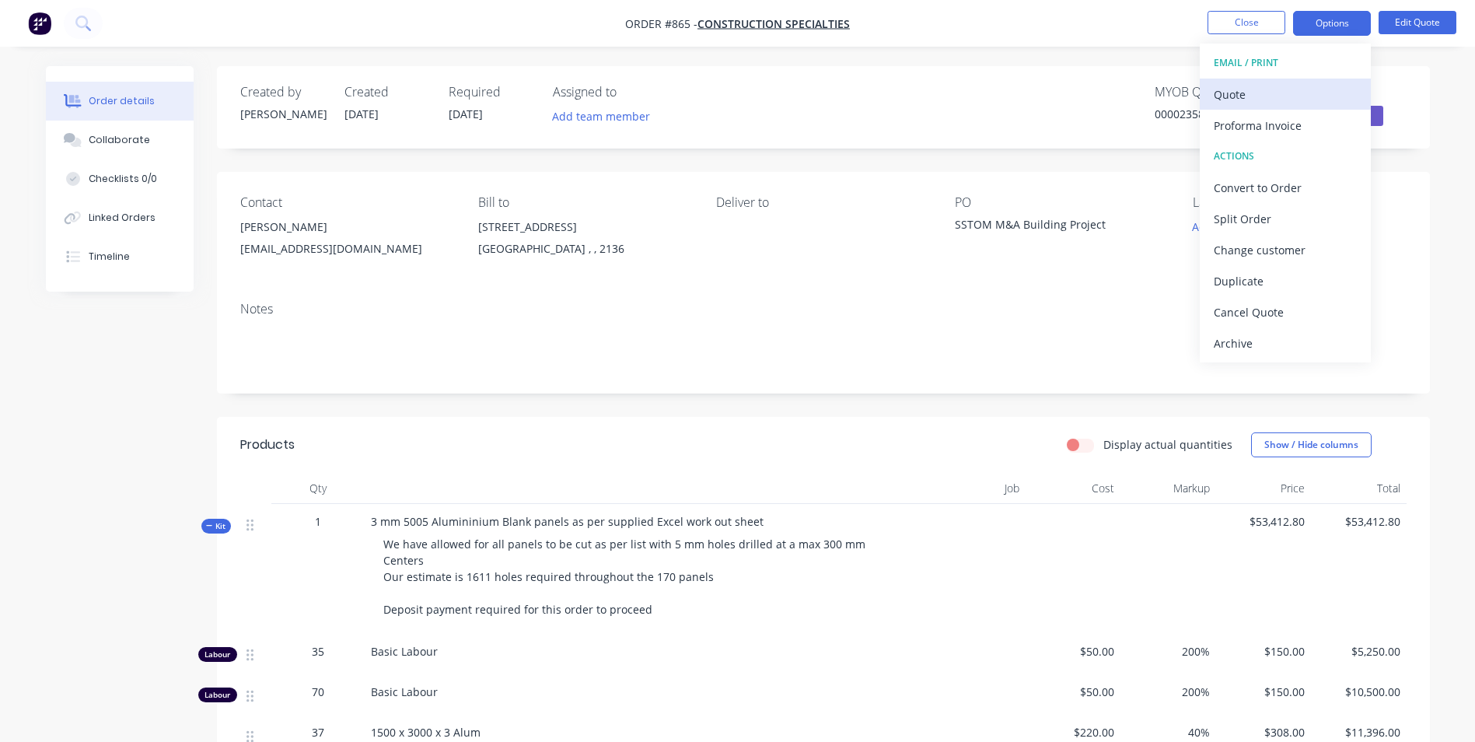
click at [1244, 101] on div "Quote" at bounding box center [1285, 94] width 143 height 23
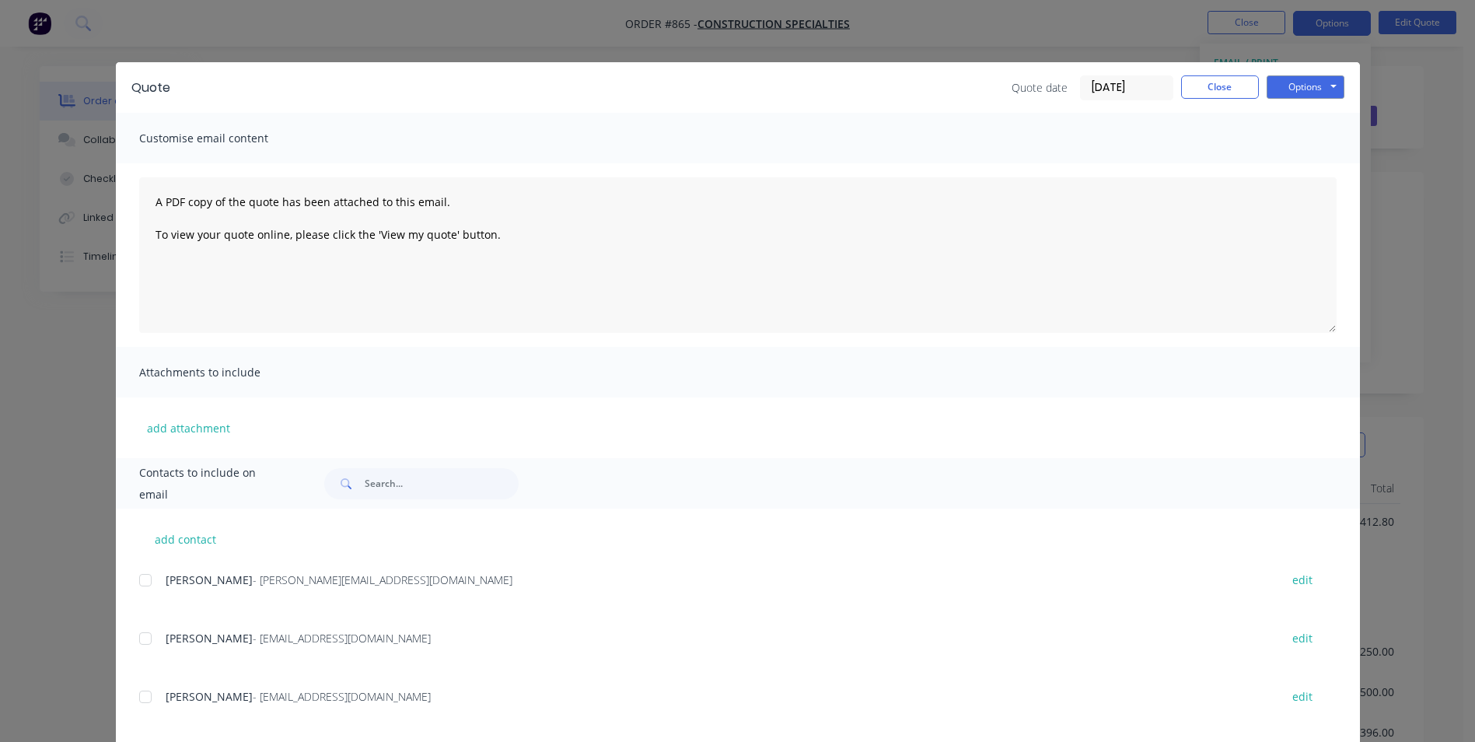
click at [145, 638] on div at bounding box center [145, 638] width 31 height 31
click at [148, 685] on div at bounding box center [145, 696] width 31 height 31
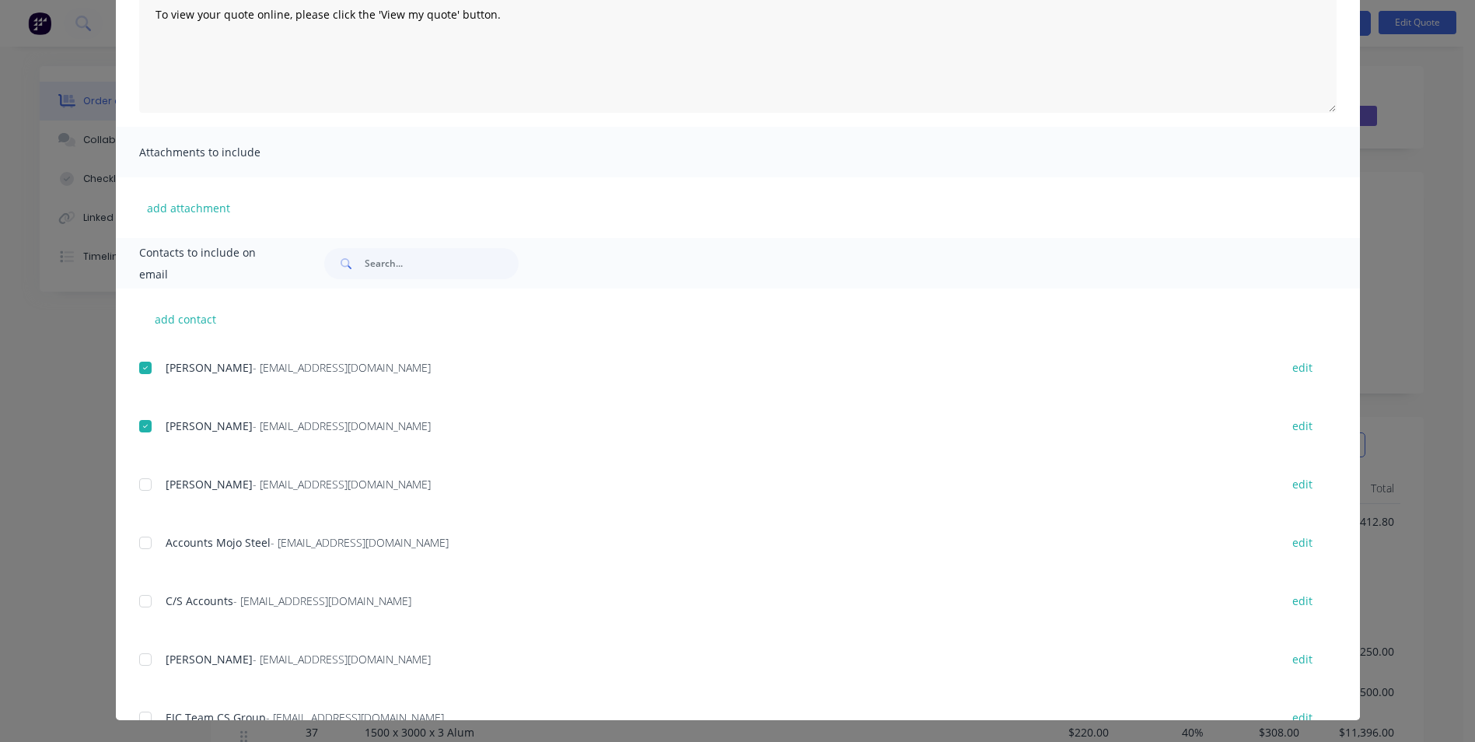
scroll to position [78, 0]
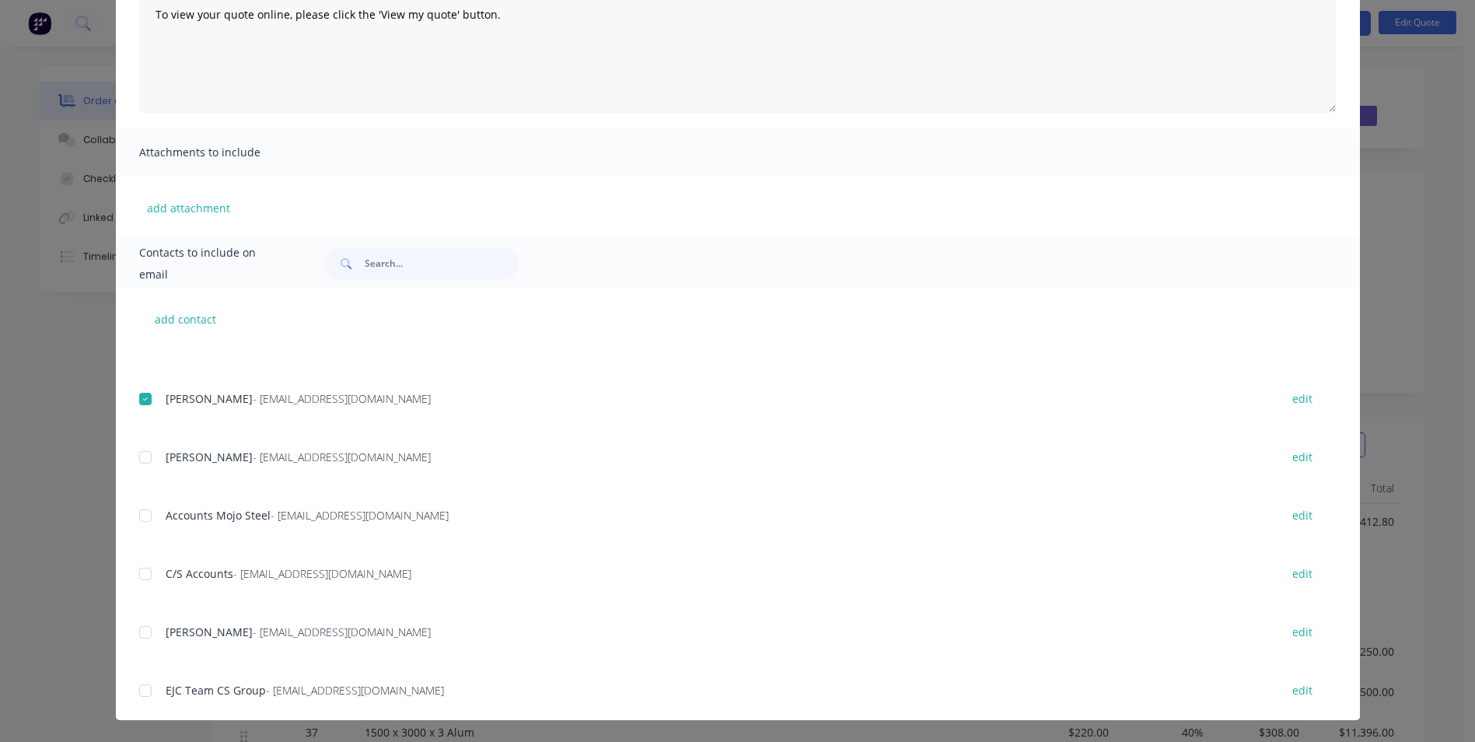
click at [148, 463] on div at bounding box center [145, 457] width 31 height 31
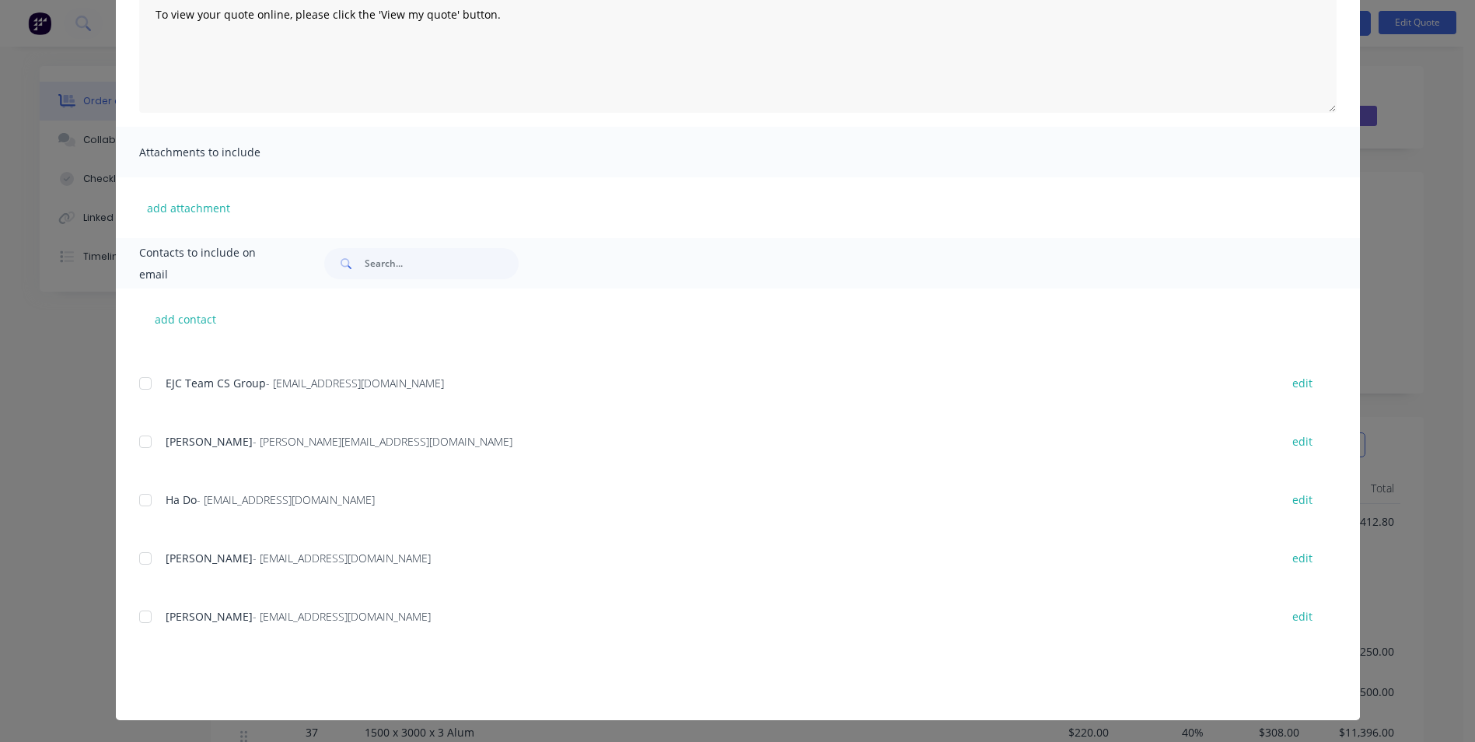
scroll to position [389, 0]
click at [145, 617] on div at bounding box center [145, 612] width 31 height 31
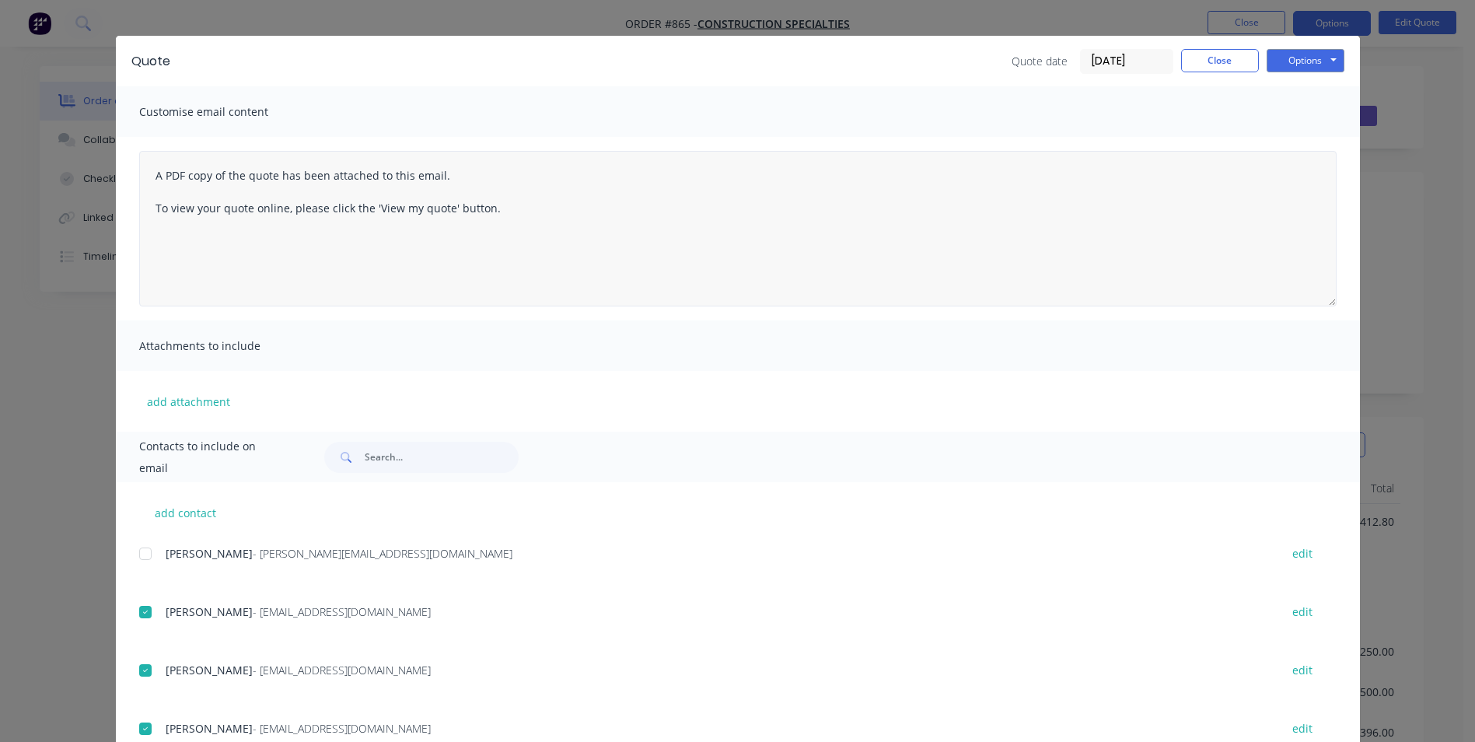
scroll to position [0, 0]
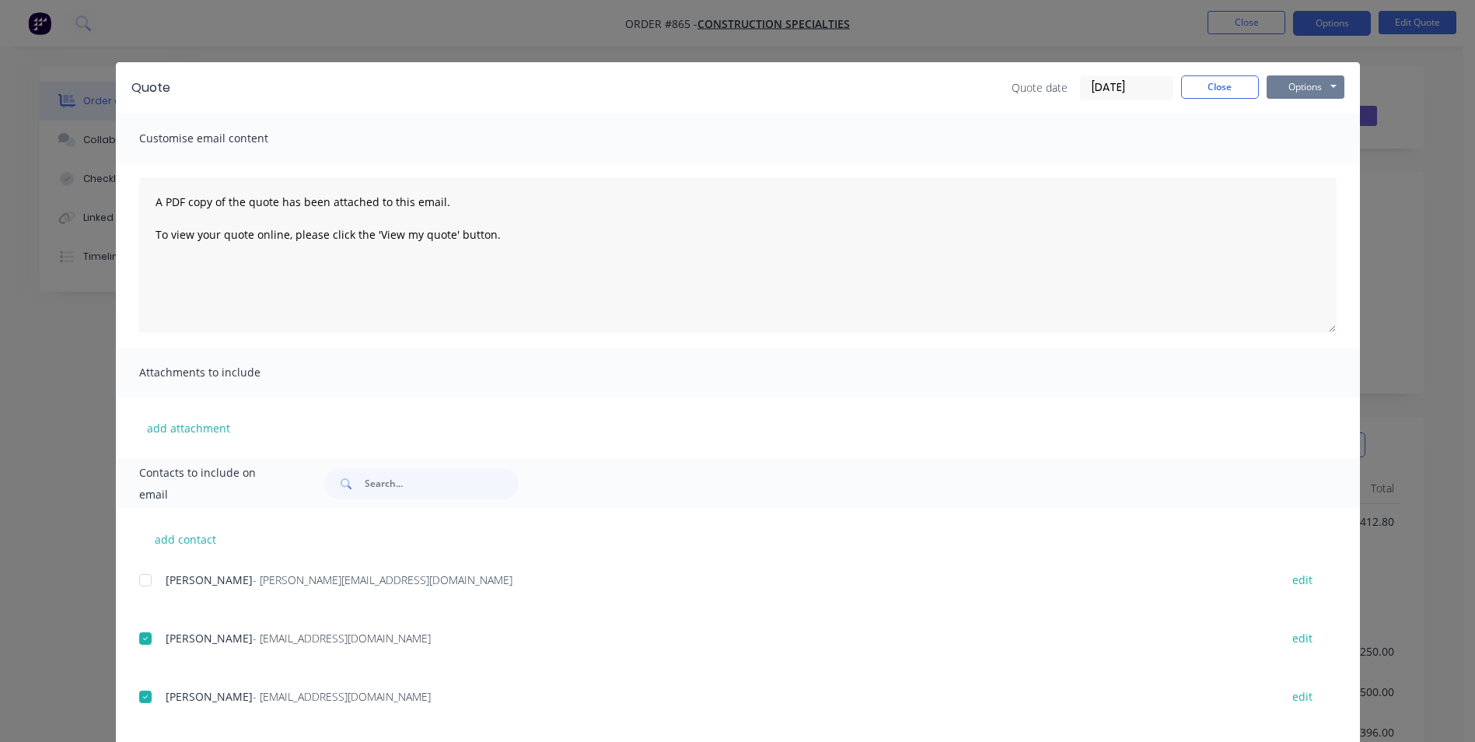
click at [1273, 73] on div "Quote Quote date [DATE] Close Options Preview Print Email" at bounding box center [738, 87] width 1244 height 51
click at [1284, 82] on button "Options" at bounding box center [1305, 86] width 78 height 23
click at [1280, 161] on button "Email" at bounding box center [1316, 166] width 100 height 26
